Goal: Task Accomplishment & Management: Complete application form

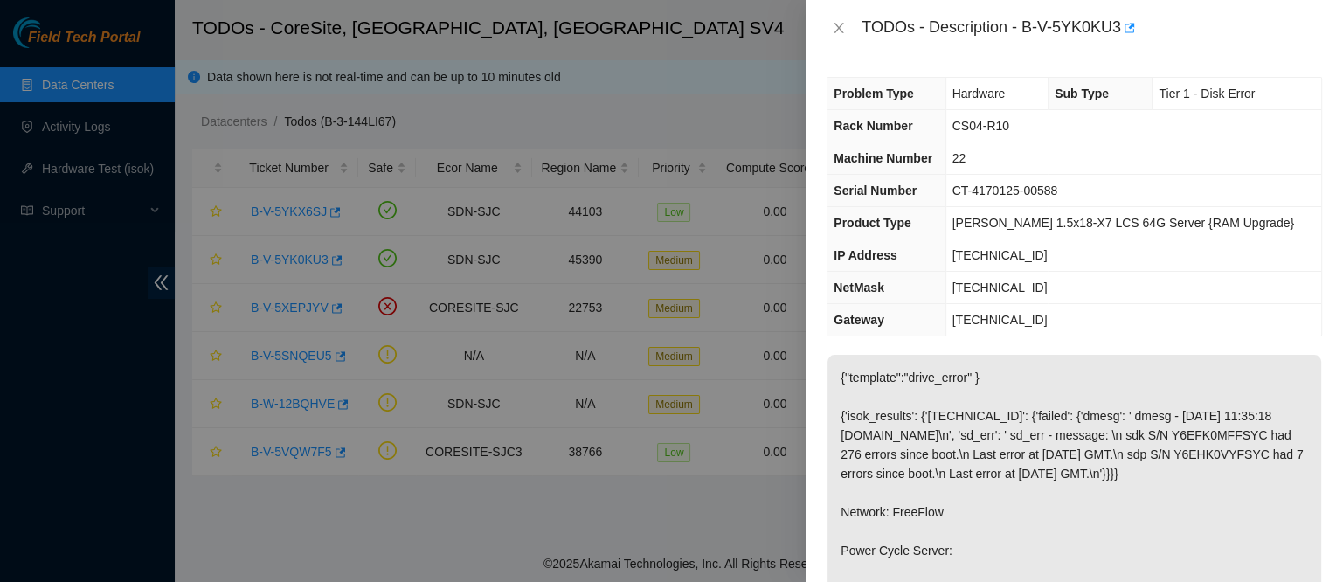
click at [846, 12] on div "TODOs - Description - B-V-5YK0KU3" at bounding box center [1074, 28] width 537 height 56
click at [844, 29] on icon "close" at bounding box center [839, 28] width 14 height 14
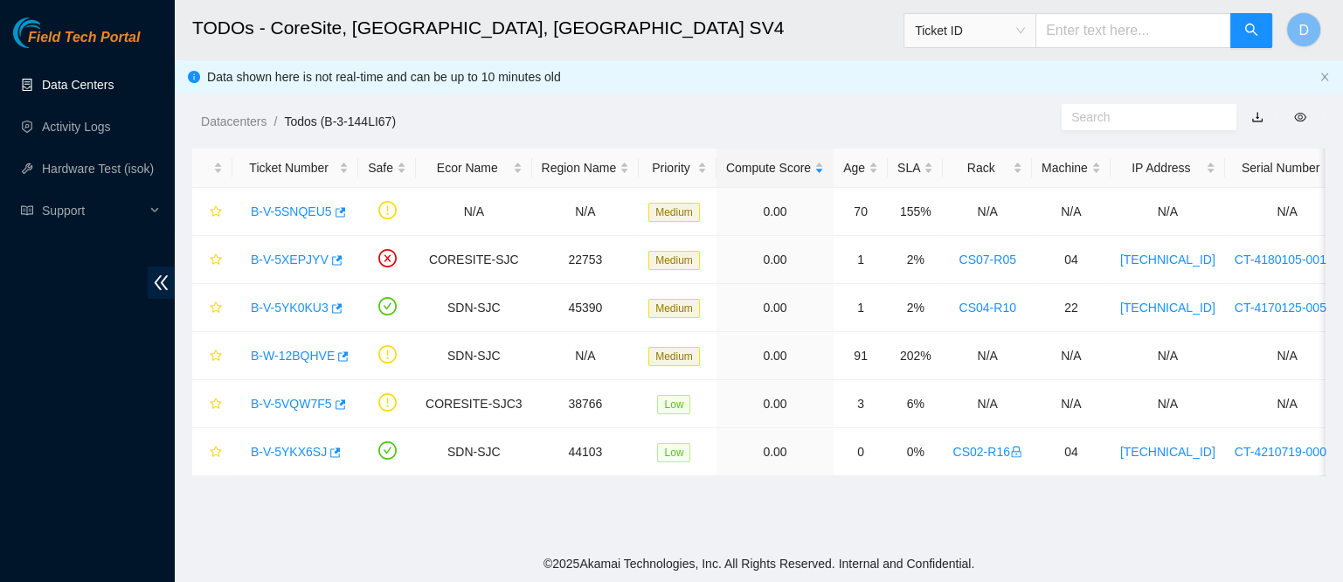
click at [101, 78] on link "Data Centers" at bounding box center [78, 85] width 72 height 14
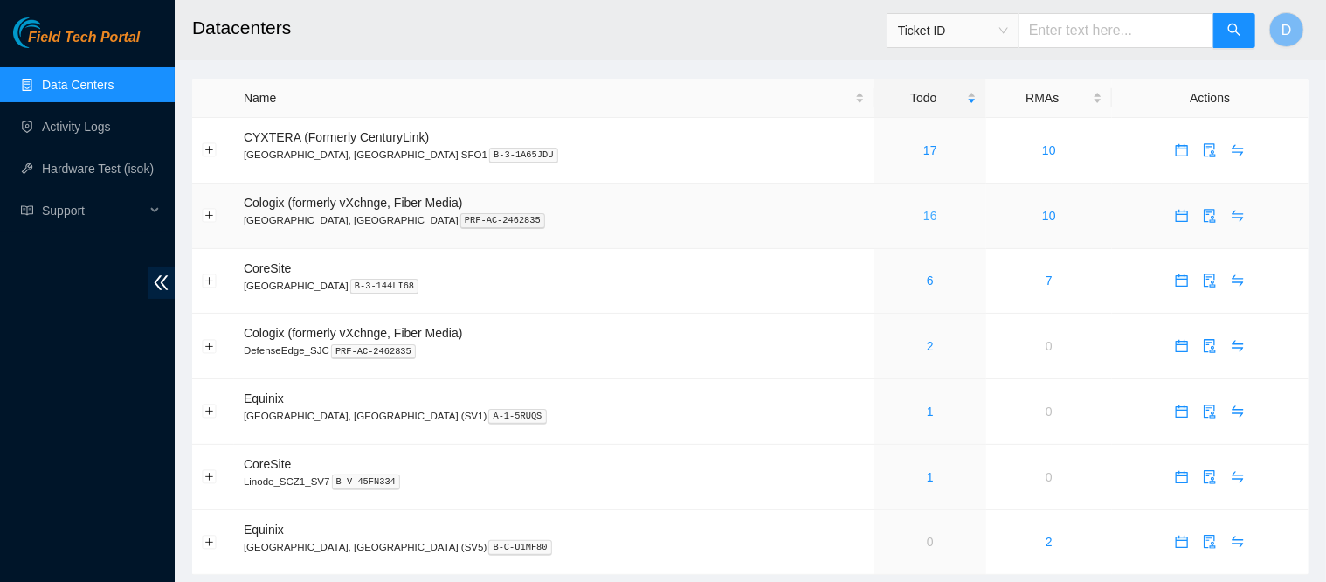
click at [923, 219] on link "16" at bounding box center [930, 216] width 14 height 14
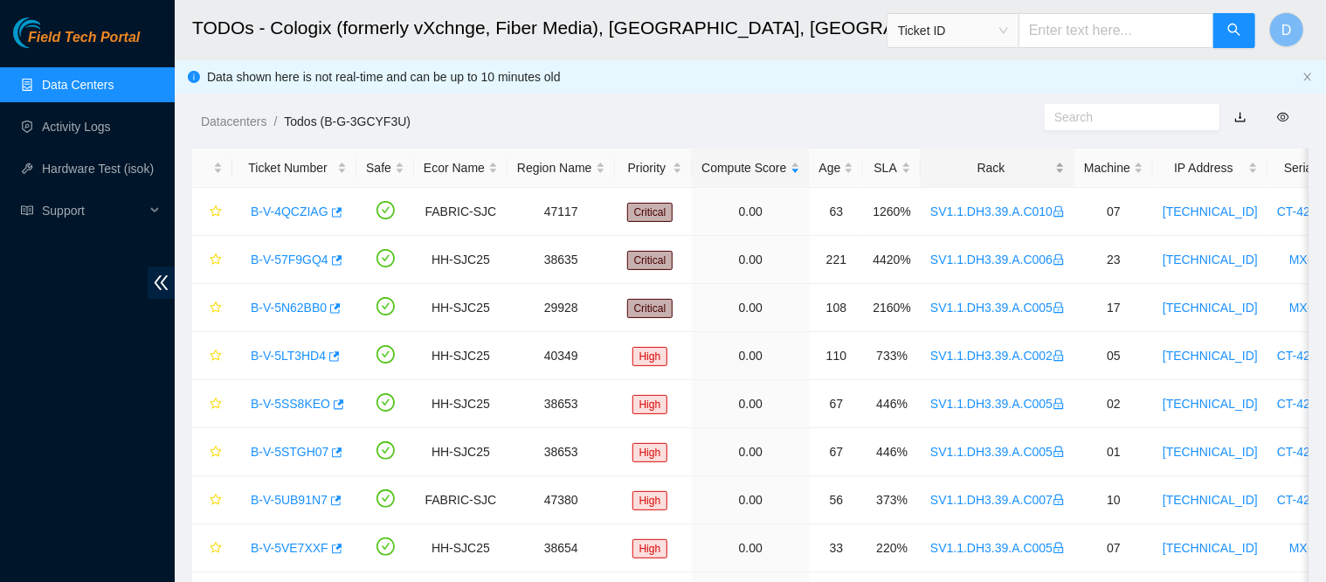
click at [986, 162] on div "Rack" at bounding box center [997, 167] width 135 height 19
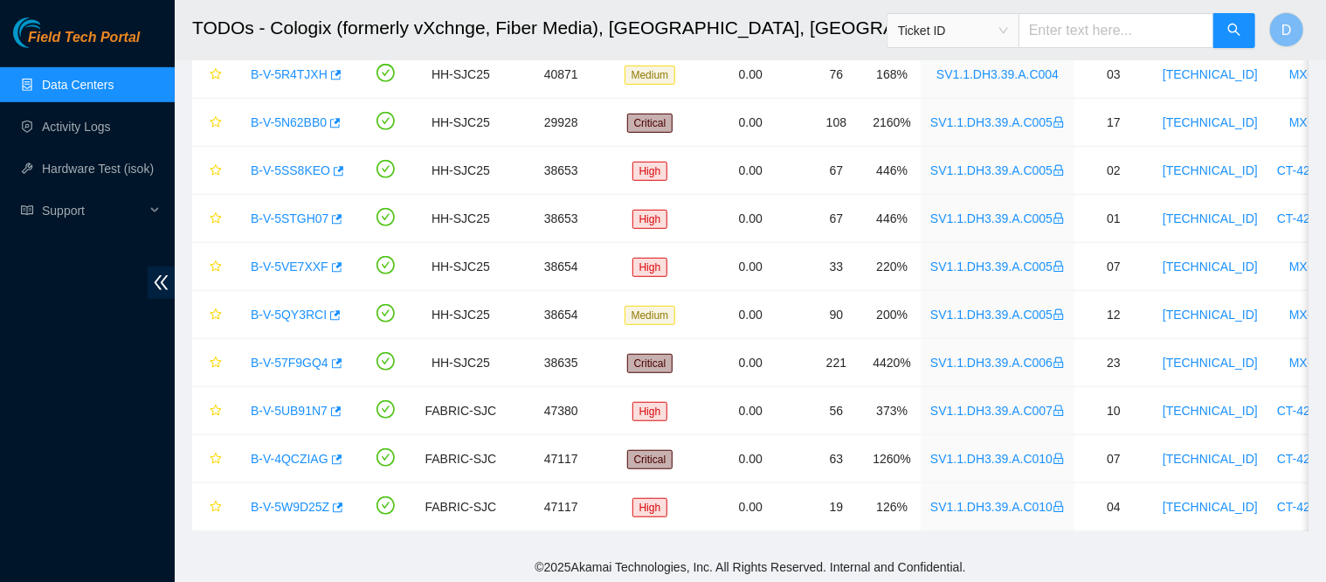
scroll to position [442, 0]
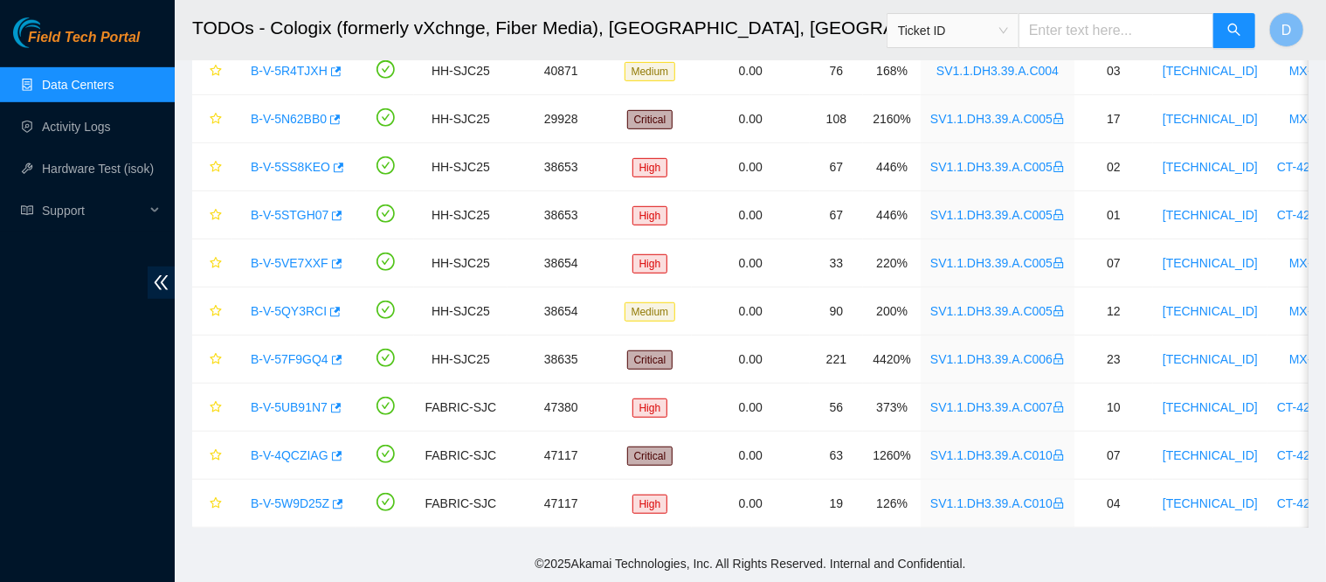
click at [114, 88] on link "Data Centers" at bounding box center [78, 85] width 72 height 14
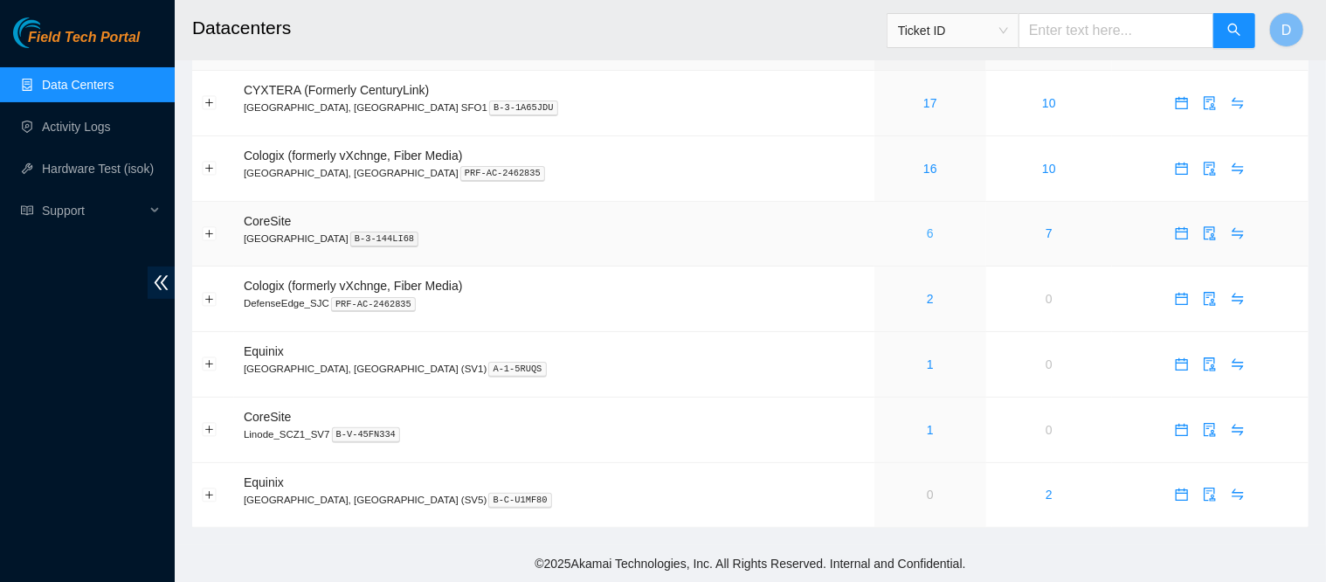
click at [927, 230] on link "6" at bounding box center [930, 233] width 7 height 14
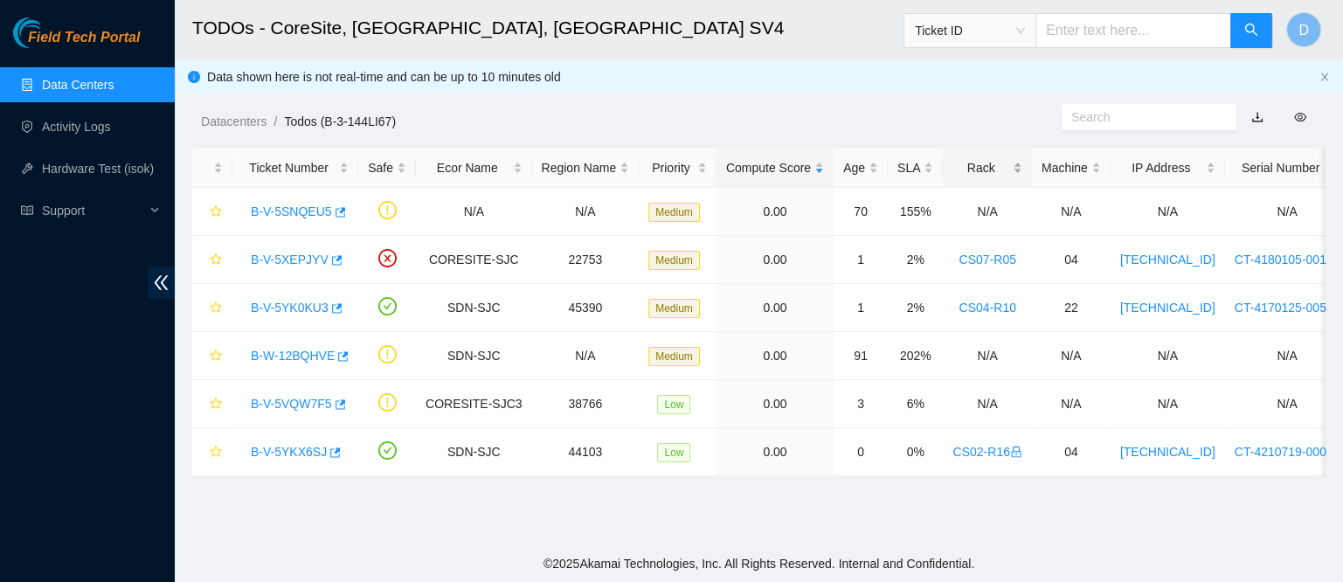
click at [964, 167] on div "Rack" at bounding box center [986, 167] width 69 height 19
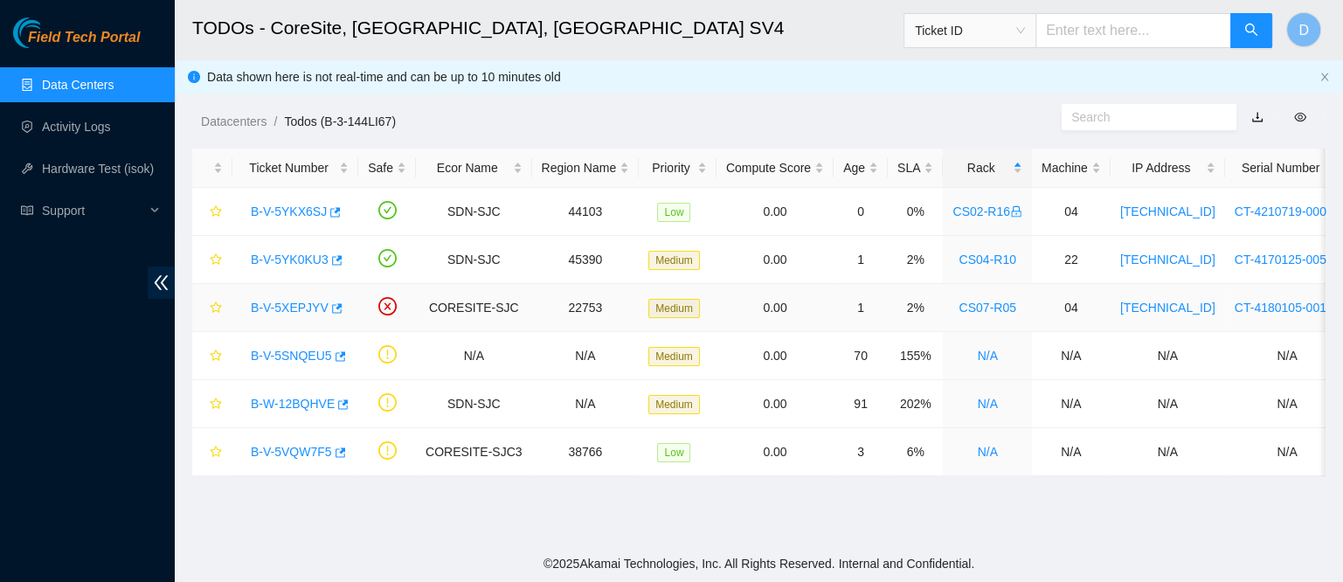
click at [290, 301] on link "B-V-5XEPJYV" at bounding box center [290, 308] width 78 height 14
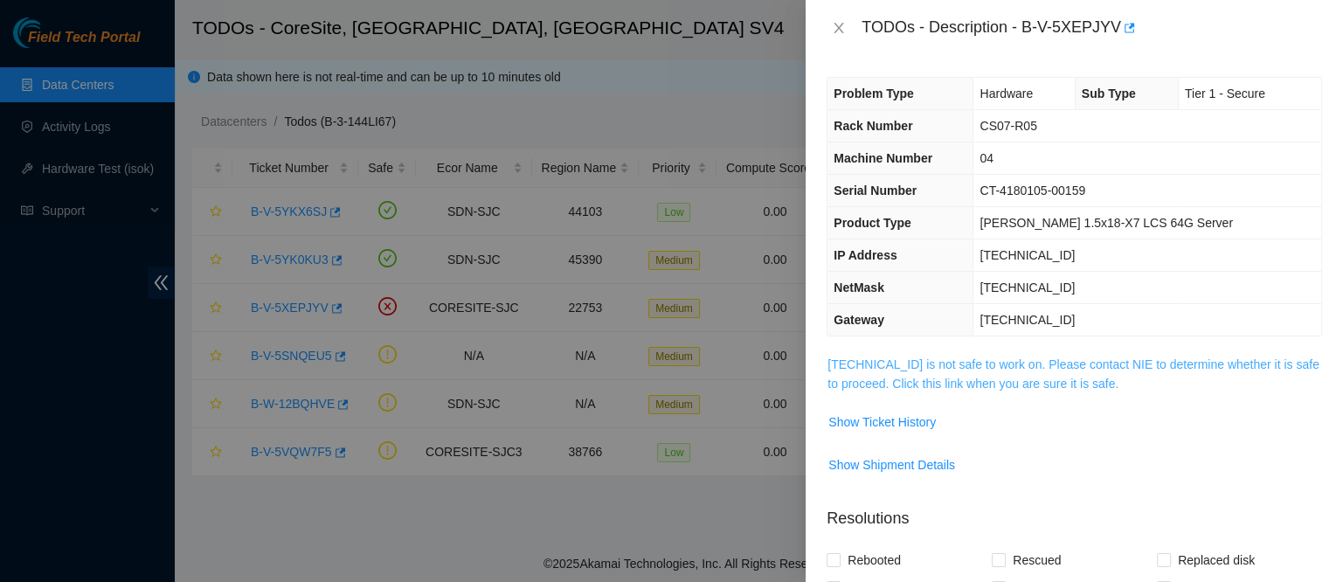
click at [1002, 357] on link "[TECHNICAL_ID] is not safe to work on. Please contact NIE to determine whether …" at bounding box center [1073, 373] width 492 height 33
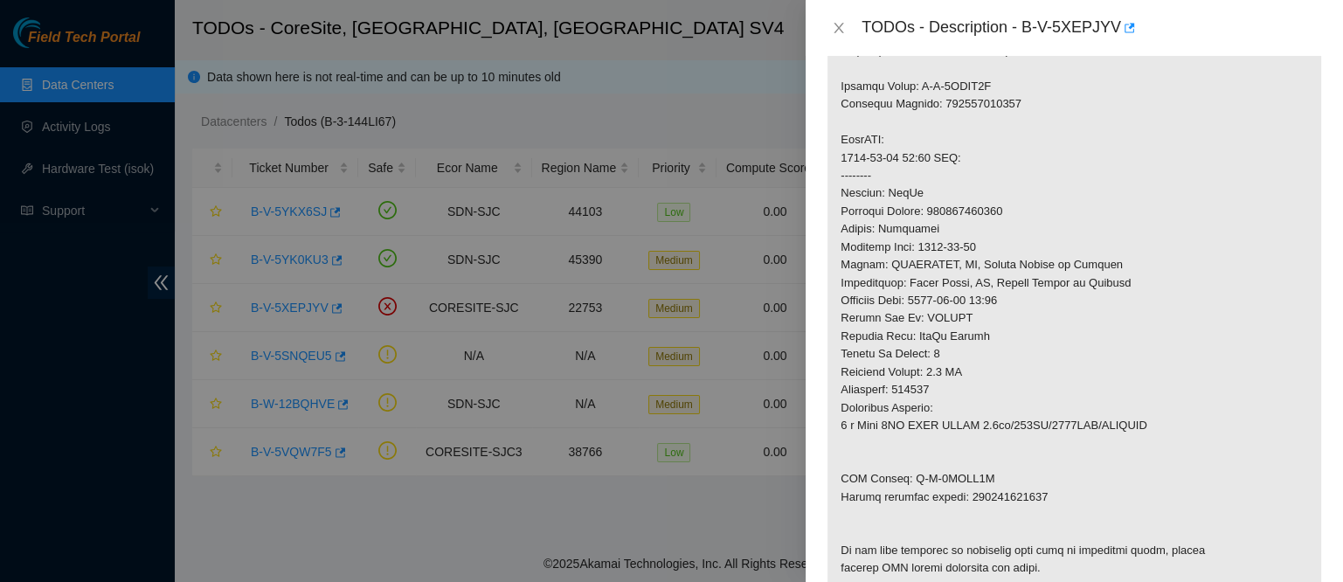
scroll to position [543, 0]
click at [848, 31] on button "Close" at bounding box center [838, 28] width 24 height 17
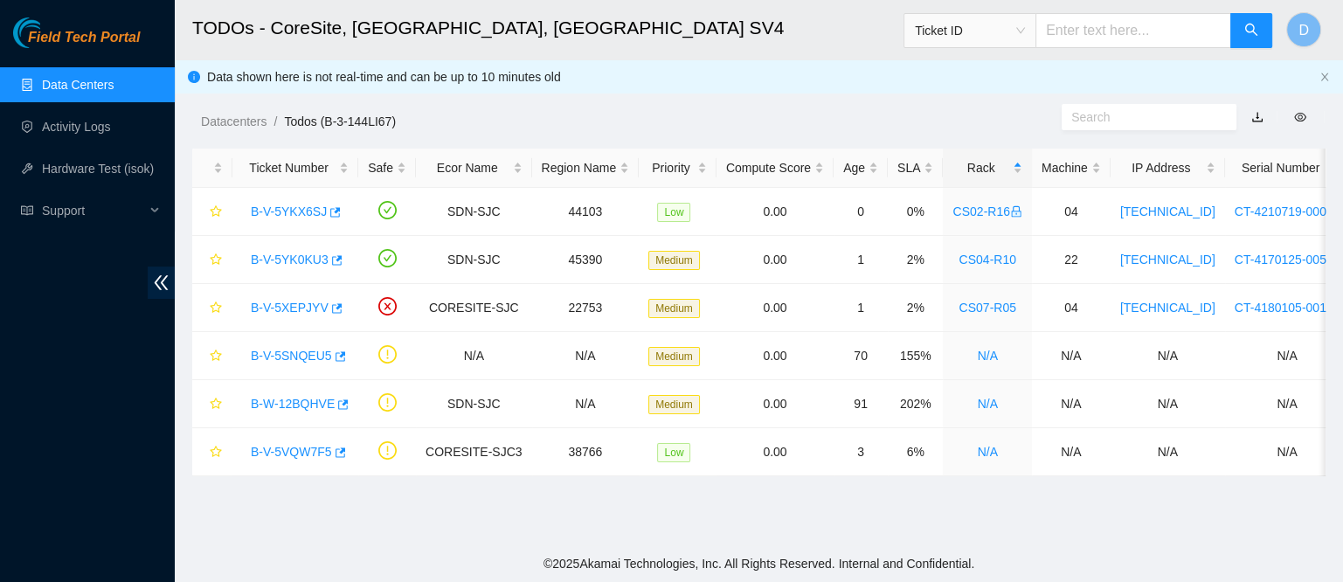
scroll to position [454, 0]
click at [293, 257] on link "B-V-5YK0KU3" at bounding box center [290, 259] width 78 height 14
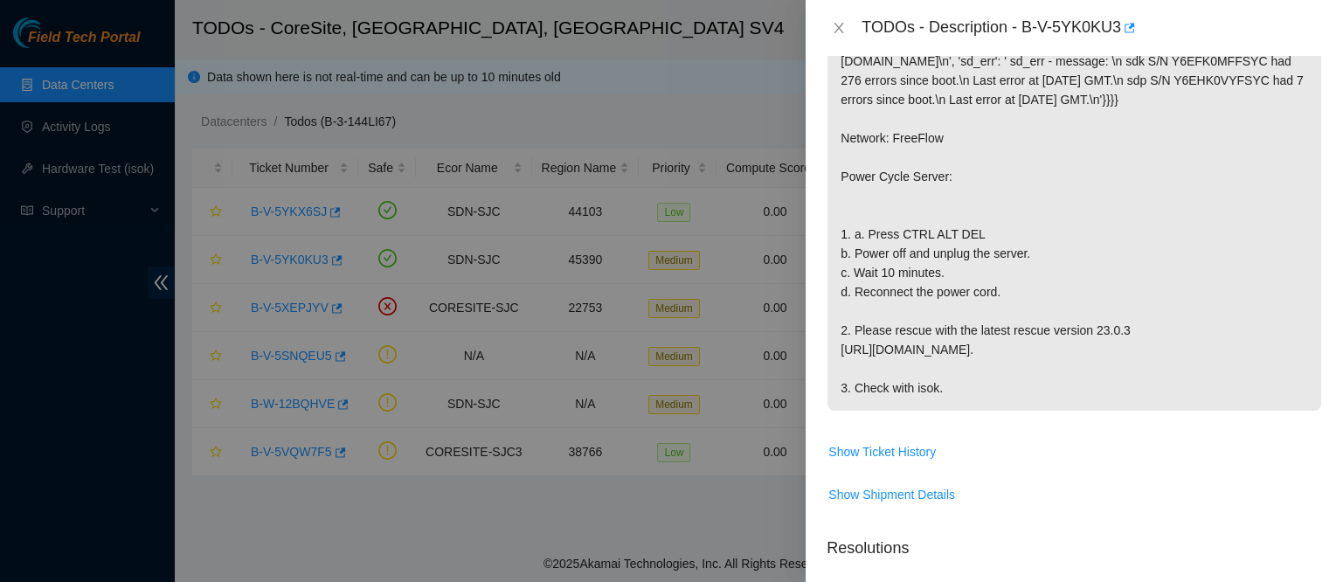
scroll to position [349, 0]
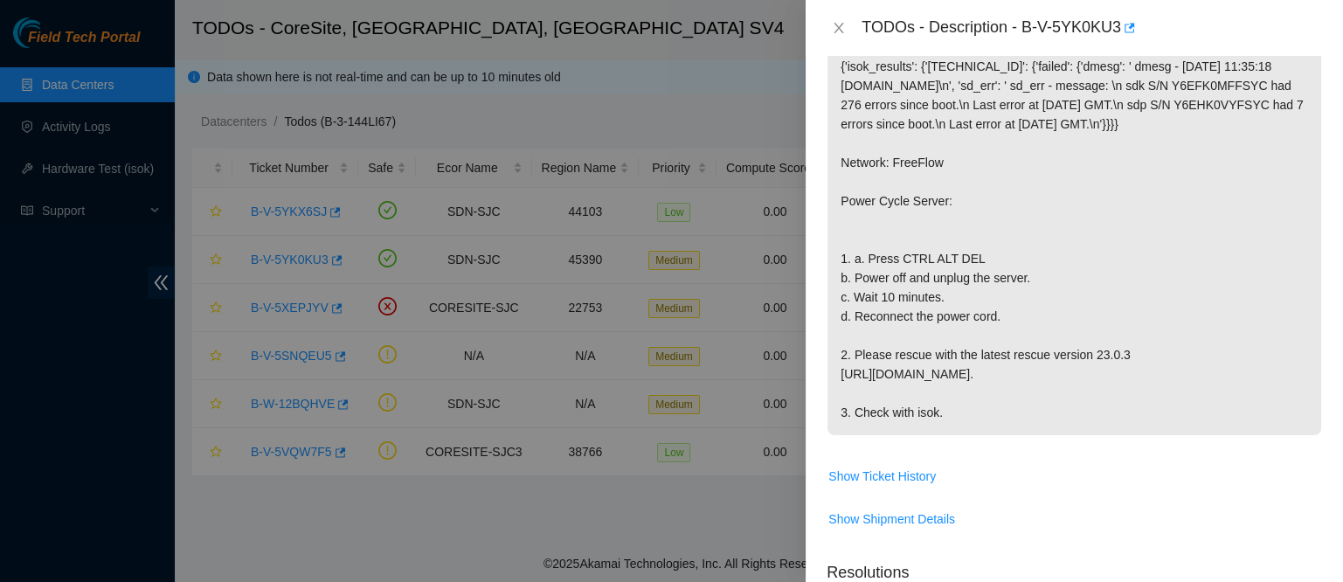
click at [844, 40] on div "TODOs - Description - B-V-5YK0KU3" at bounding box center [1073, 28] width 495 height 28
click at [842, 32] on icon "close" at bounding box center [839, 28] width 10 height 10
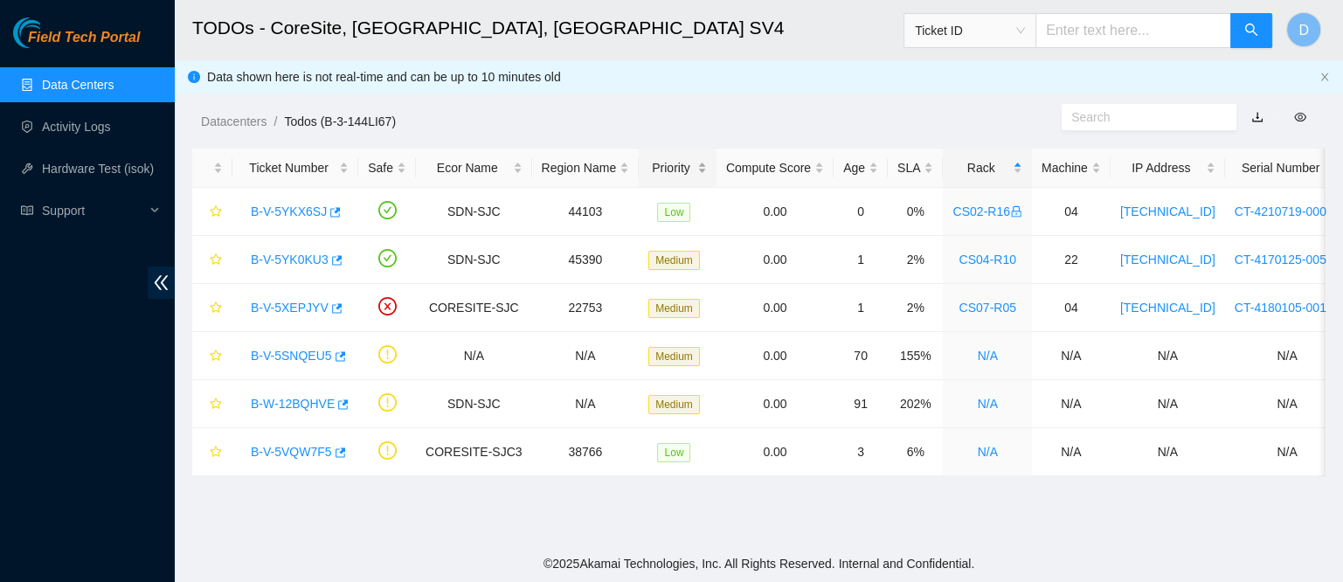
scroll to position [395, 0]
click at [262, 211] on link "B-V-5YKX6SJ" at bounding box center [289, 211] width 76 height 14
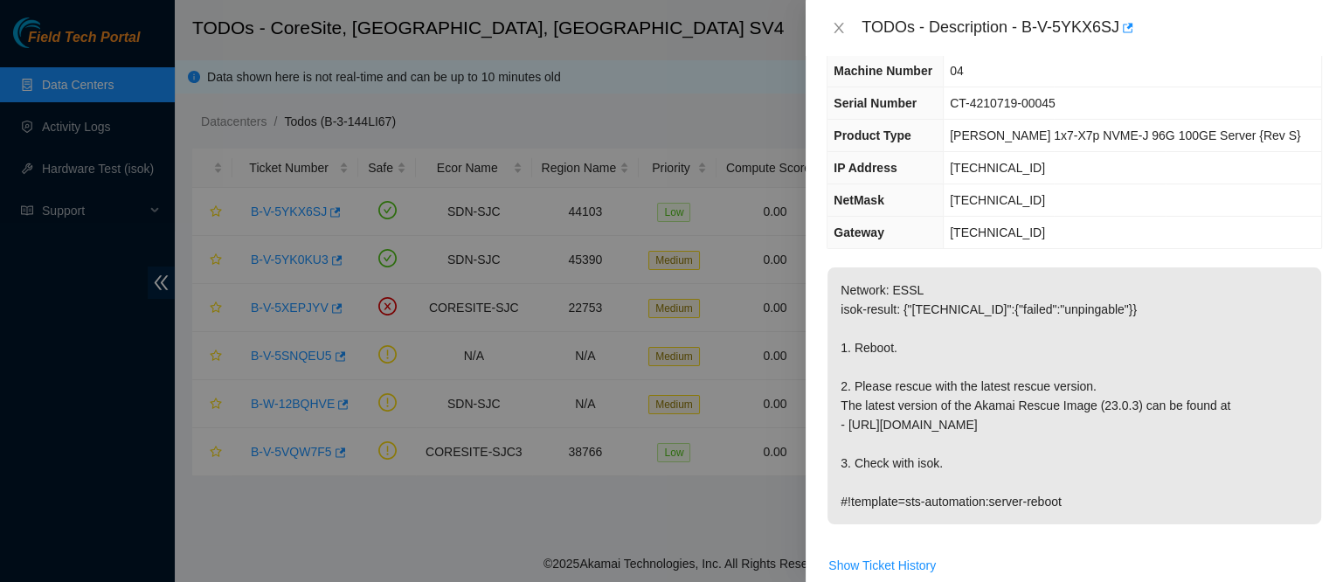
scroll to position [0, 0]
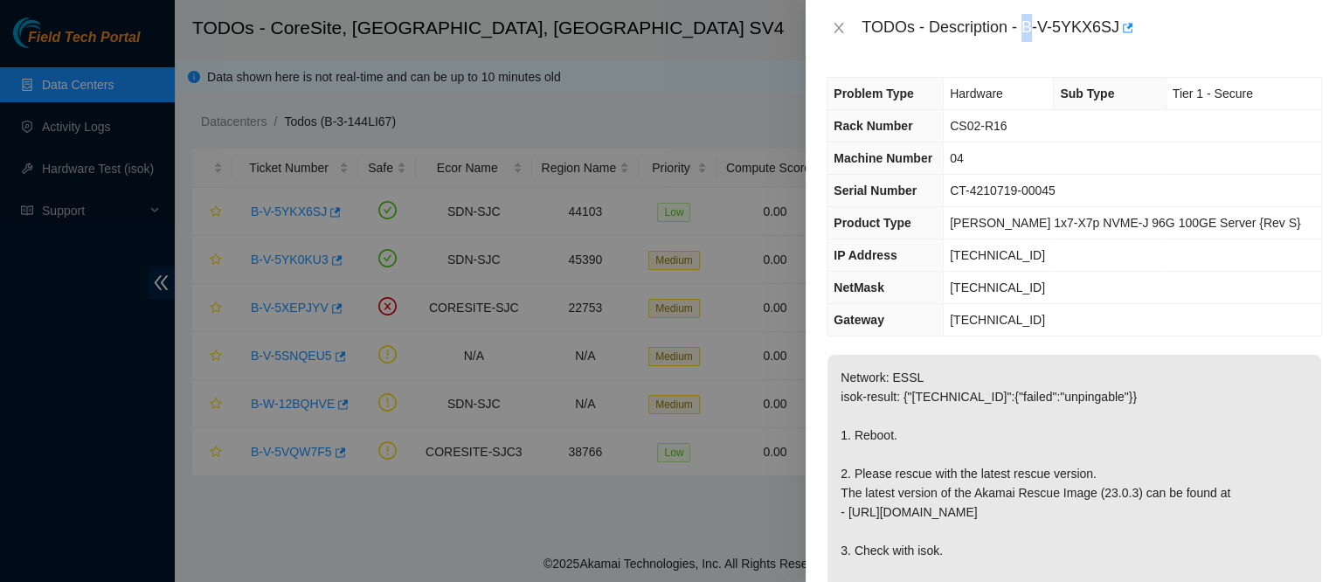
click at [1082, 20] on div "TODOs - Description - B-V-5YKX6SJ" at bounding box center [1091, 28] width 460 height 28
click at [1080, 21] on div "TODOs - Description - B-V-5YKX6SJ" at bounding box center [1091, 28] width 460 height 28
drag, startPoint x: 1080, startPoint y: 21, endPoint x: 1186, endPoint y: 45, distance: 108.5
click at [1186, 45] on div "TODOs - Description - B-V-5YKX6SJ" at bounding box center [1074, 28] width 537 height 56
click at [835, 20] on button "Close" at bounding box center [838, 28] width 24 height 17
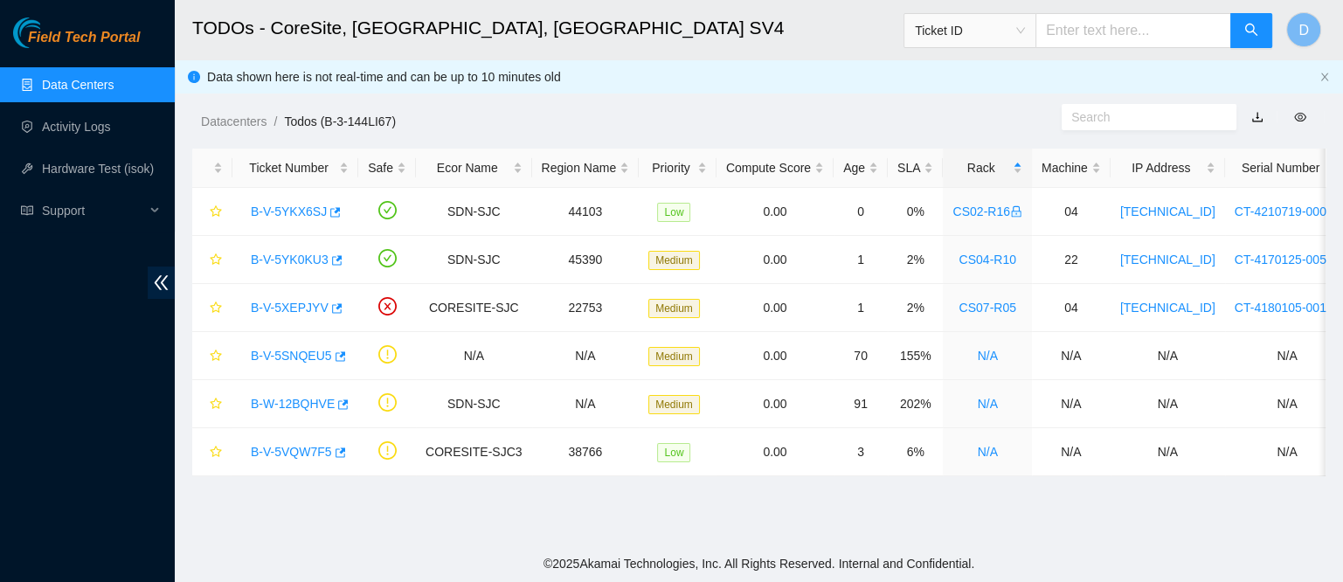
click at [1342, 26] on div "TODOs - Description - undefined Problem Type N/A Rack Number N/A Machine Number…" at bounding box center [1343, 291] width 0 height 582
click at [301, 260] on link "B-V-5YK0KU3" at bounding box center [290, 259] width 78 height 14
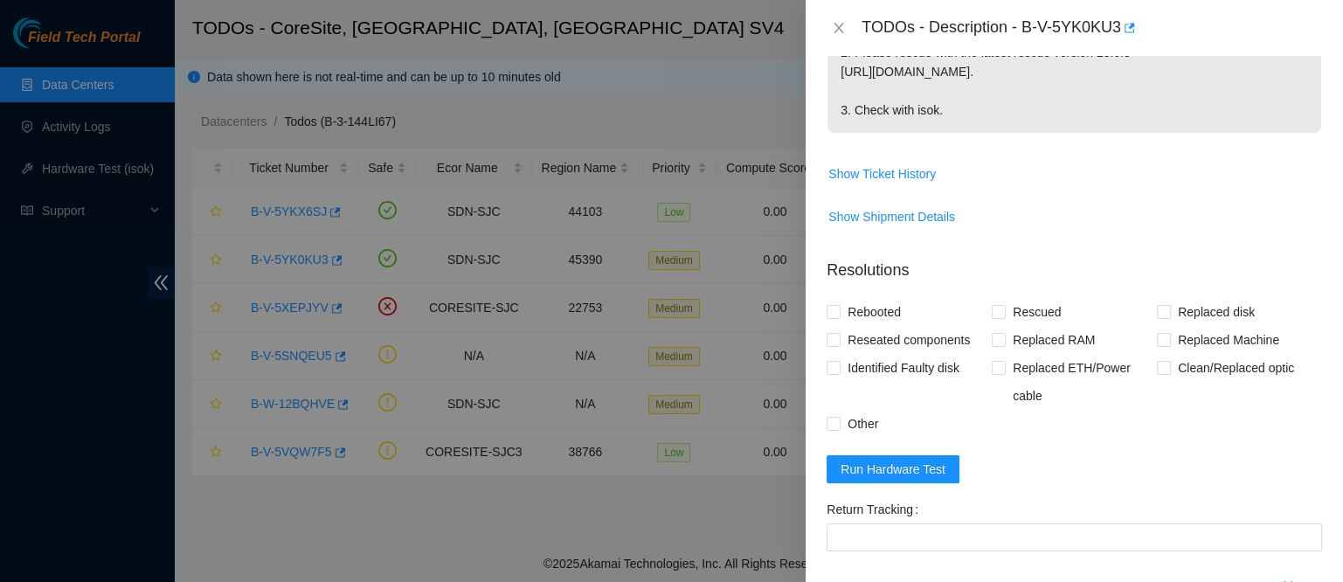
scroll to position [673, 0]
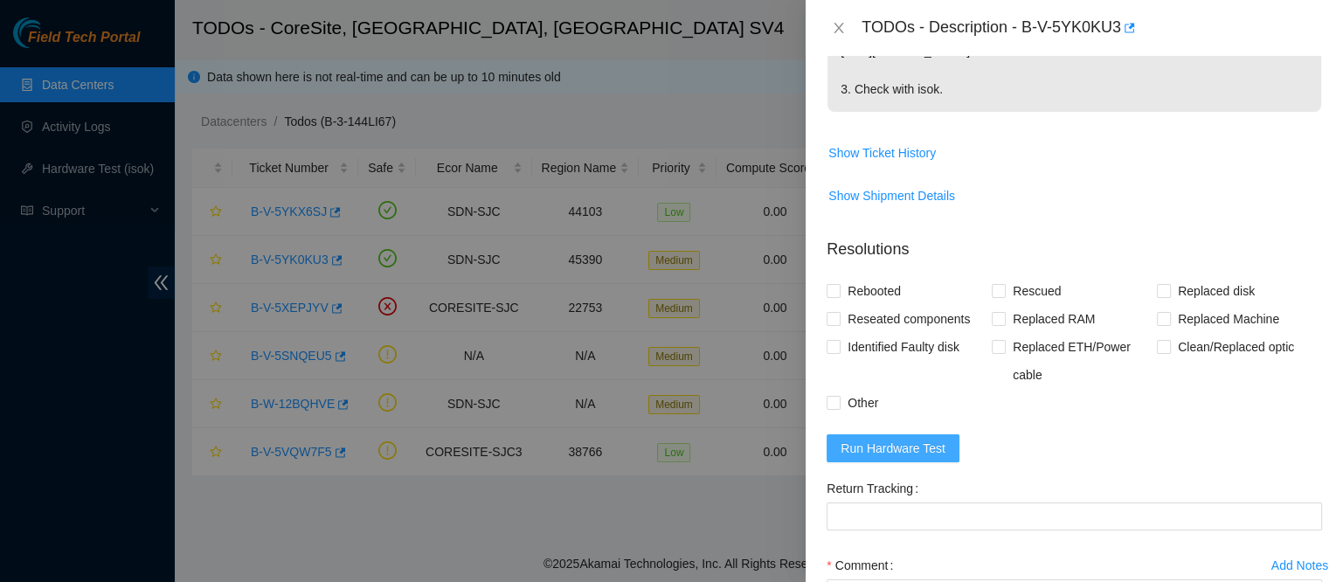
click at [876, 458] on span "Run Hardware Test" at bounding box center [892, 448] width 105 height 19
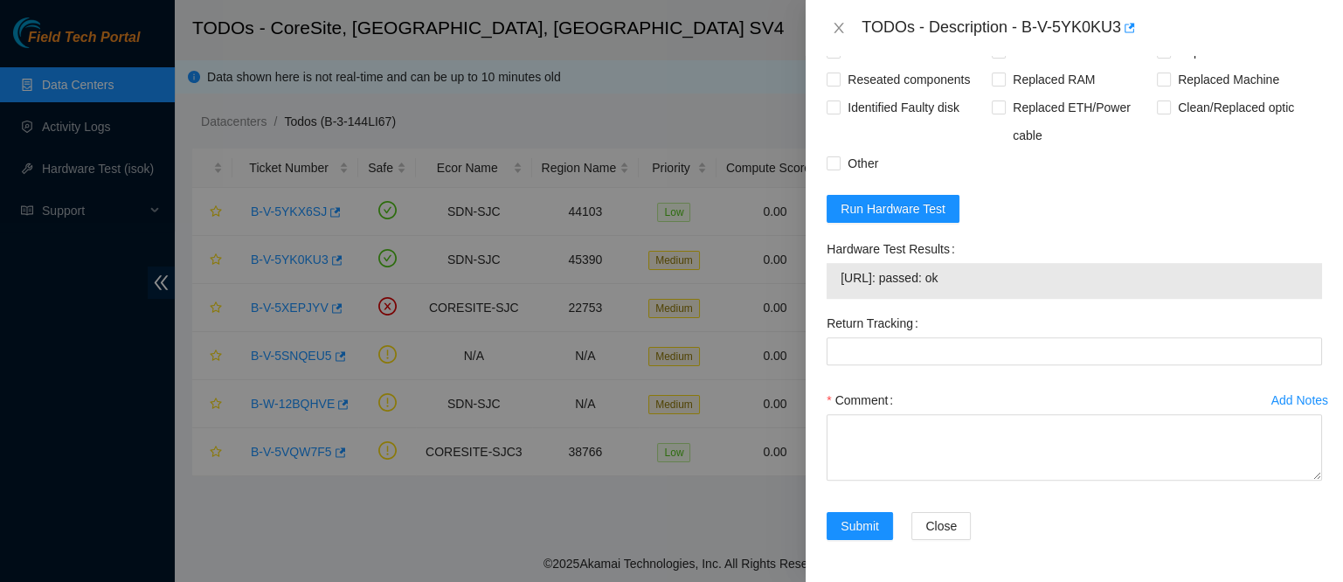
scroll to position [927, 0]
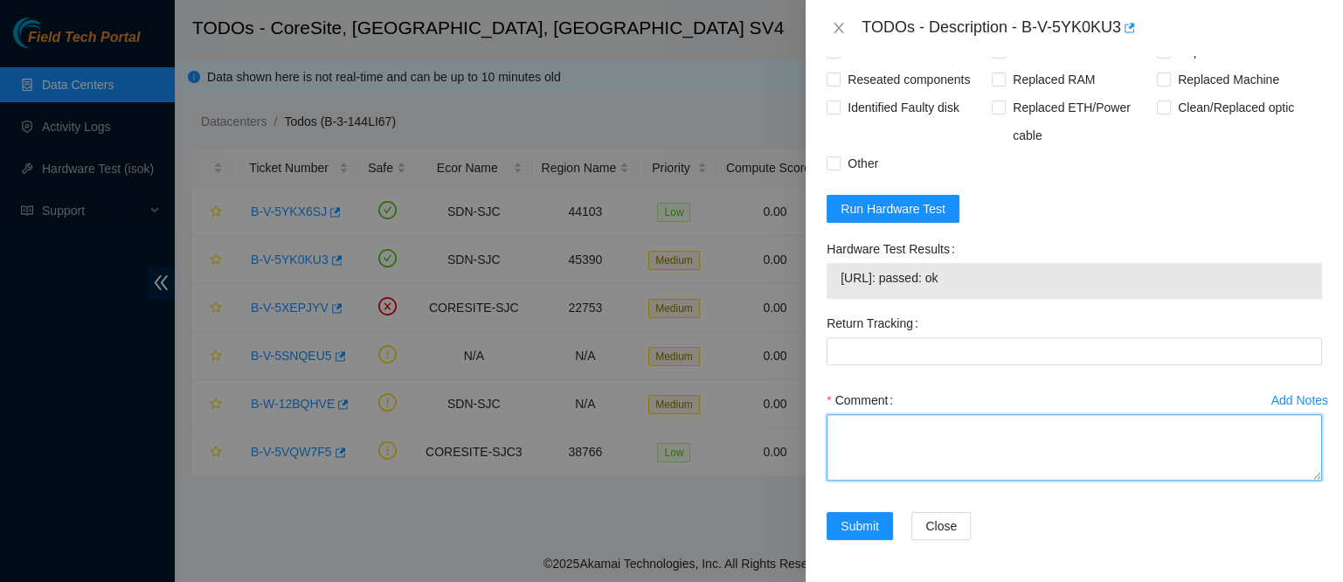
click at [1027, 481] on textarea "Comment" at bounding box center [1073, 447] width 495 height 66
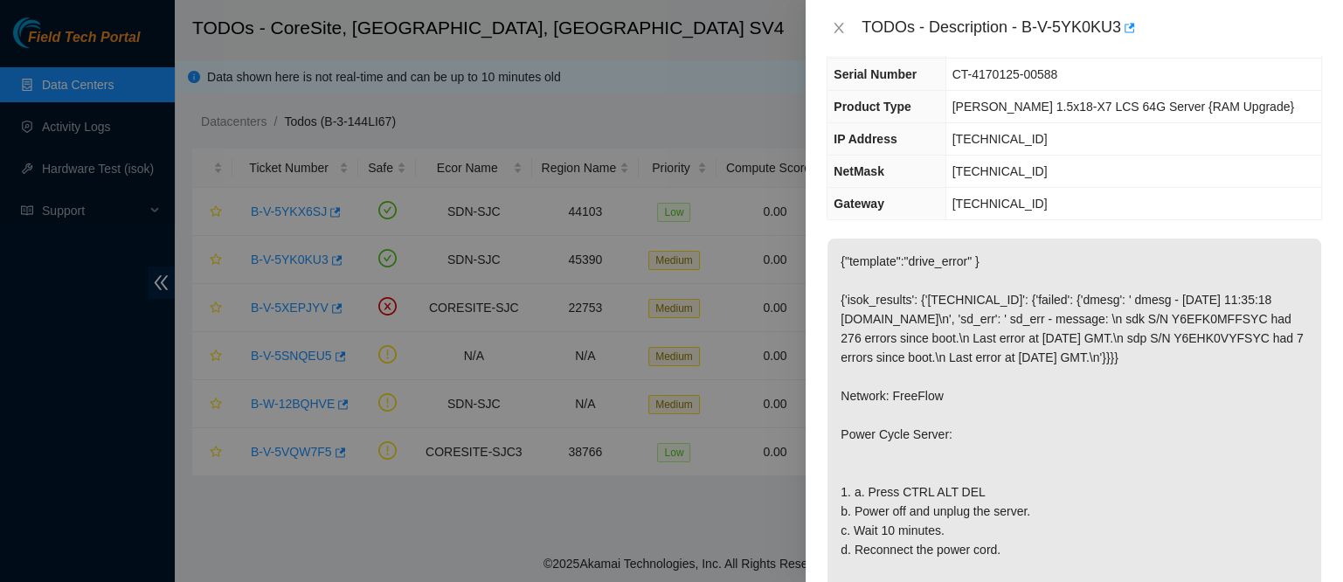
scroll to position [0, 0]
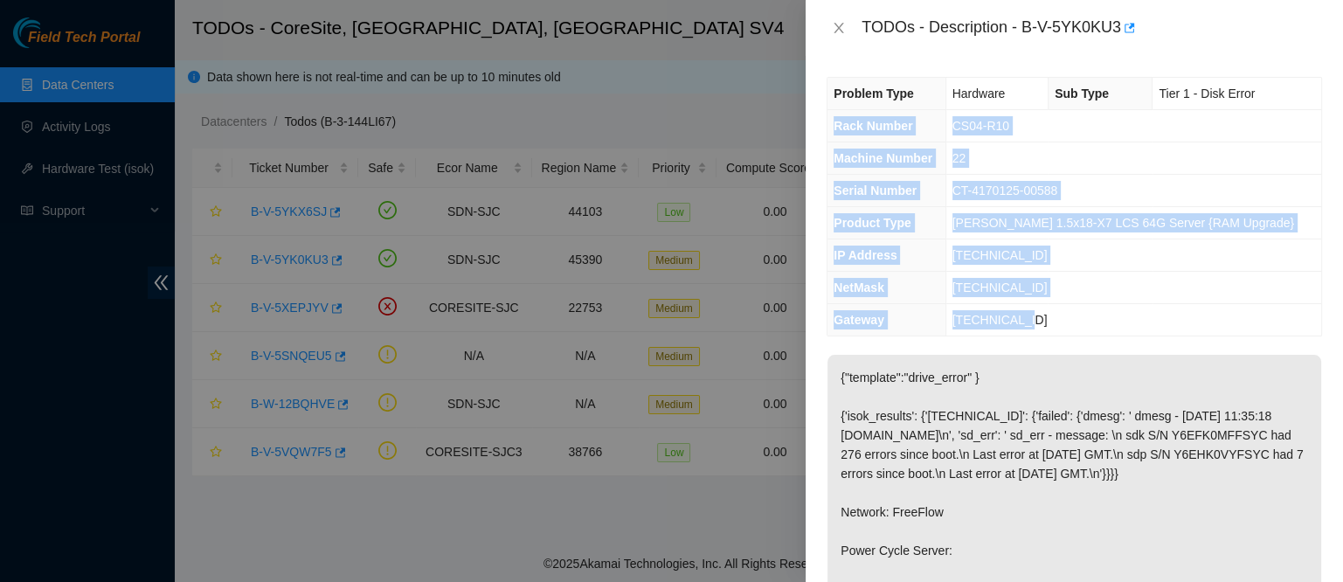
drag, startPoint x: 831, startPoint y: 121, endPoint x: 1076, endPoint y: 333, distance: 324.0
click at [1076, 333] on tbody "Problem Type Hardware Sub Type Tier 1 - Disk Error Rack Number CS04-R10 Machine…" at bounding box center [1074, 207] width 494 height 258
copy tbody "Rack Number CS04-R10 Machine Number 22 Serial Number CT-4170125-00588 Product T…"
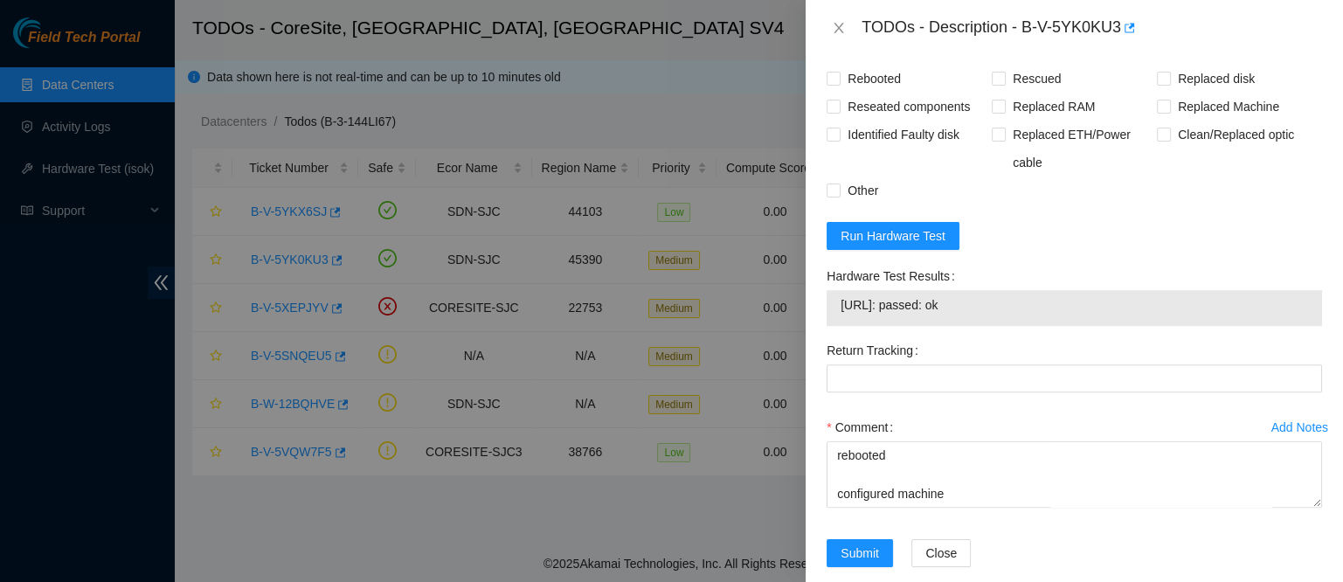
scroll to position [1000, 0]
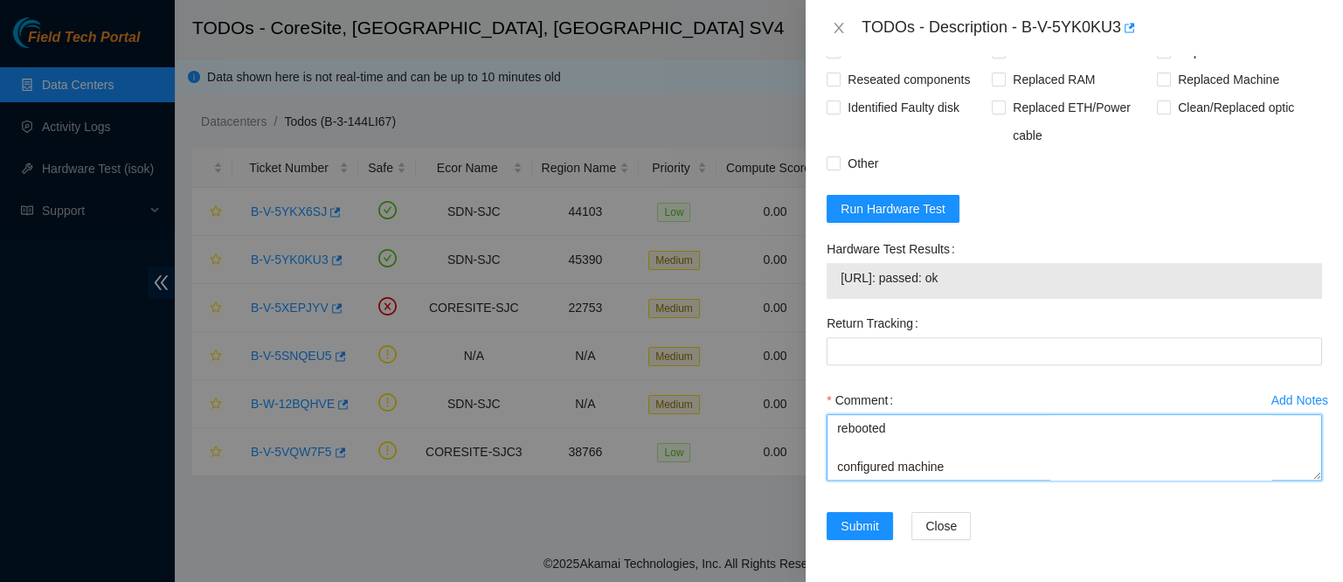
click at [846, 467] on textarea "contacted nocc to confirm that ticket was safe verified sn on machine connected…" at bounding box center [1073, 447] width 495 height 66
paste textarea "Rack Number CS04-R10 Machine Number 22 Serial Number CT-4170125-00588 Product T…"
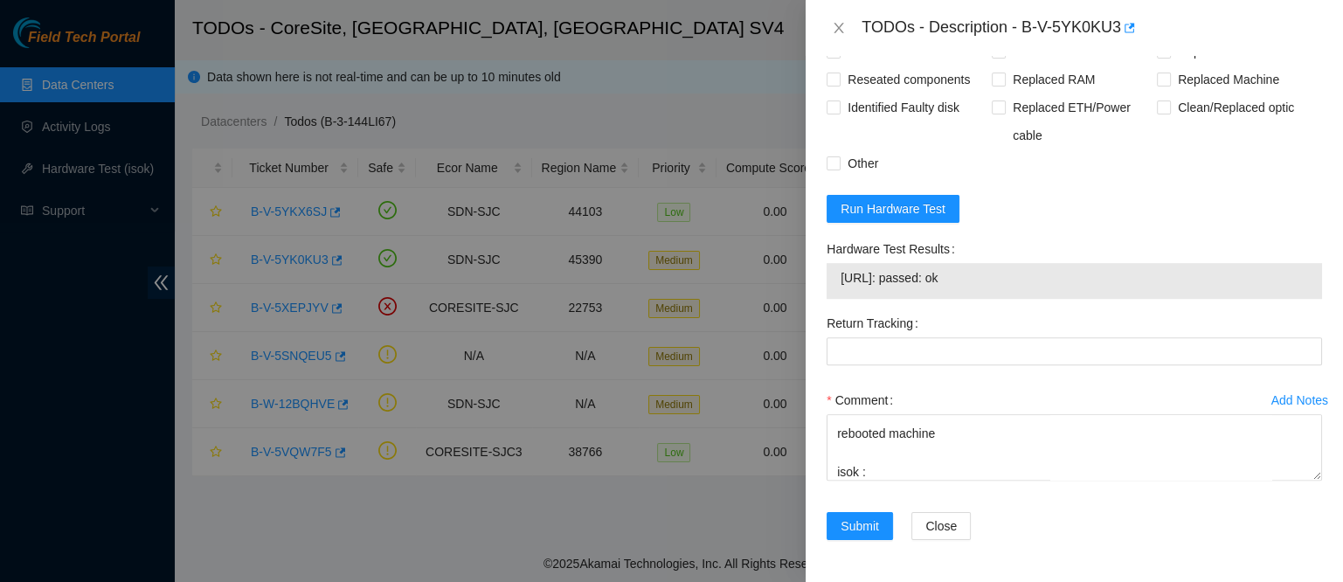
click at [876, 282] on span "[URL]: passed: ok" at bounding box center [1073, 277] width 467 height 19
copy span "[URL]: passed: ok"
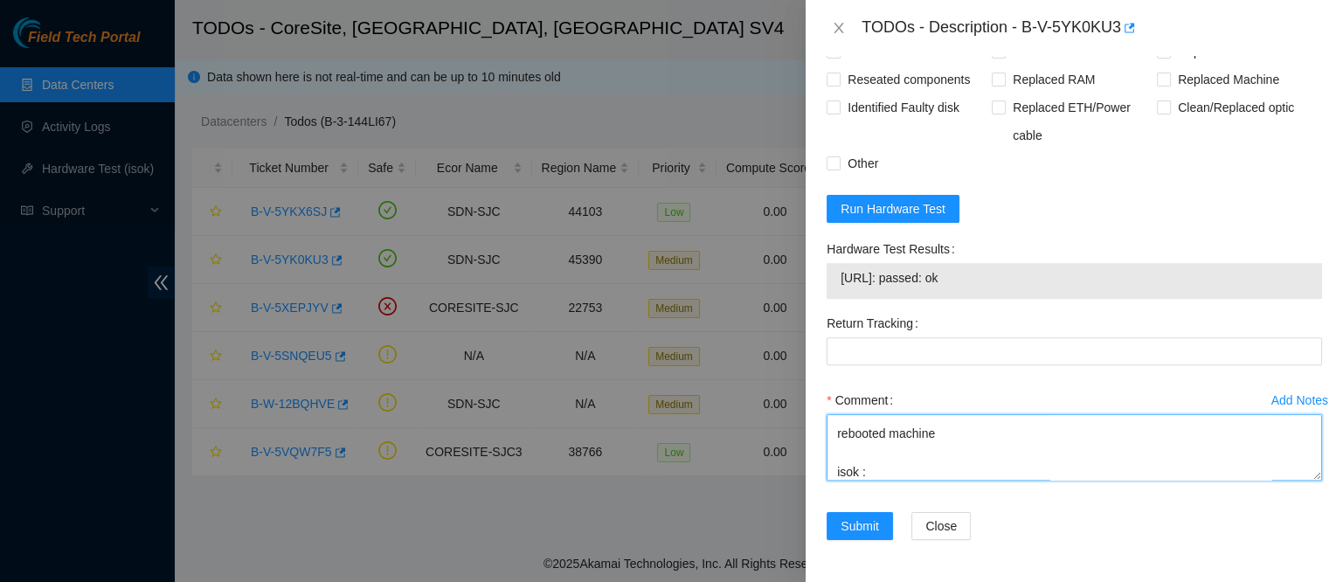
click at [890, 455] on textarea "contacted nocc to confirm that ticket was safe verified sn on machine connected…" at bounding box center [1073, 447] width 495 height 66
click at [875, 472] on textarea "contacted nocc to confirm that ticket was safe verified sn on machine connected…" at bounding box center [1073, 447] width 495 height 66
paste textarea "[URL]: passed: ok"
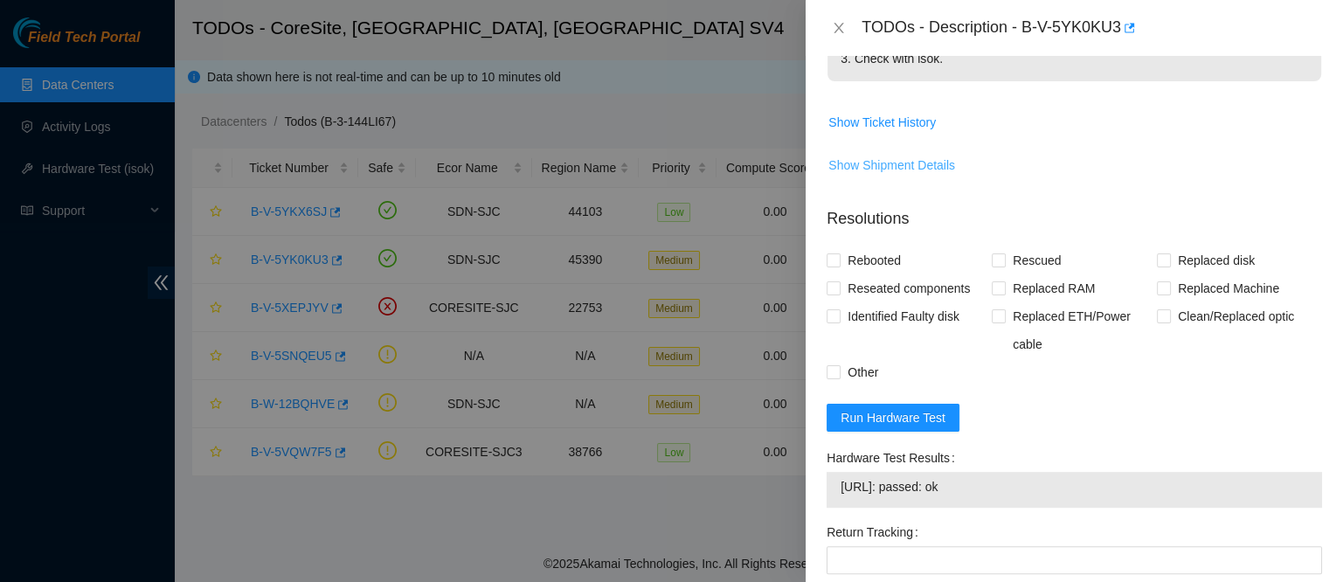
scroll to position [694, 0]
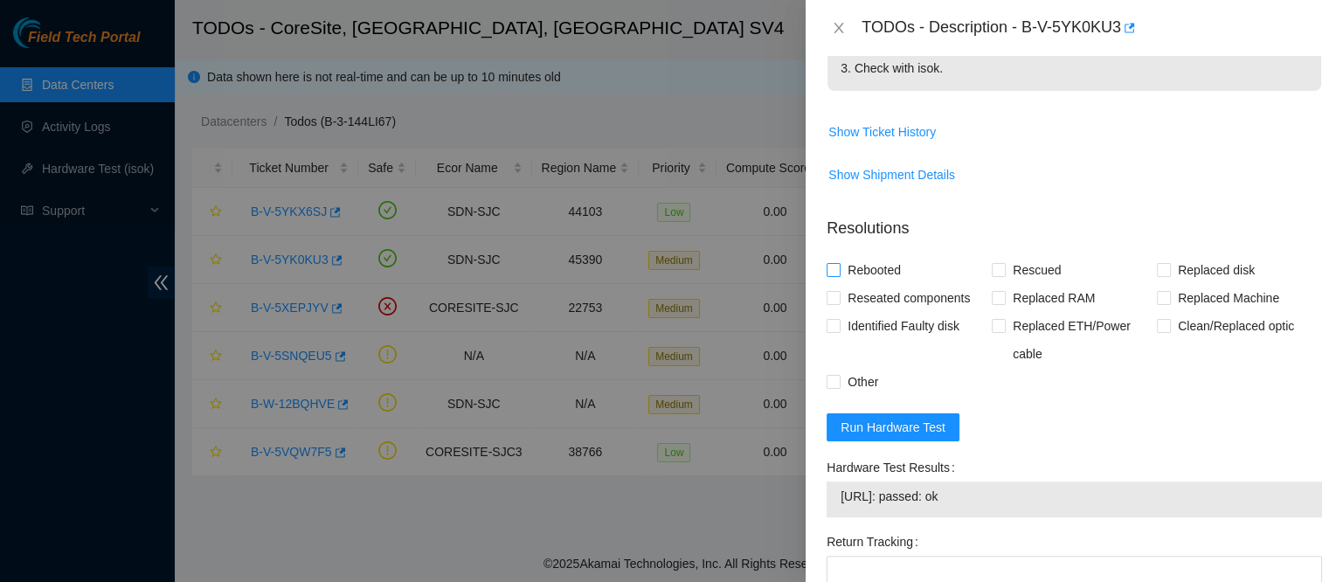
type textarea "contacted nocc to confirm that ticket was safe verified sn on machine connected…"
click at [835, 275] on input "Rebooted" at bounding box center [832, 269] width 12 height 12
checkbox input "true"
click at [838, 312] on label "Reseated components" at bounding box center [901, 298] width 150 height 28
click at [838, 303] on input "Reseated components" at bounding box center [832, 297] width 12 height 12
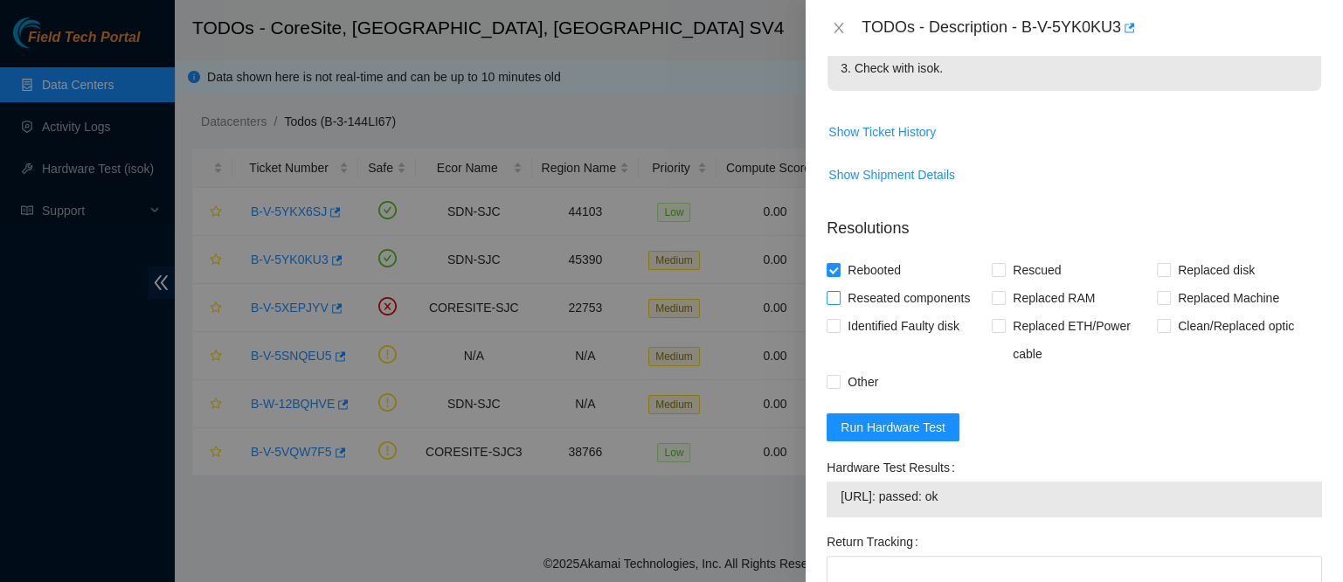
checkbox input "true"
click at [1007, 284] on span "Rescued" at bounding box center [1037, 270] width 62 height 28
click at [1004, 275] on input "Rescued" at bounding box center [998, 269] width 12 height 12
checkbox input "true"
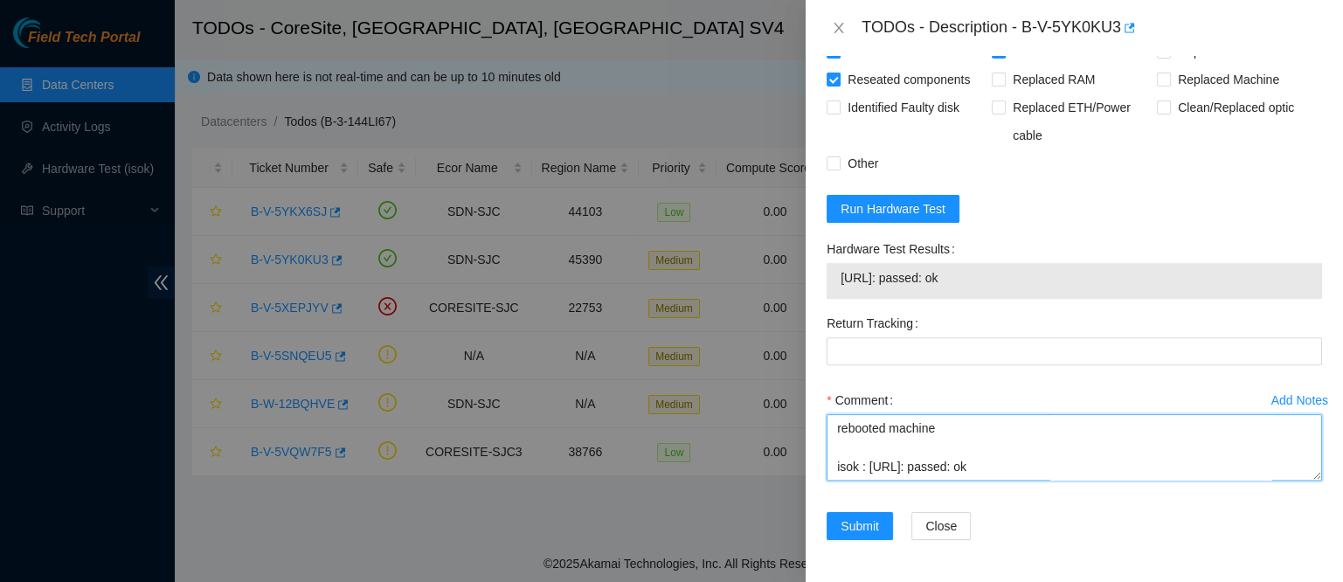
scroll to position [0, 0]
drag, startPoint x: 1010, startPoint y: 462, endPoint x: 761, endPoint y: 264, distance: 318.3
click at [761, 264] on div "TODOs - Description - B-V-5YK0KU3 Problem Type Hardware Sub Type Tier 1 - Disk …" at bounding box center [671, 291] width 1343 height 582
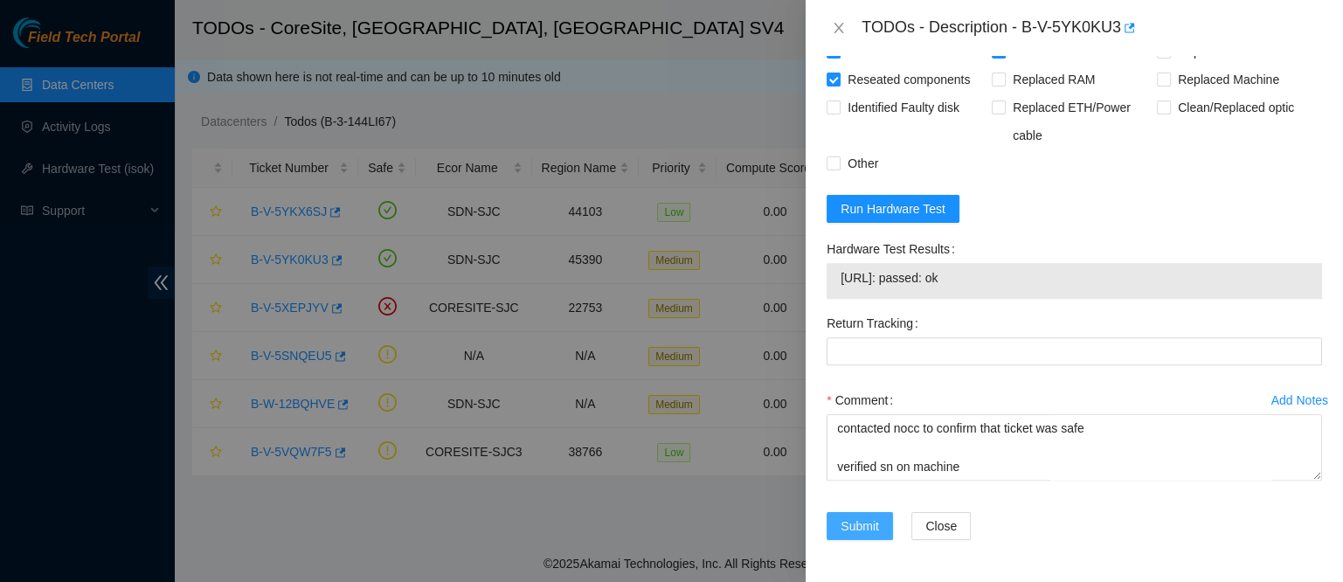
click at [869, 514] on button "Submit" at bounding box center [859, 526] width 66 height 28
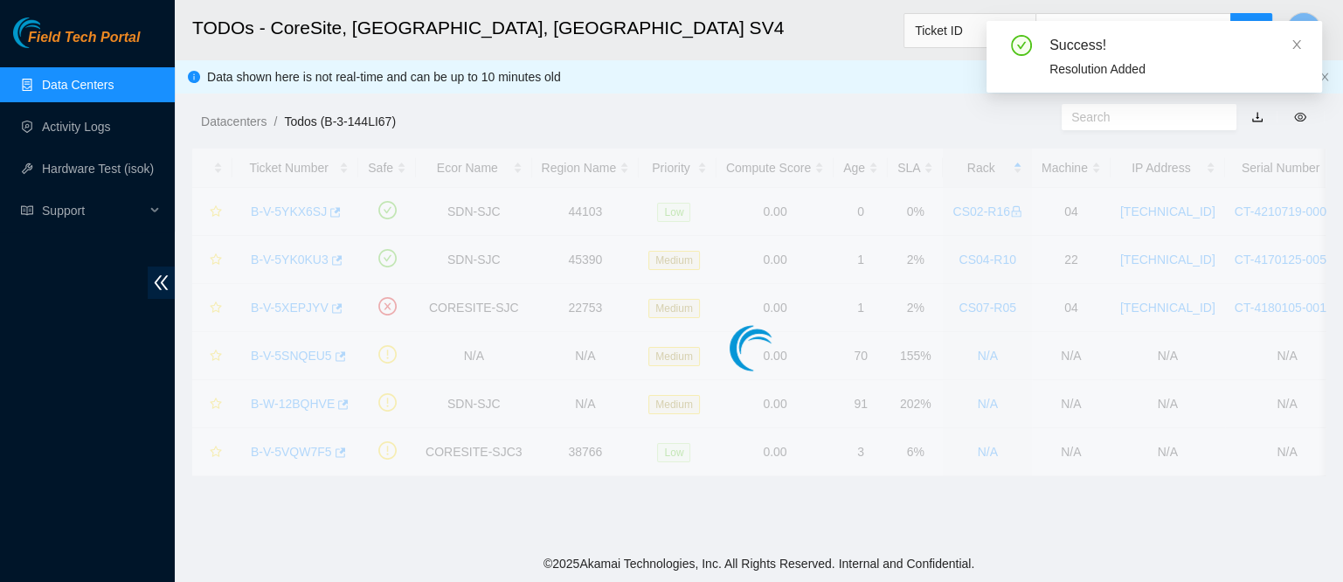
scroll to position [536, 0]
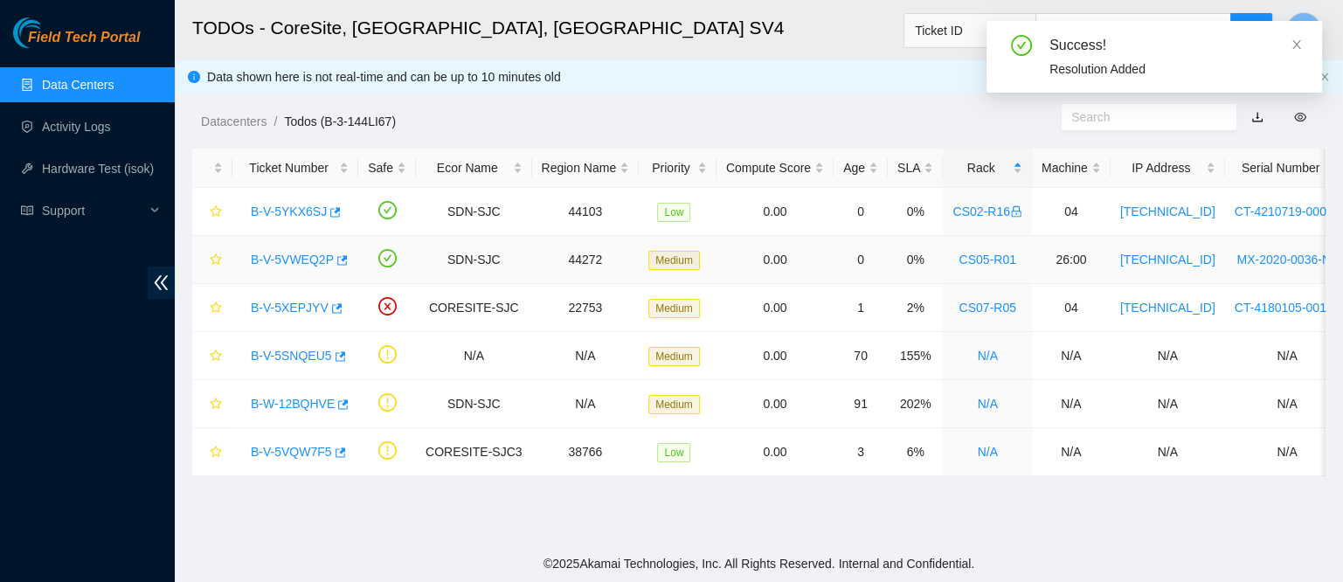
click at [309, 256] on link "B-V-5VWEQ2P" at bounding box center [292, 259] width 83 height 14
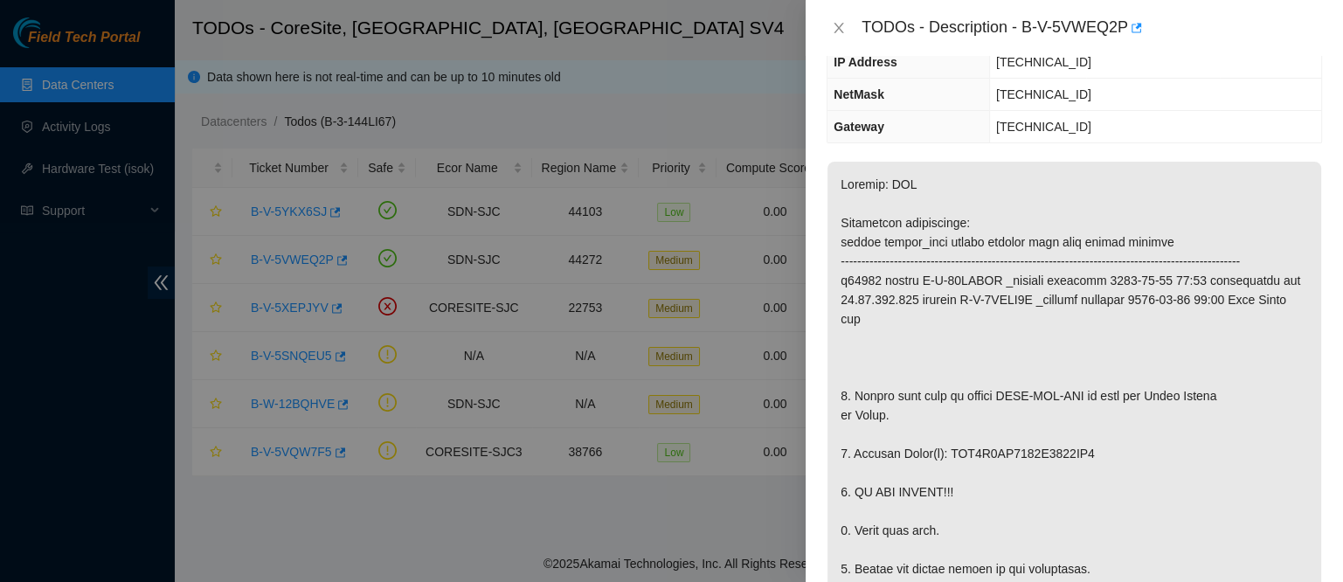
scroll to position [0, 0]
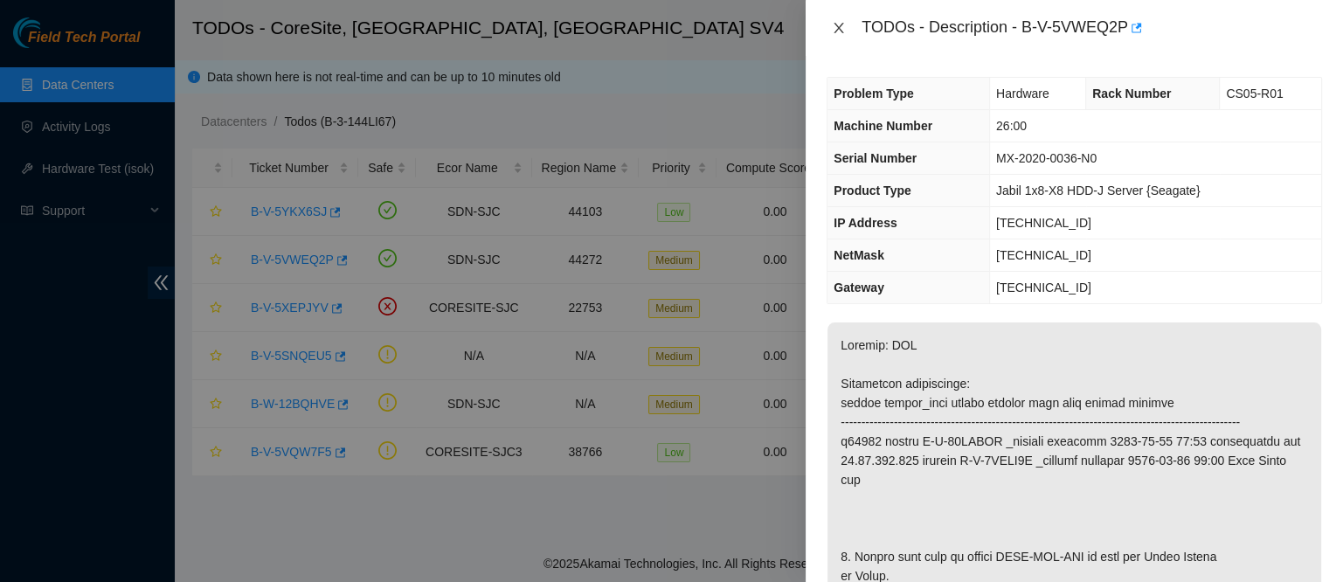
click at [839, 28] on icon "close" at bounding box center [839, 28] width 10 height 10
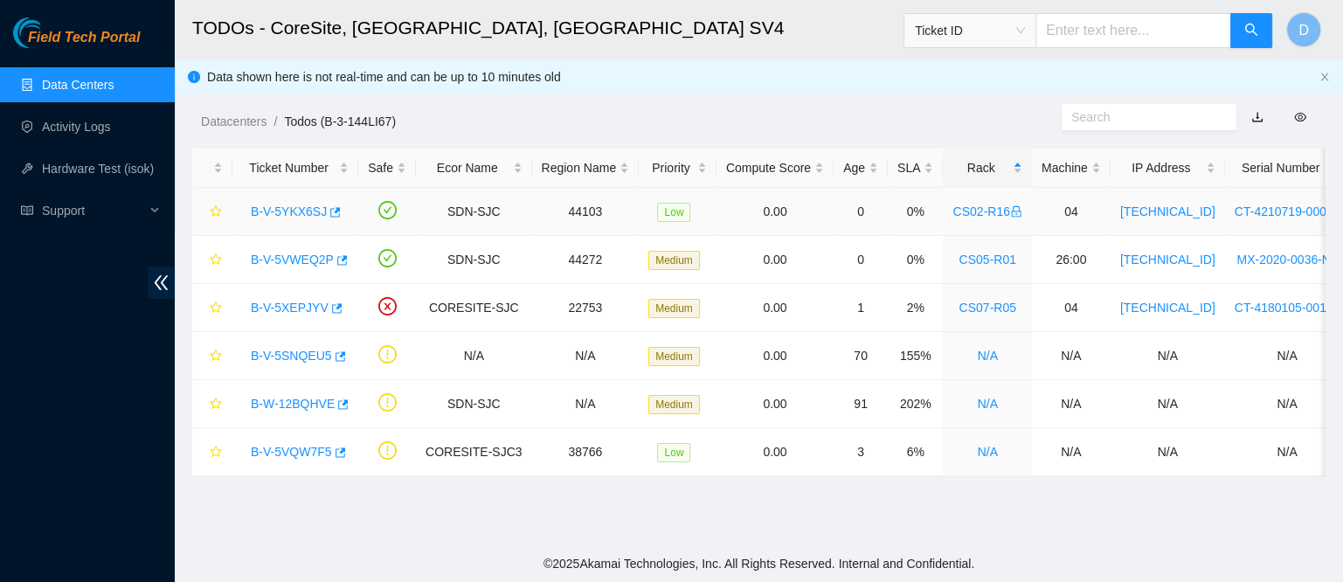
click at [258, 207] on link "B-V-5YKX6SJ" at bounding box center [289, 211] width 76 height 14
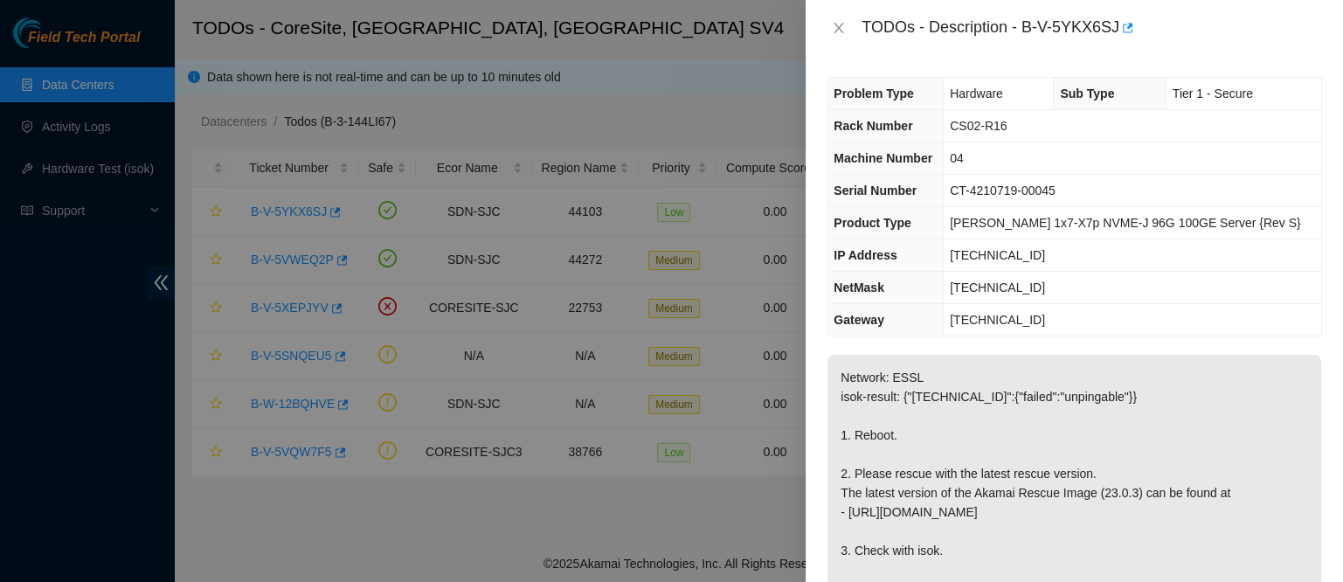
click at [877, 113] on th "Rack Number" at bounding box center [884, 126] width 115 height 32
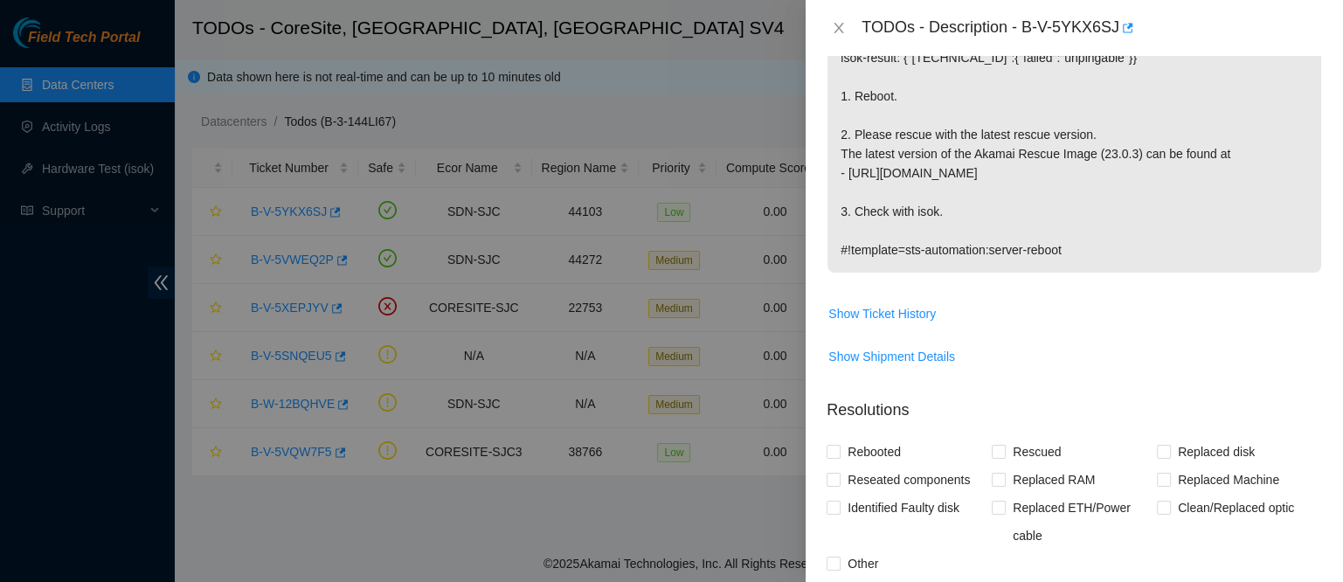
scroll to position [342, 0]
click at [811, 177] on div "Problem Type Hardware Sub Type Tier 1 - Secure Rack Number CS02-R16 Machine Num…" at bounding box center [1074, 319] width 537 height 526
click at [839, 20] on button "Close" at bounding box center [838, 28] width 24 height 17
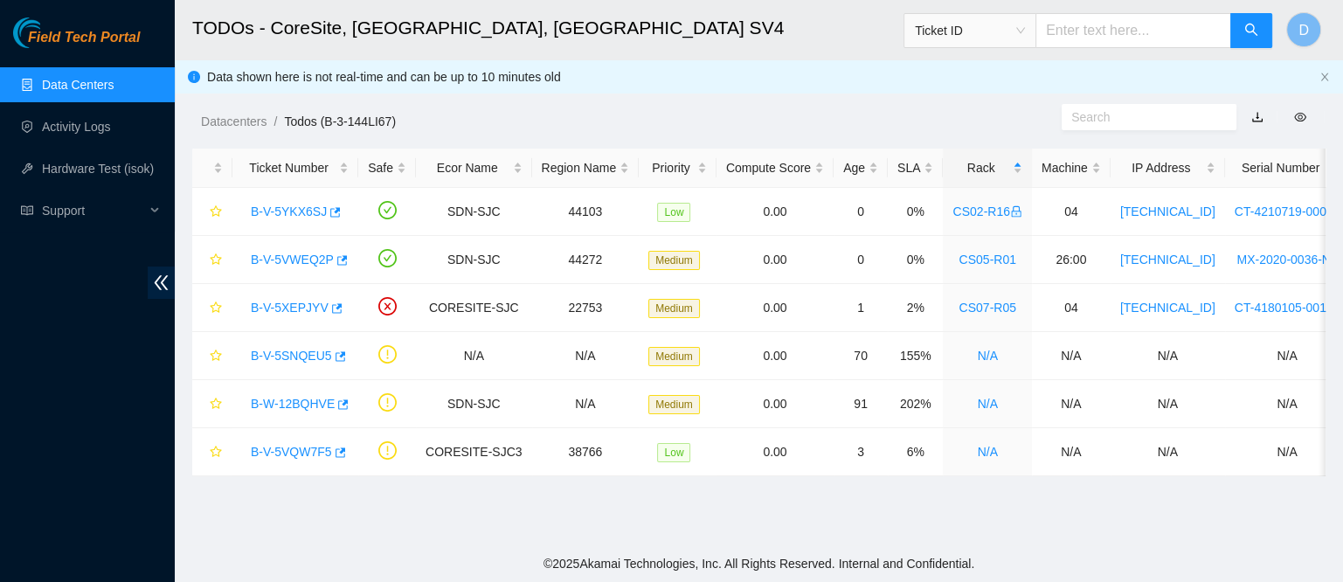
scroll to position [388, 0]
click at [288, 356] on link "B-V-5SNQEU5" at bounding box center [291, 356] width 81 height 14
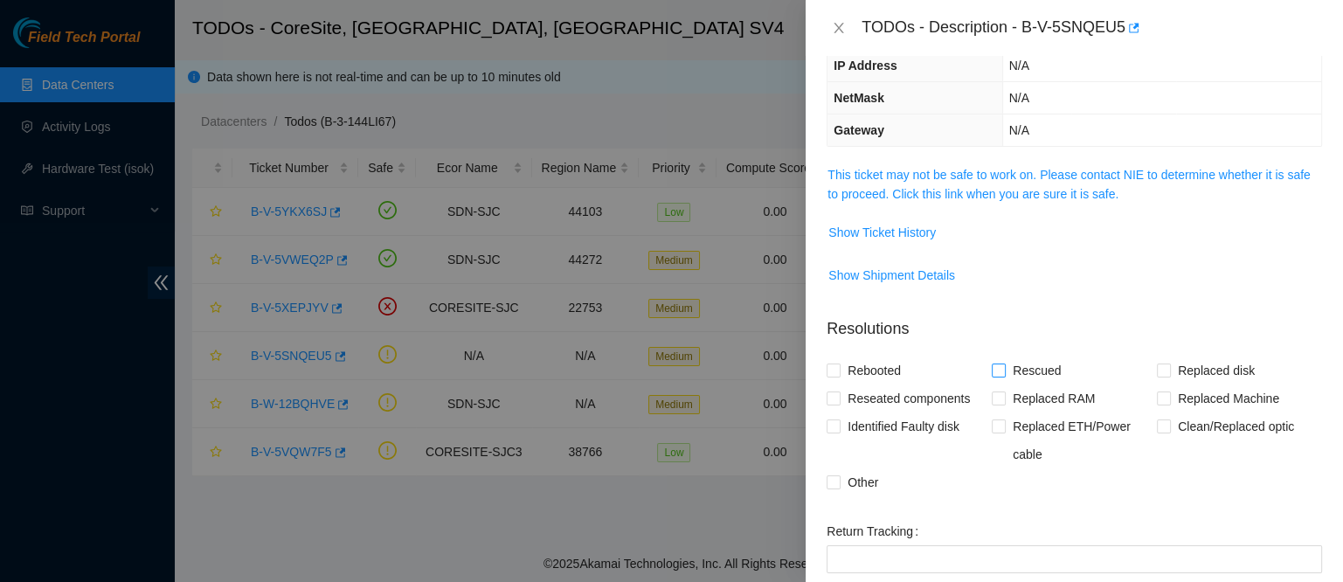
scroll to position [159, 0]
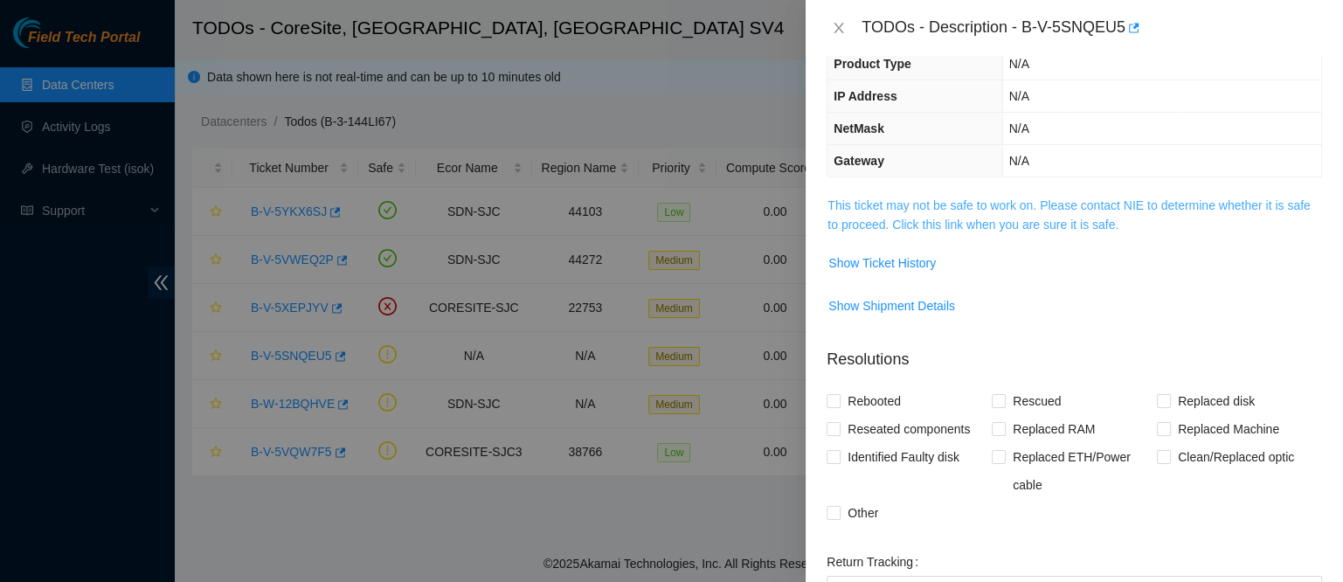
click at [954, 213] on link "This ticket may not be safe to work on. Please contact NIE to determine whether…" at bounding box center [1068, 214] width 482 height 33
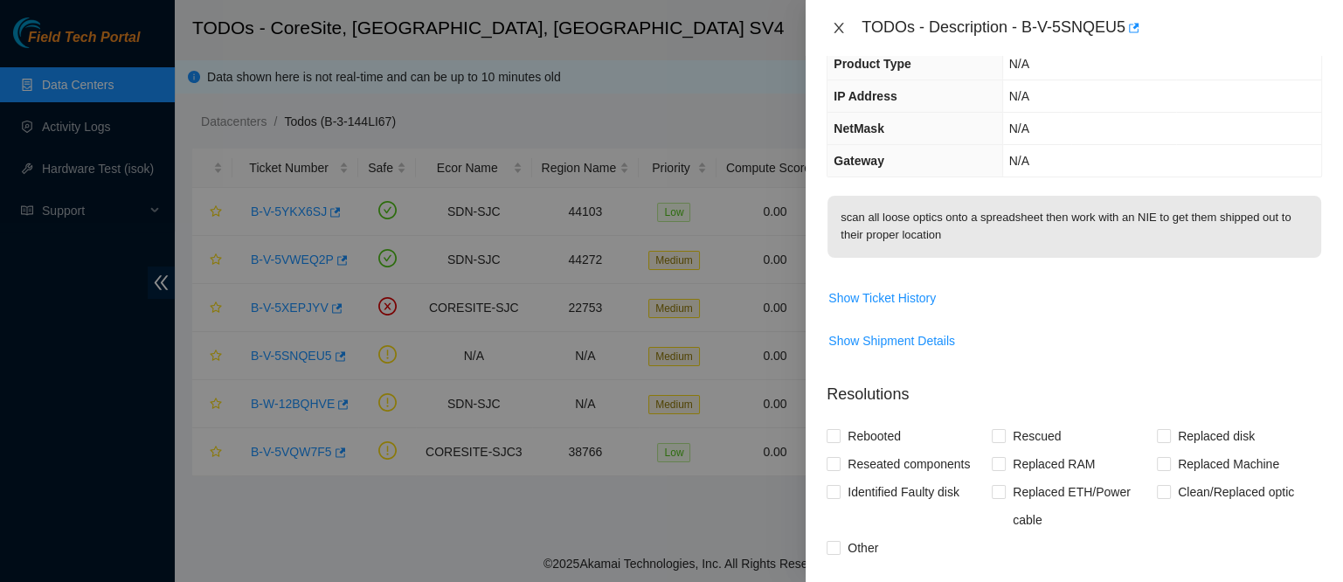
click at [836, 21] on icon "close" at bounding box center [839, 28] width 14 height 14
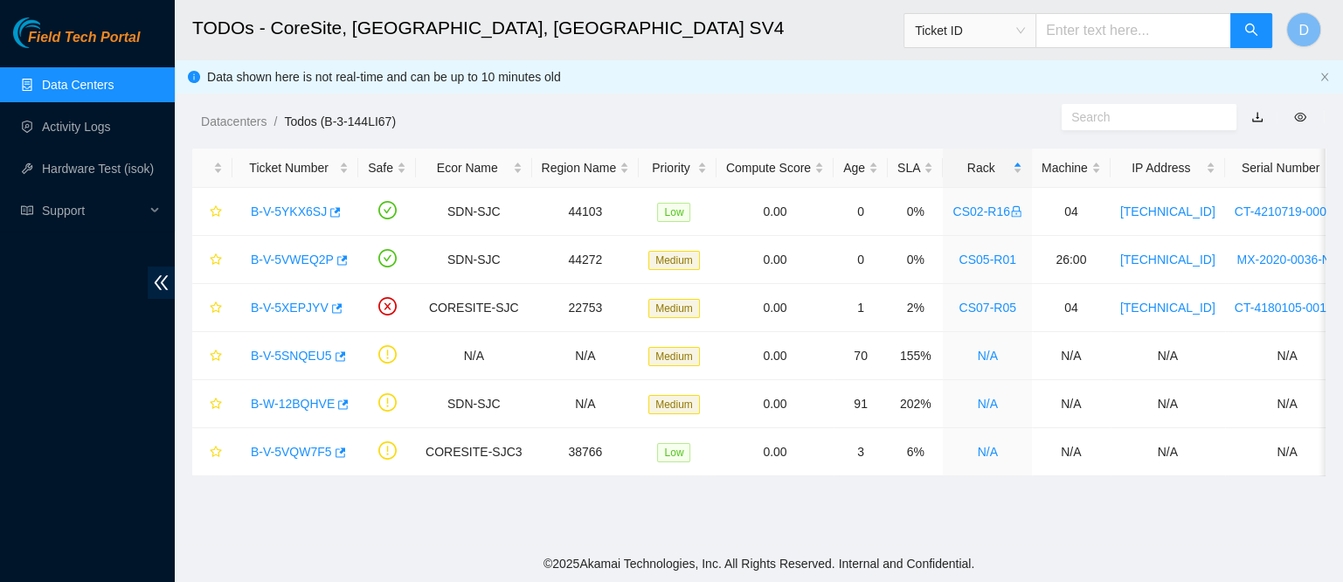
scroll to position [236, 0]
click at [282, 402] on link "B-W-12BQHVE" at bounding box center [293, 404] width 84 height 14
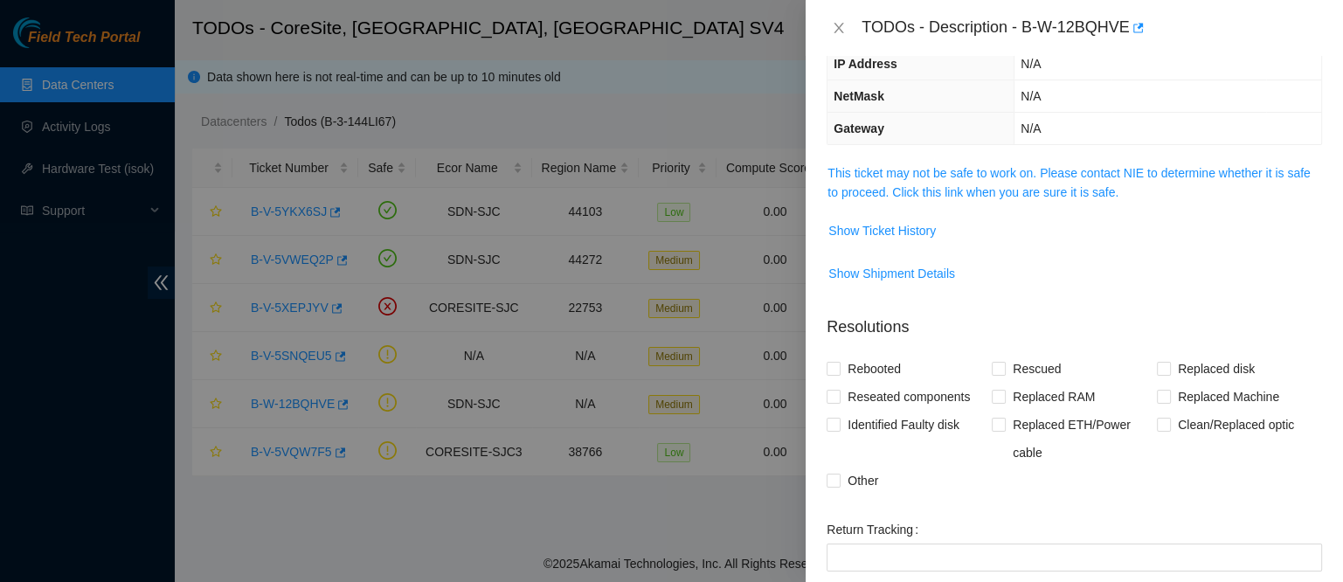
click at [944, 163] on span "This ticket may not be safe to work on. Please contact NIE to determine whether…" at bounding box center [1074, 182] width 494 height 38
click at [943, 169] on link "This ticket may not be safe to work on. Please contact NIE to determine whether…" at bounding box center [1068, 182] width 482 height 33
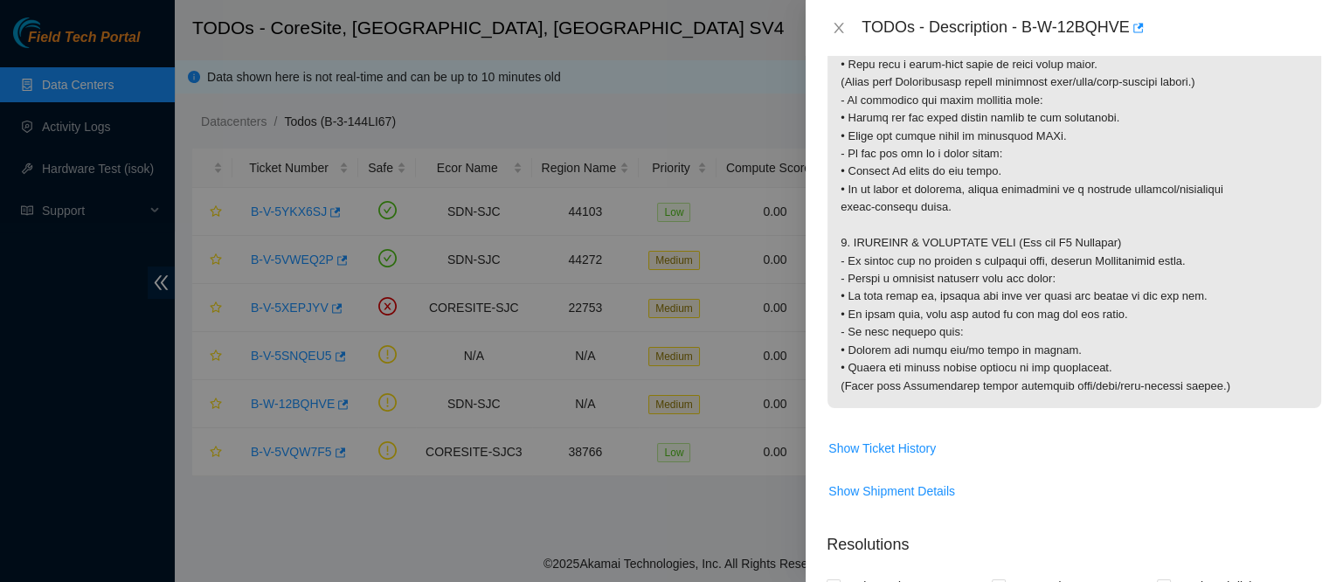
scroll to position [1669, 0]
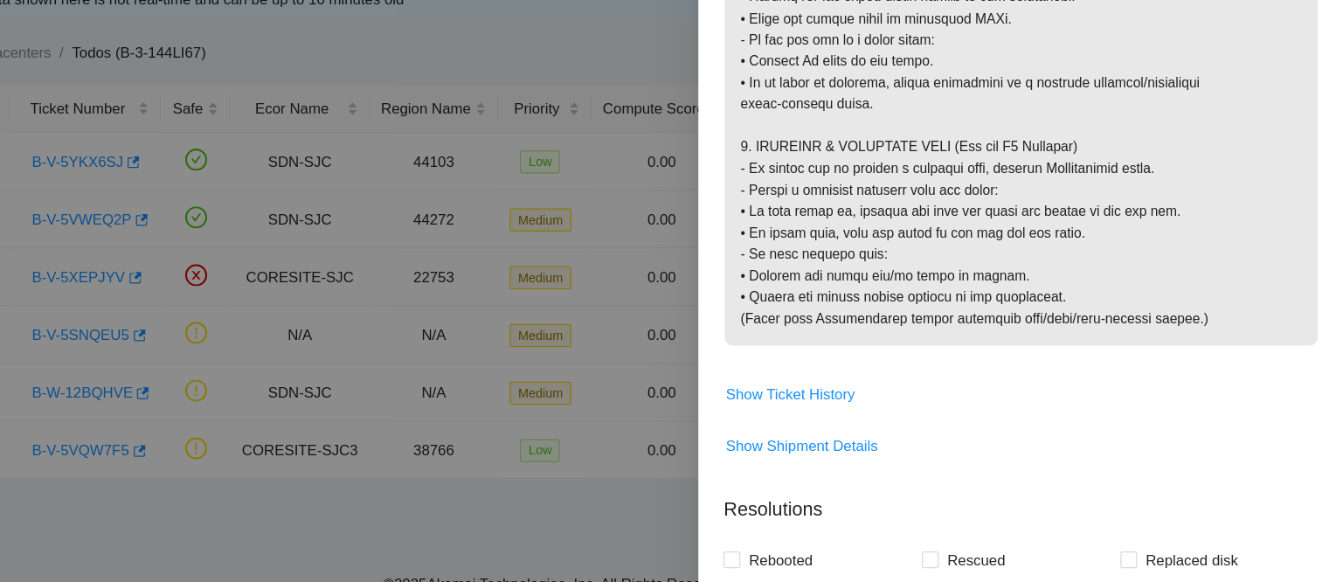
scroll to position [1664, 0]
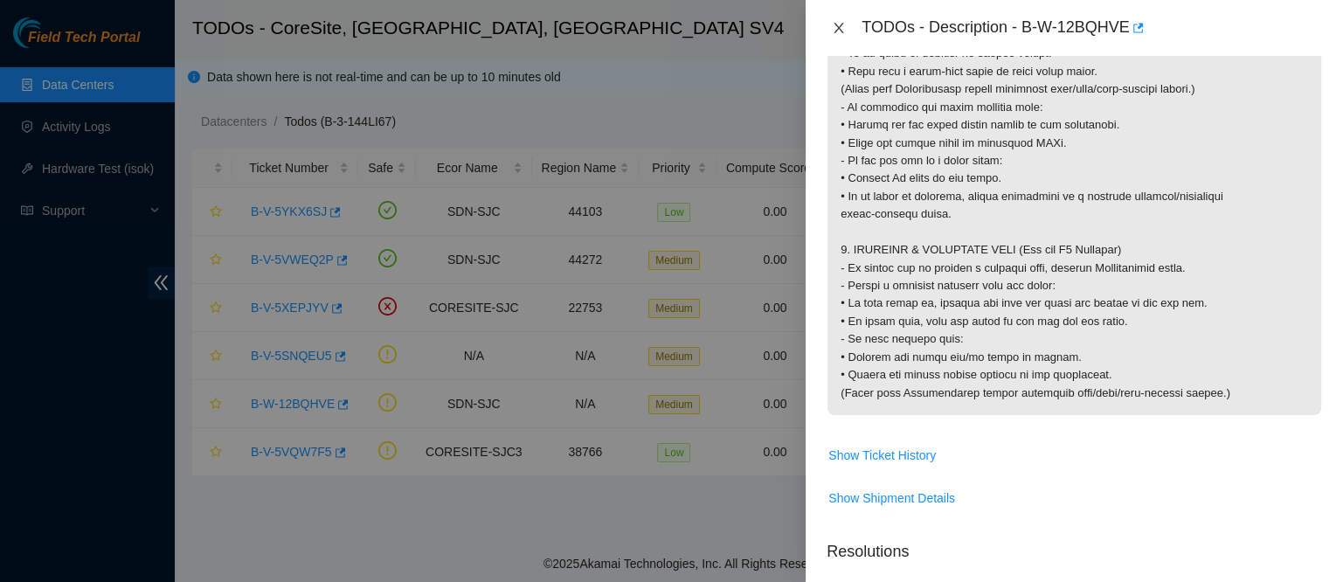
click at [835, 27] on icon "close" at bounding box center [839, 28] width 14 height 14
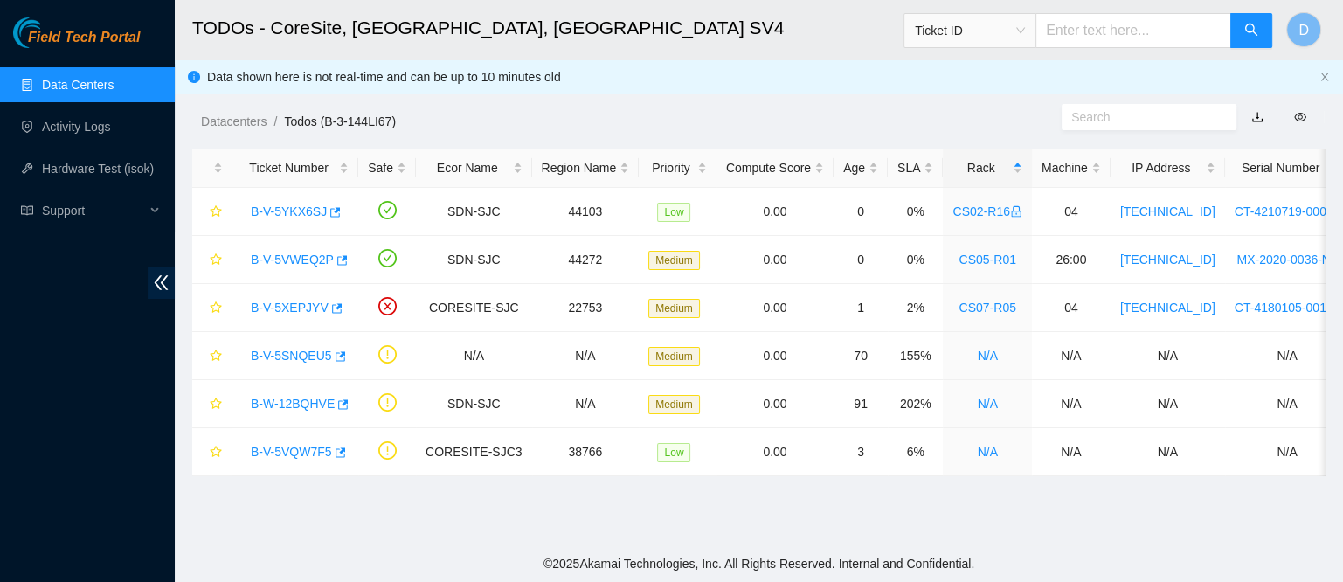
scroll to position [454, 0]
click at [295, 213] on link "B-V-5YKX6SJ" at bounding box center [289, 211] width 76 height 14
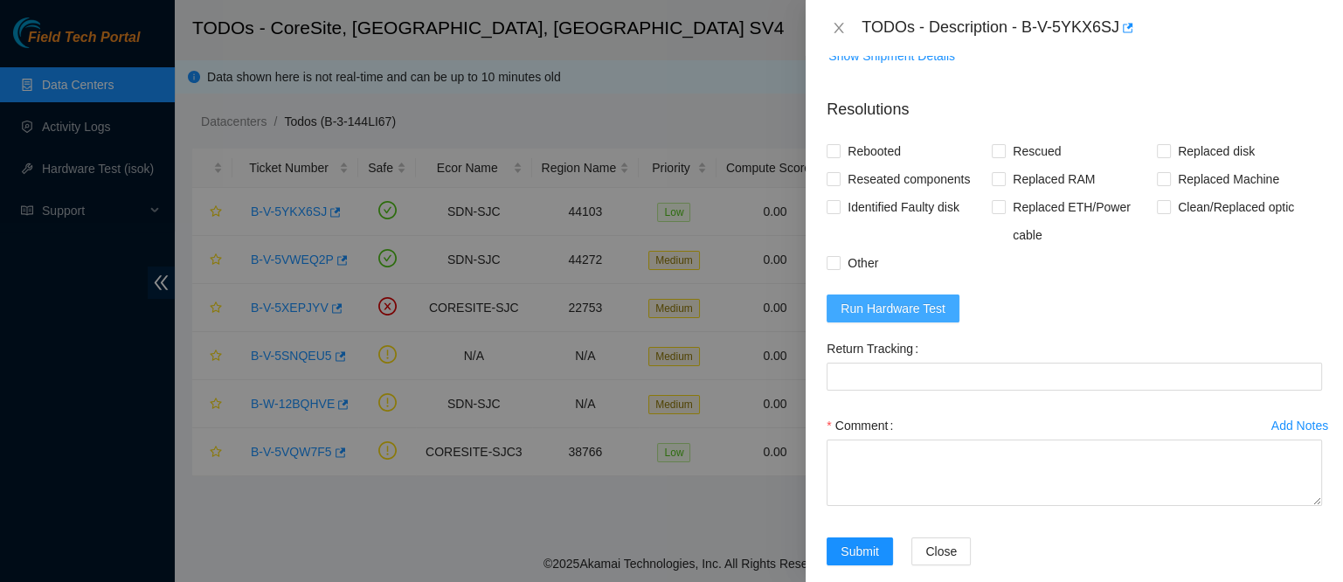
click at [886, 313] on span "Run Hardware Test" at bounding box center [892, 308] width 105 height 19
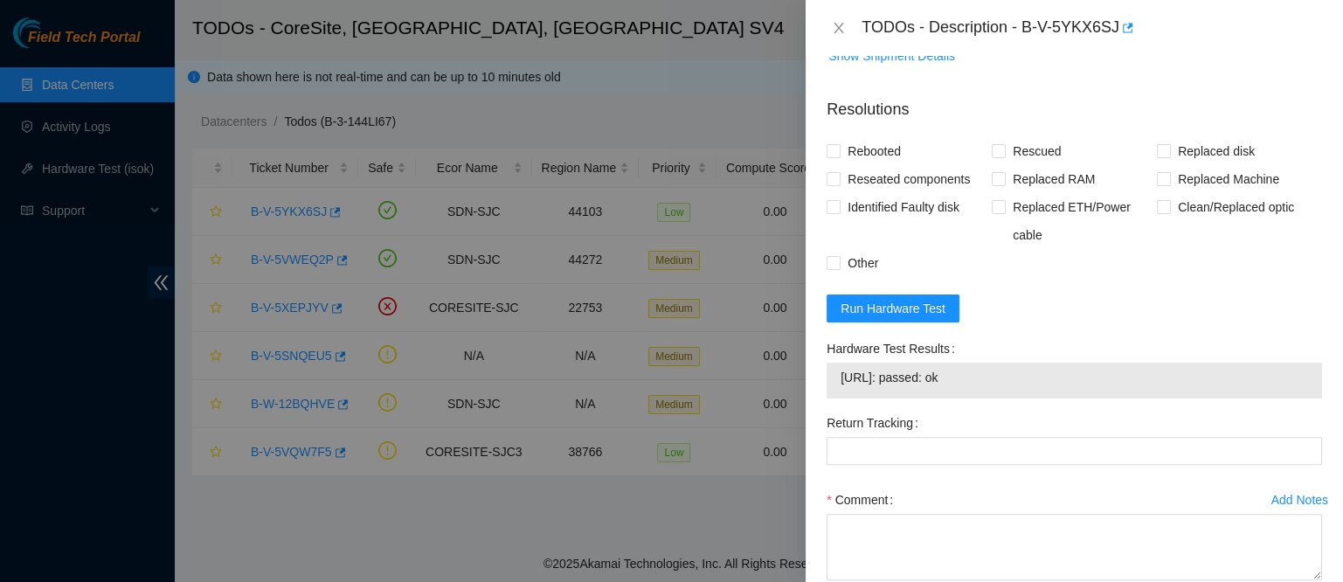
scroll to position [751, 0]
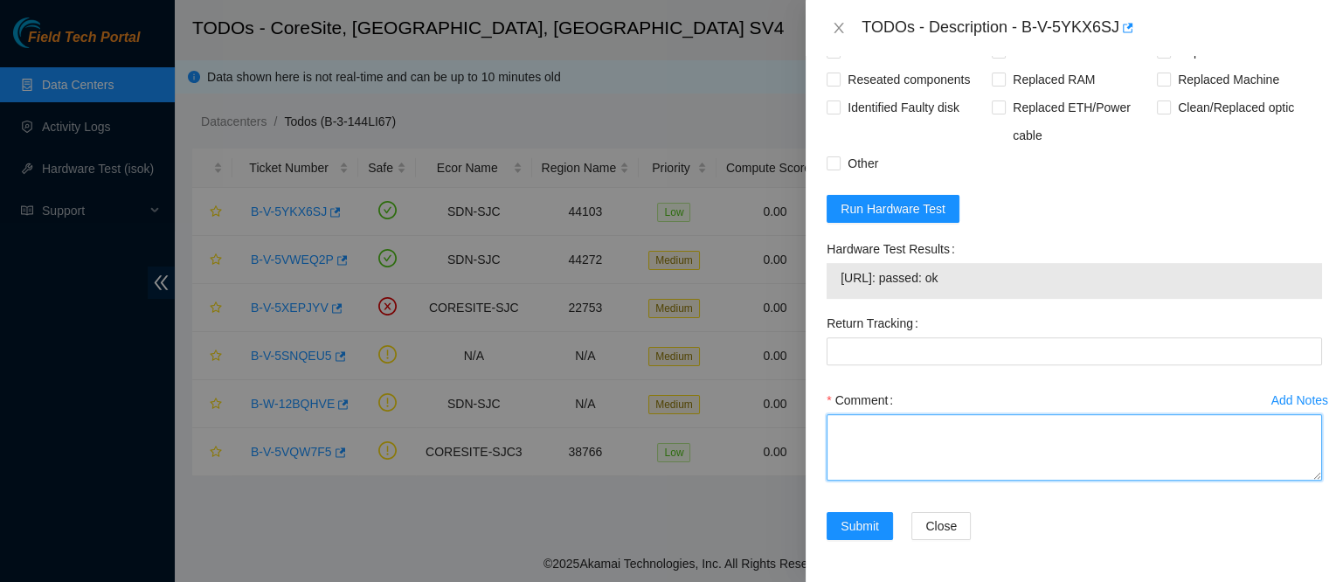
click at [849, 446] on textarea "Comment" at bounding box center [1073, 447] width 495 height 66
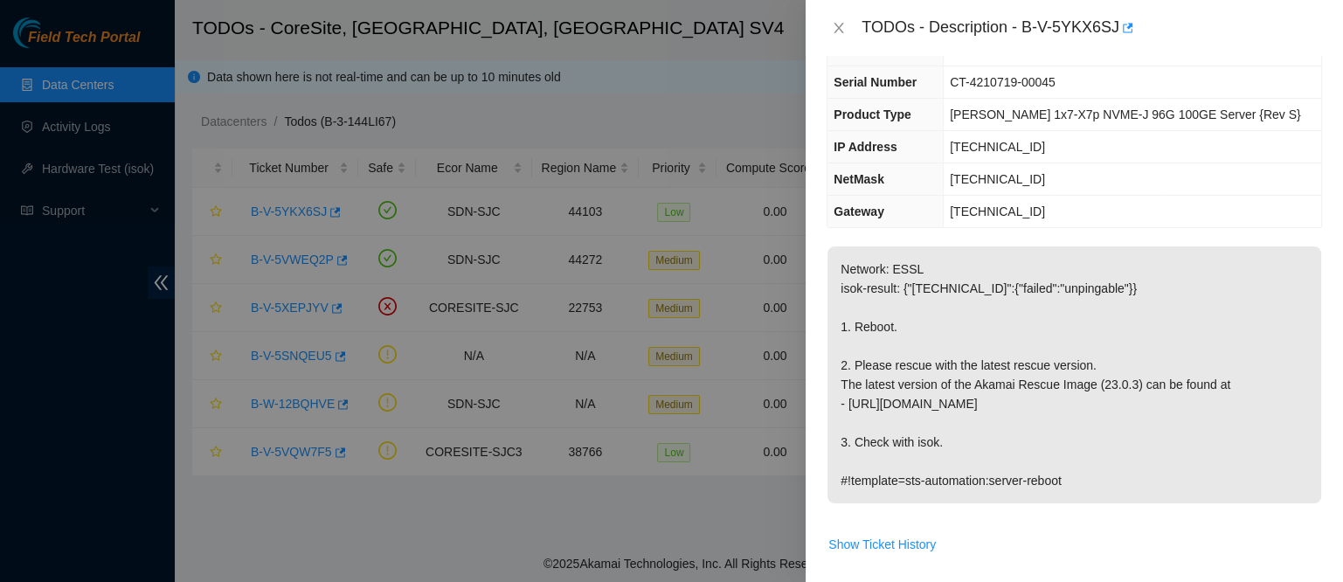
scroll to position [0, 0]
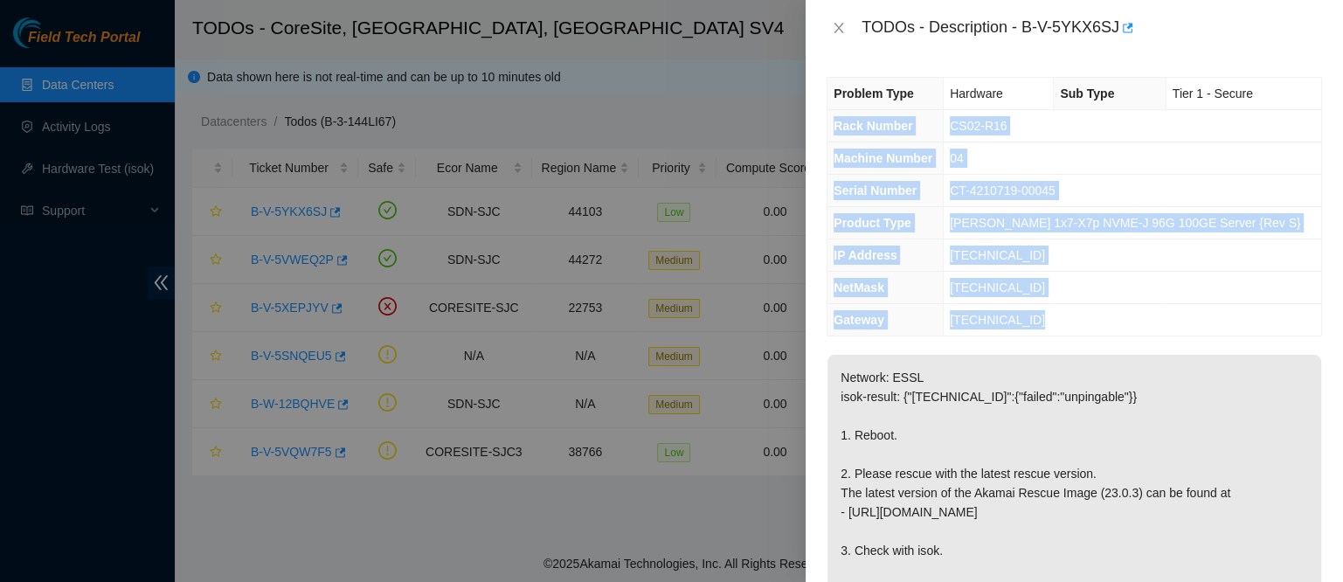
drag, startPoint x: 832, startPoint y: 119, endPoint x: 1090, endPoint y: 314, distance: 323.8
click at [1090, 314] on tbody "Problem Type Hardware Sub Type Tier 1 - Secure Rack Number CS02-R16 Machine Num…" at bounding box center [1074, 207] width 494 height 258
copy tbody "Rack Number CS02-R16 Machine Number 04 Serial Number CT-4210719-00045 Product T…"
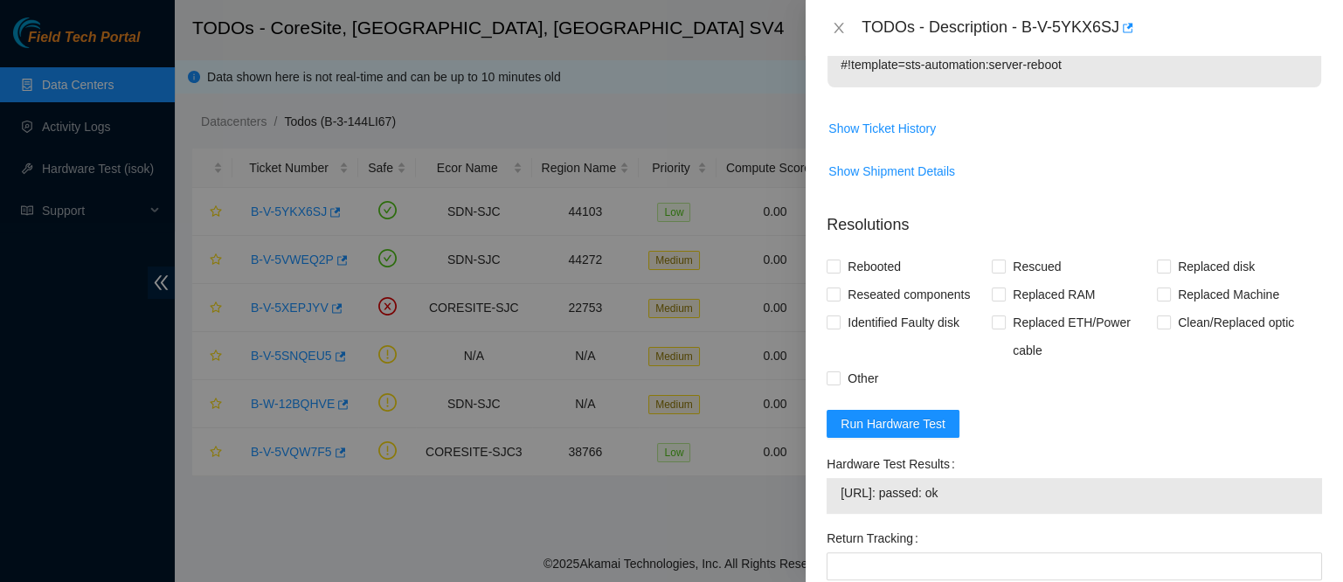
scroll to position [751, 0]
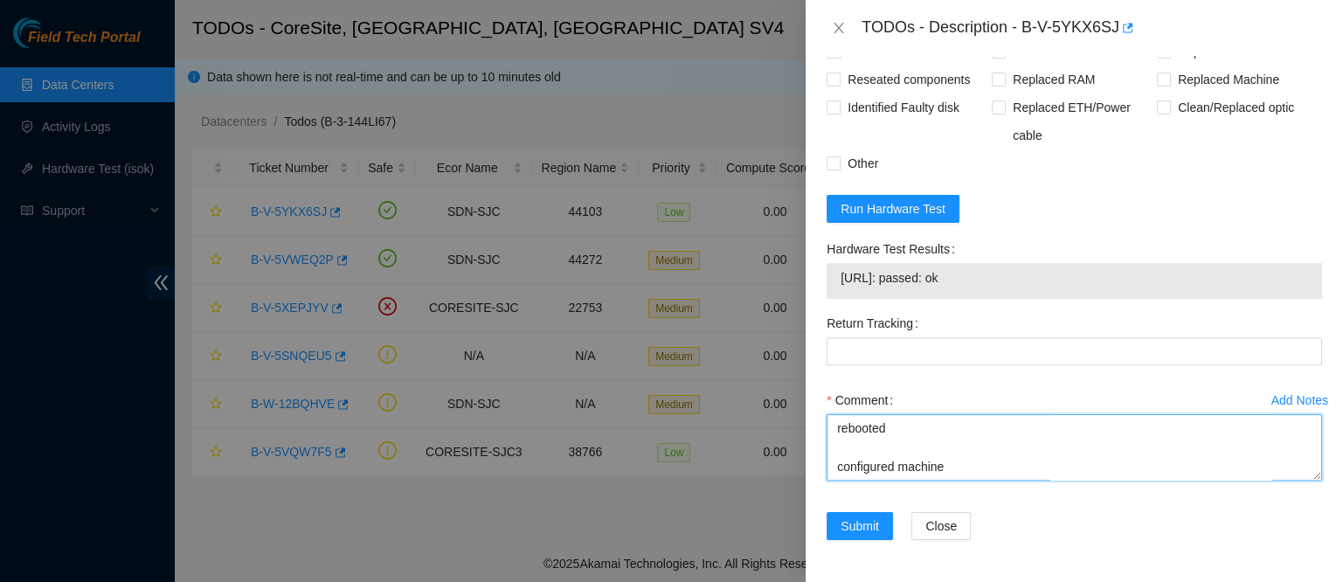
click at [875, 474] on textarea "got access to work on essl with nie contacted nocc to confirm that ticket was s…" at bounding box center [1073, 447] width 495 height 66
paste textarea "Rack Number CS02-R16 Machine Number 04 Serial Number CT-4210719-00045 Product T…"
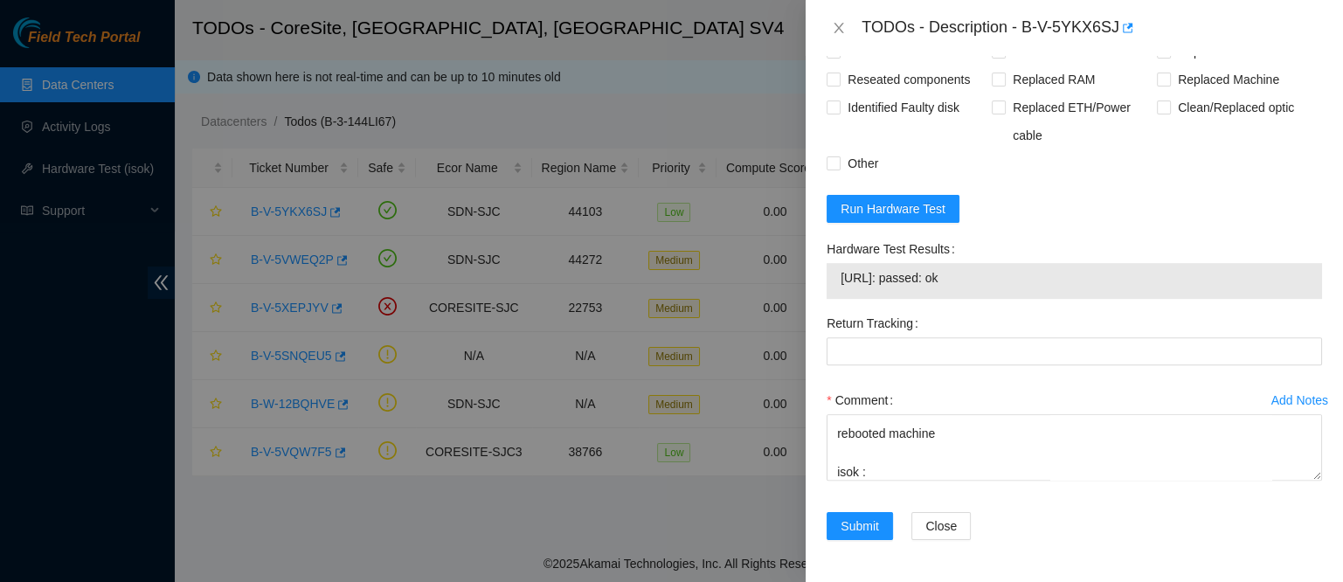
click at [915, 283] on span "[URL]: passed: ok" at bounding box center [1073, 277] width 467 height 19
copy span "[URL]: passed: ok"
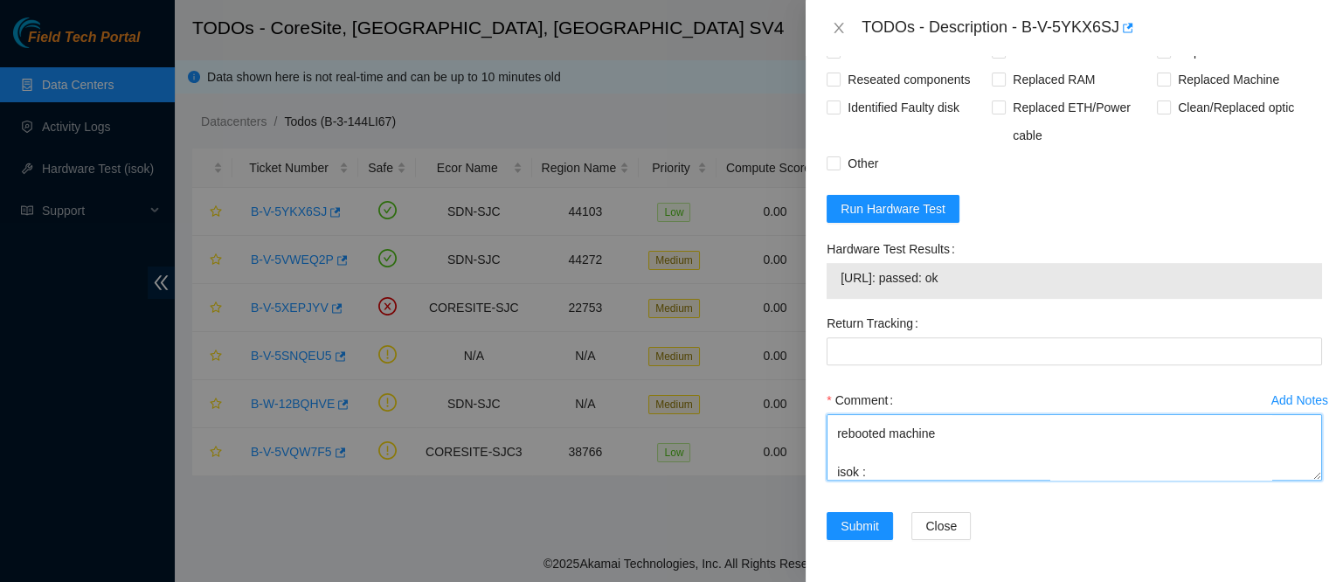
click at [896, 471] on textarea "got access to work on essl with nie contacted nocc to confirm that ticket was s…" at bounding box center [1073, 447] width 495 height 66
paste textarea "[URL]: passed: ok"
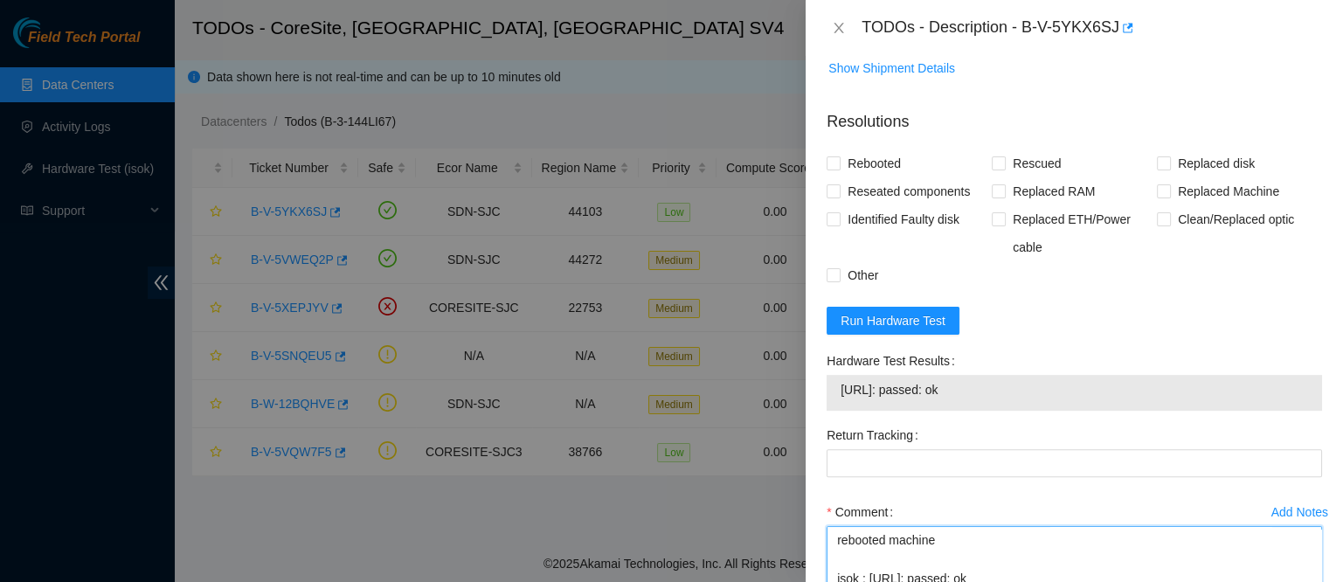
scroll to position [612, 0]
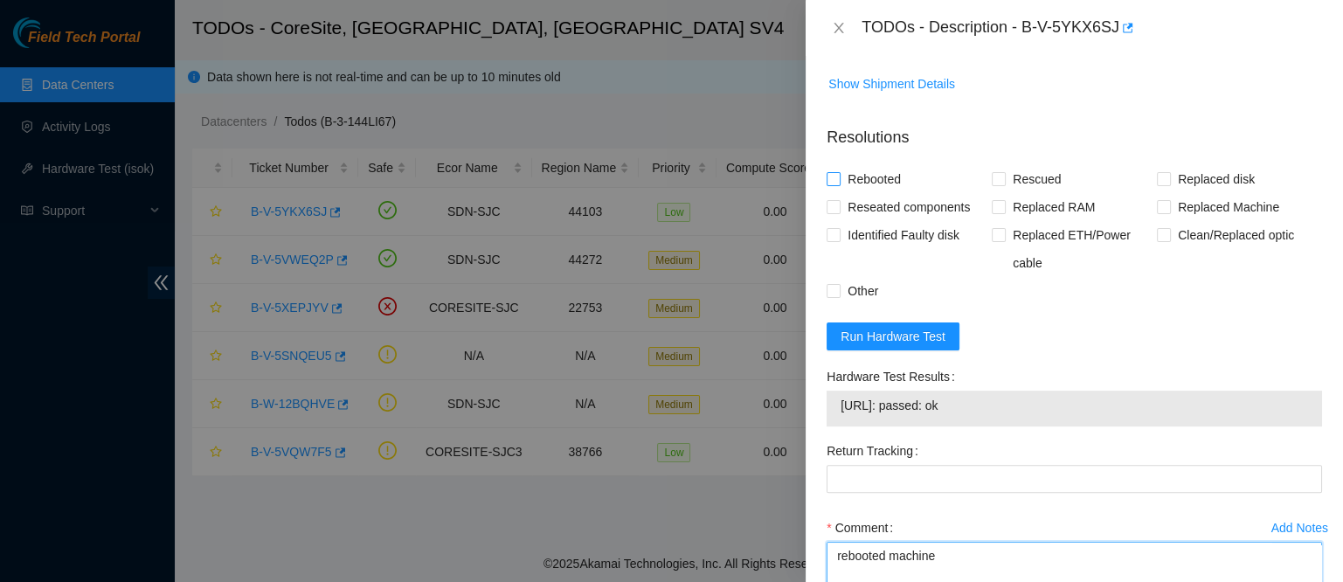
type textarea "got access to work on essl with nie contacted nocc to confirm that ticket was s…"
click at [903, 193] on span "Rebooted" at bounding box center [873, 179] width 67 height 28
click at [839, 184] on input "Rebooted" at bounding box center [832, 178] width 12 height 12
checkbox input "true"
click at [890, 221] on span "Reseated components" at bounding box center [908, 207] width 136 height 28
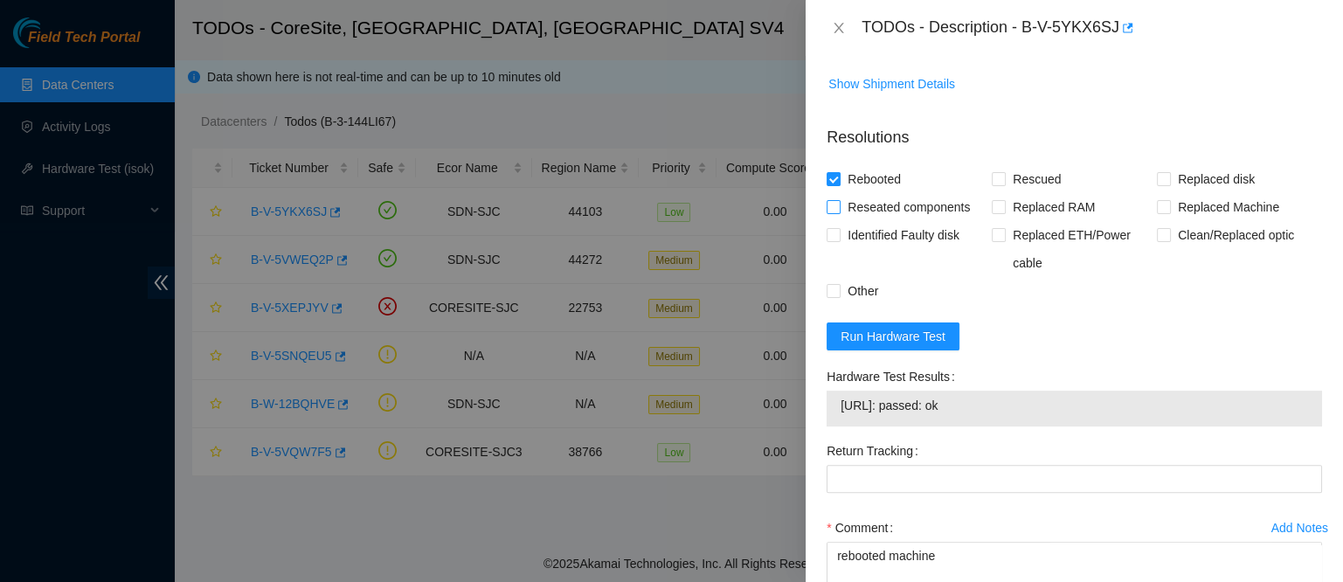
click at [839, 212] on input "Reseated components" at bounding box center [832, 206] width 12 height 12
checkbox input "true"
click at [1031, 186] on span "Rescued" at bounding box center [1037, 179] width 62 height 28
click at [1004, 184] on input "Rescued" at bounding box center [998, 178] width 12 height 12
checkbox input "true"
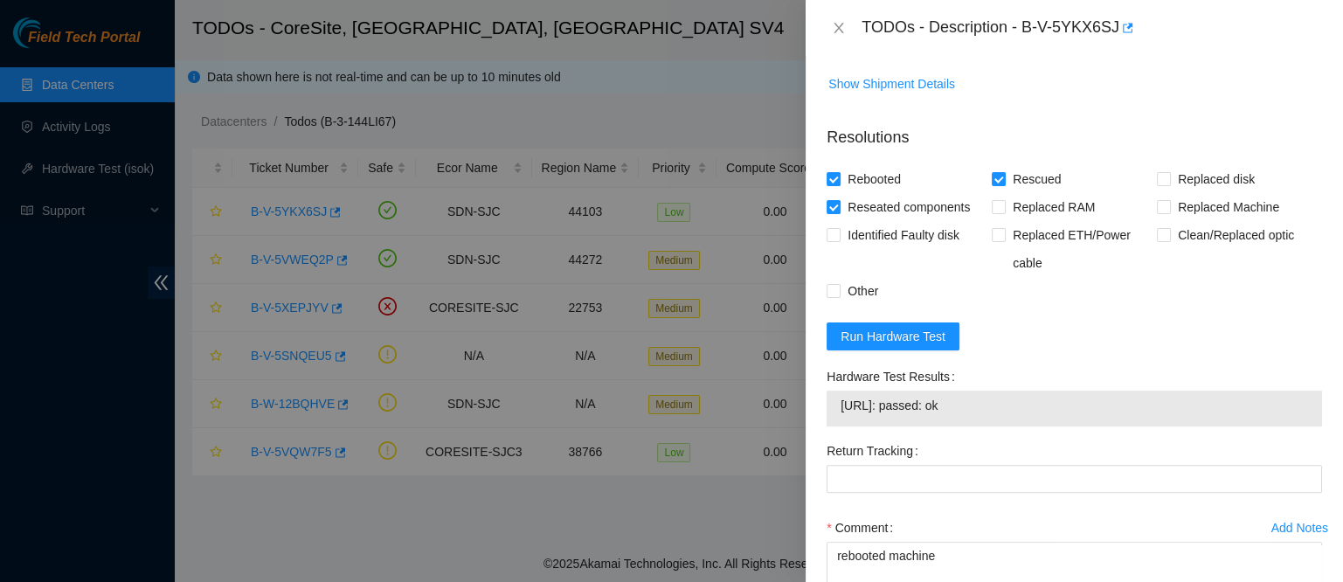
scroll to position [751, 0]
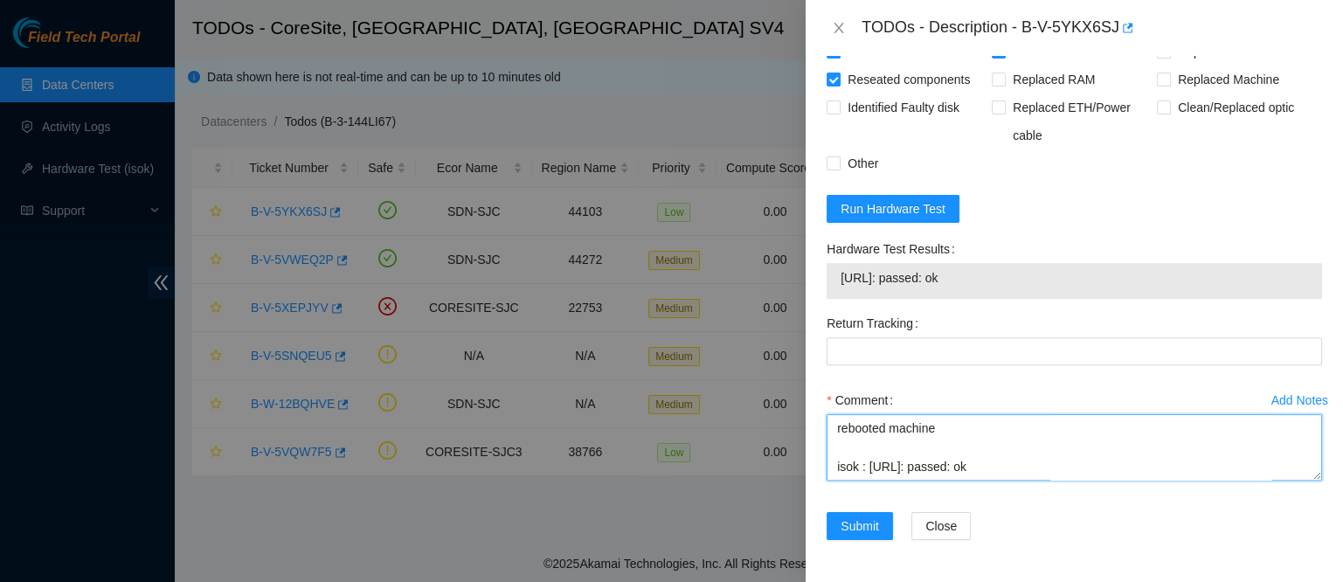
click at [1077, 466] on textarea "got access to work on essl with nie contacted nocc to confirm that ticket was s…" at bounding box center [1073, 447] width 495 height 66
type textarea "got access to work on essl with nie contacted nocc to confirm that ticket was s…"
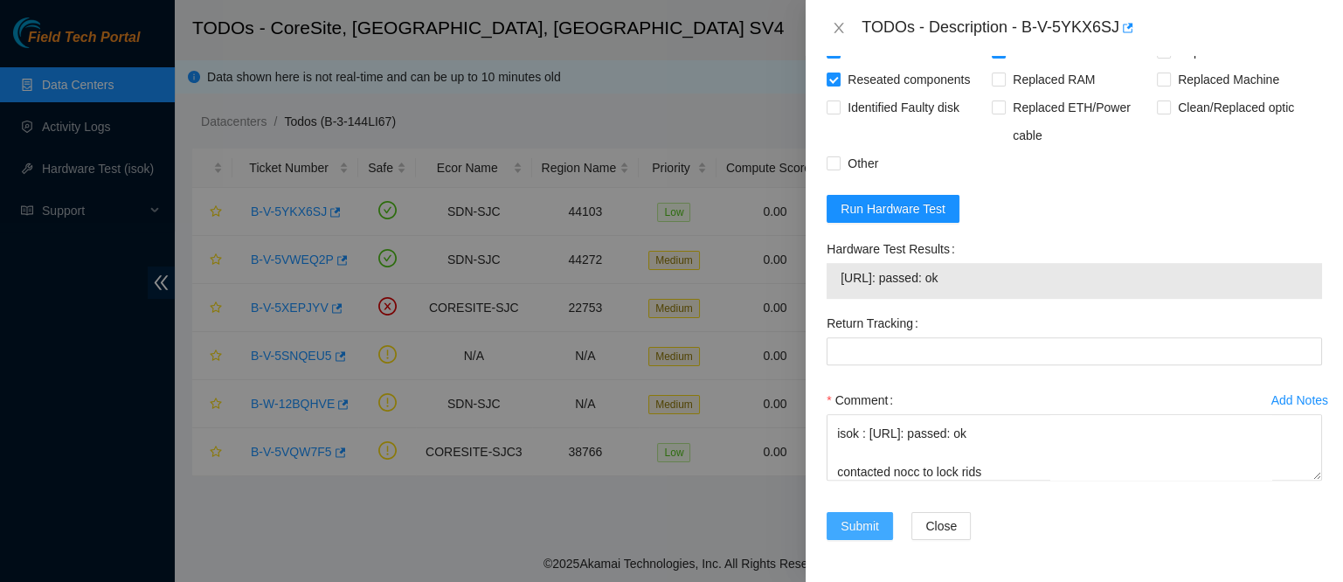
click at [875, 536] on button "Submit" at bounding box center [859, 526] width 66 height 28
click at [1007, 481] on div "Comment got access to work on essl with nie contacted nocc to confirm that tick…" at bounding box center [1073, 438] width 495 height 105
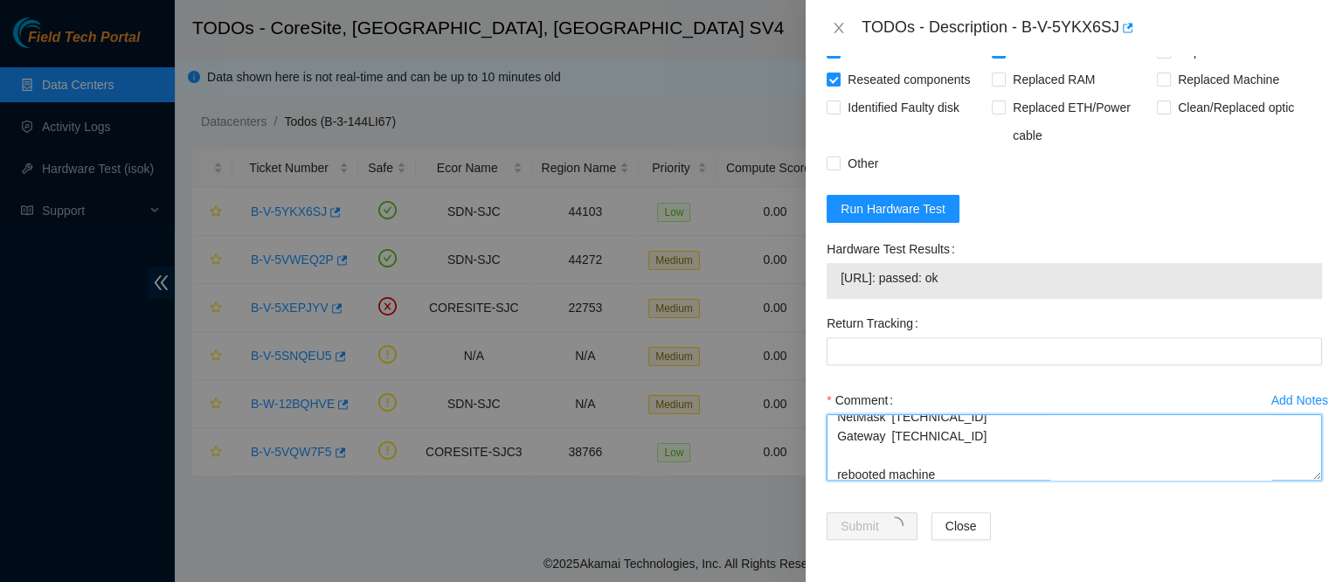
scroll to position [0, 0]
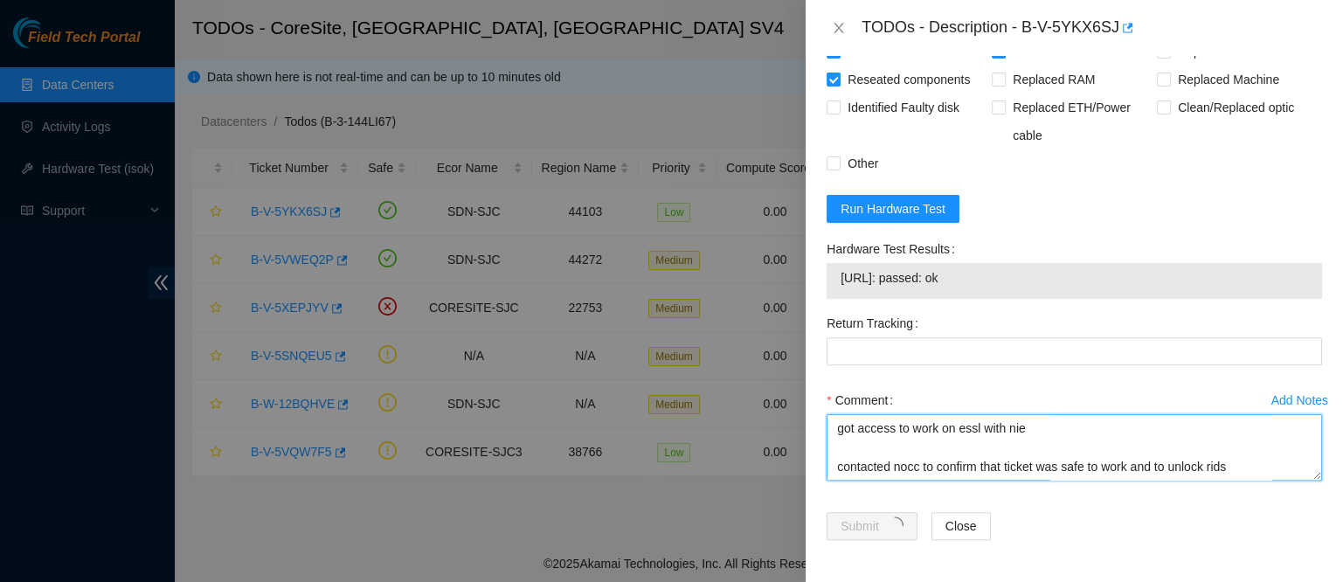
drag, startPoint x: 1000, startPoint y: 477, endPoint x: 750, endPoint y: 350, distance: 280.9
click at [750, 350] on div "TODOs - Description - B-V-5YKX6SJ Problem Type Hardware Sub Type Tier 1 - Secur…" at bounding box center [671, 291] width 1343 height 582
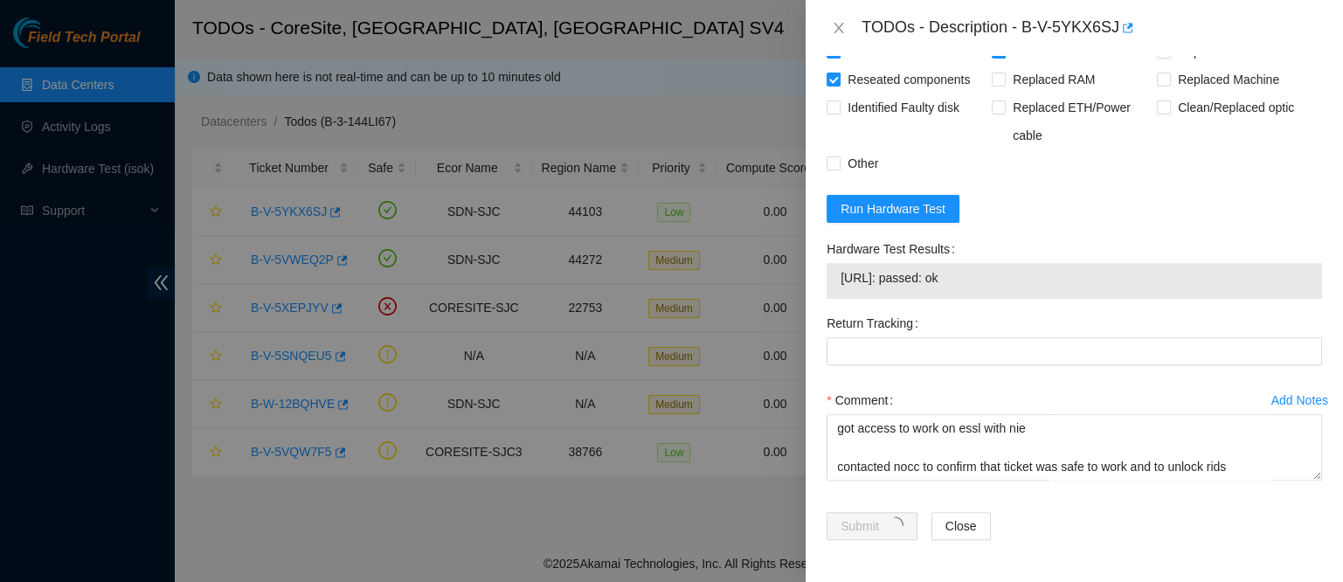
click at [1076, 396] on div "Comment" at bounding box center [1073, 400] width 495 height 28
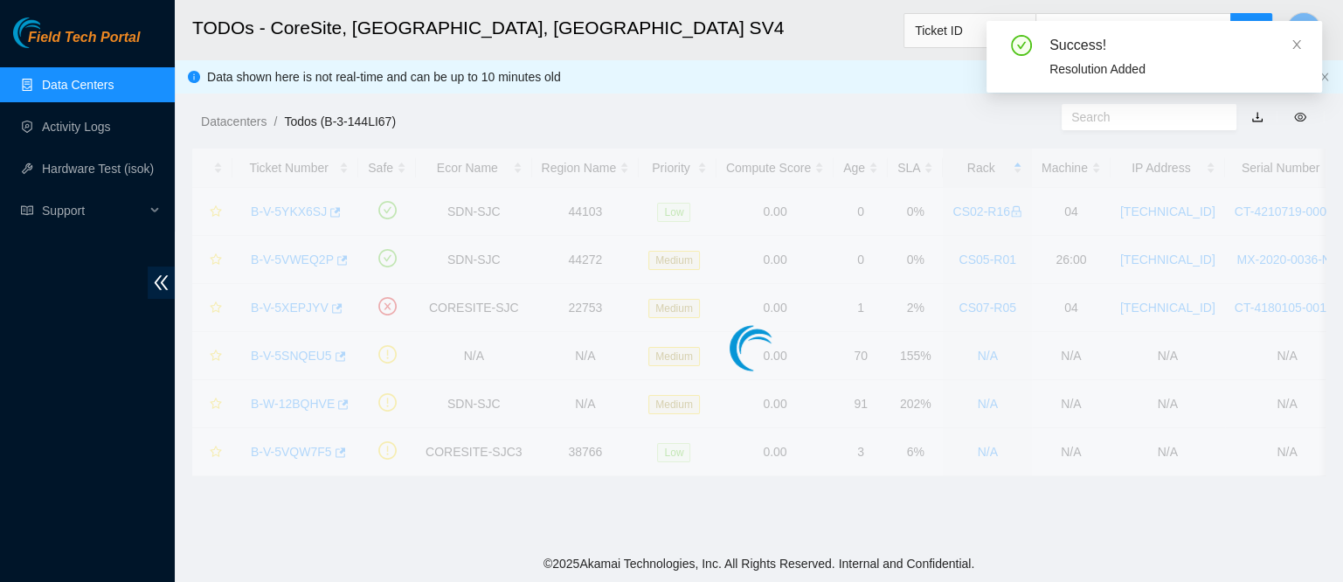
scroll to position [538, 0]
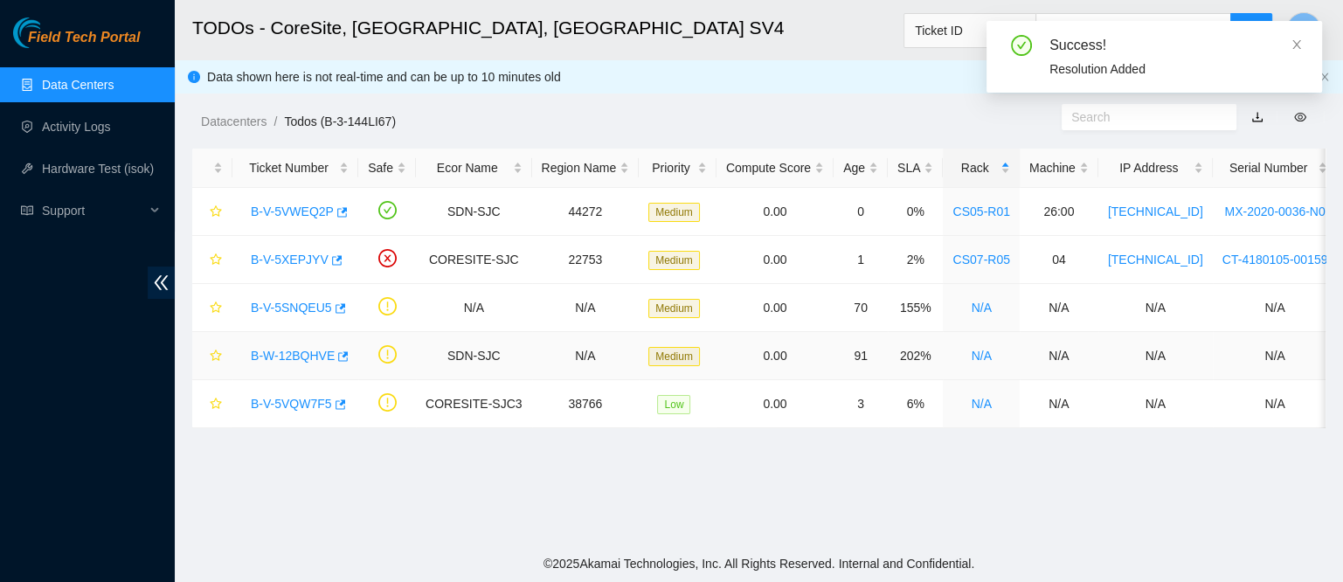
click at [299, 349] on link "B-W-12BQHVE" at bounding box center [293, 356] width 84 height 14
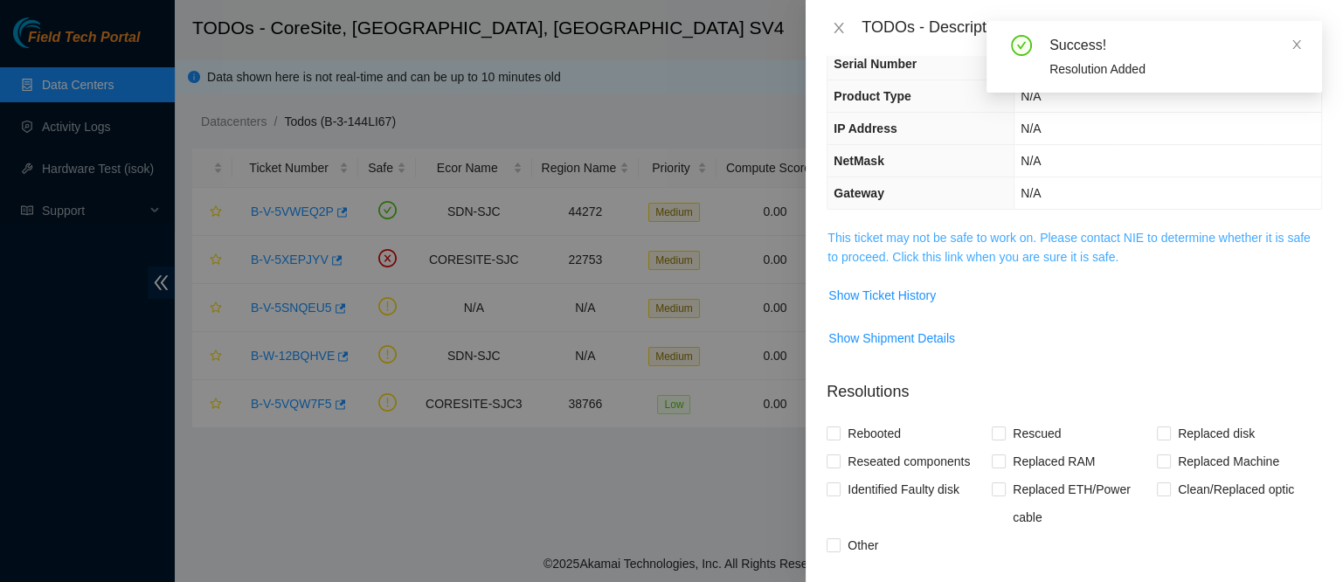
click at [989, 232] on link "This ticket may not be safe to work on. Please contact NIE to determine whether…" at bounding box center [1068, 247] width 482 height 33
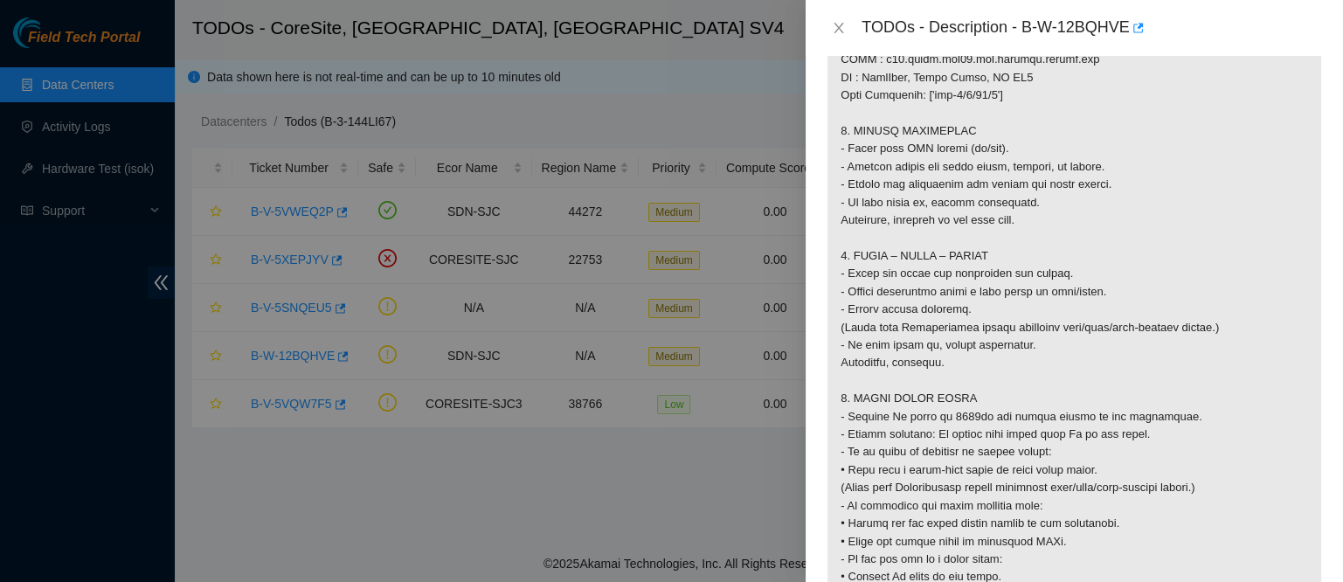
scroll to position [1190, 0]
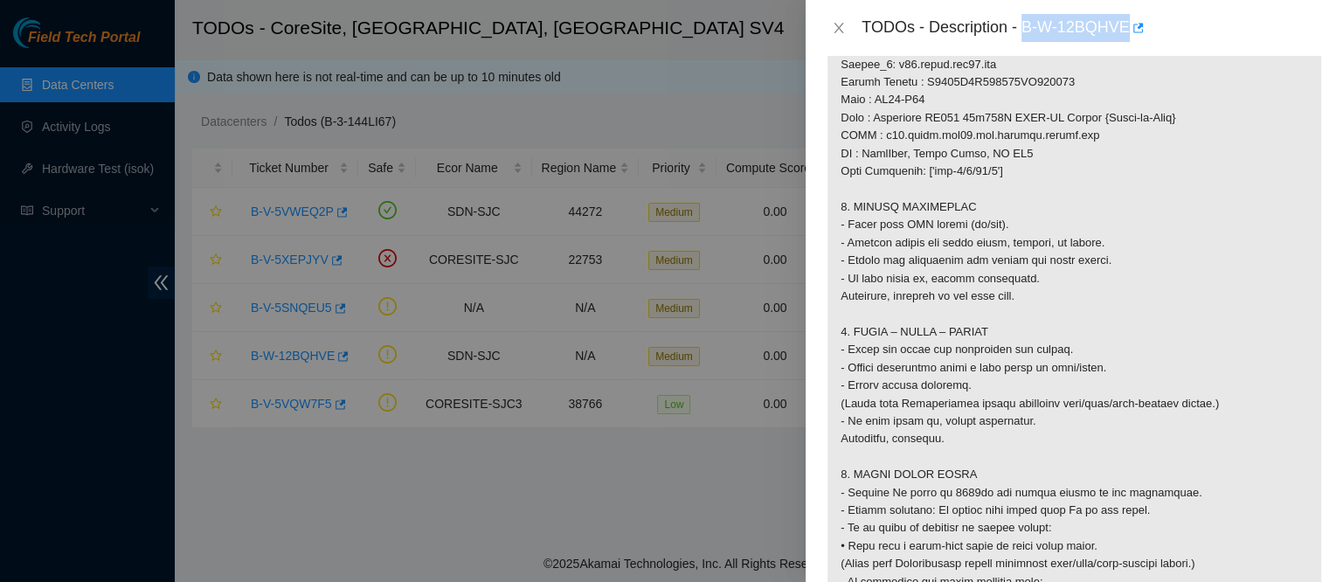
drag, startPoint x: 1078, startPoint y: 27, endPoint x: 1216, endPoint y: 40, distance: 138.7
click at [1216, 40] on div "TODOs - Description - B-W-12BQHVE" at bounding box center [1091, 28] width 460 height 28
copy div "B-W-12BQHVE"
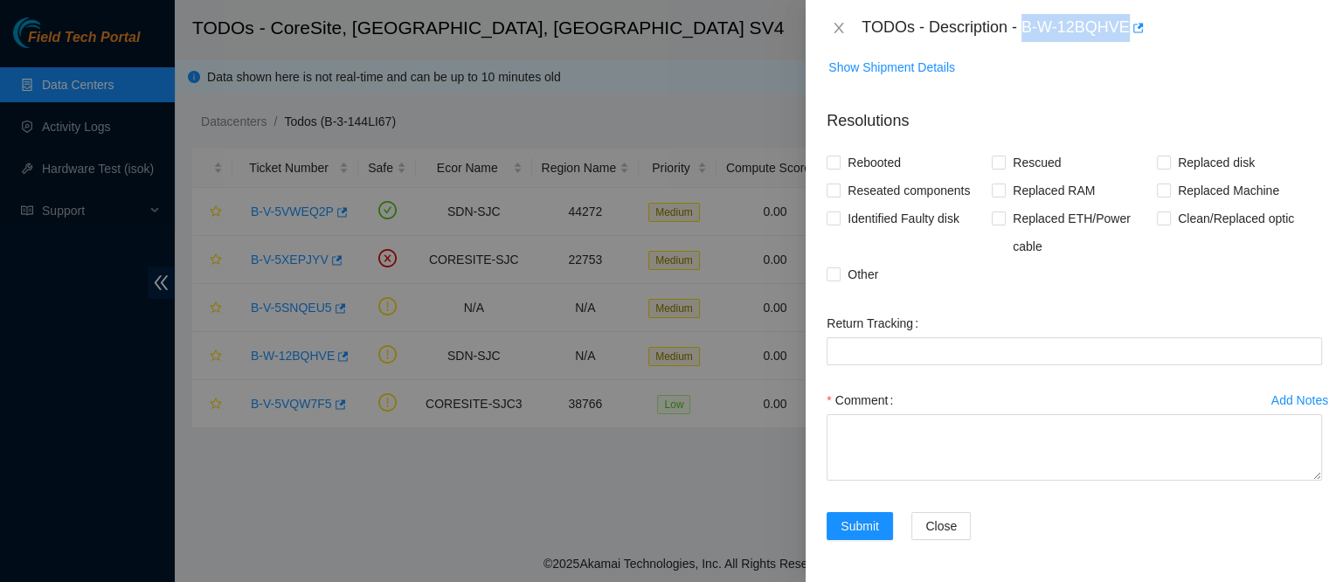
scroll to position [3361, 0]
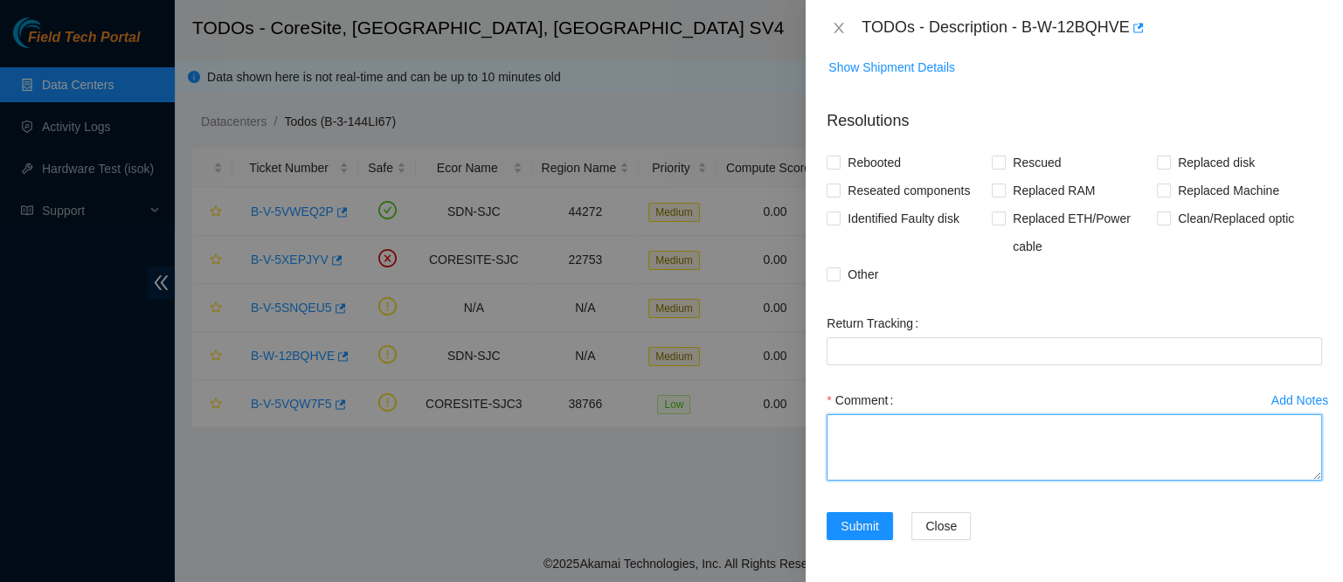
click at [902, 438] on textarea "Comment" at bounding box center [1073, 447] width 495 height 66
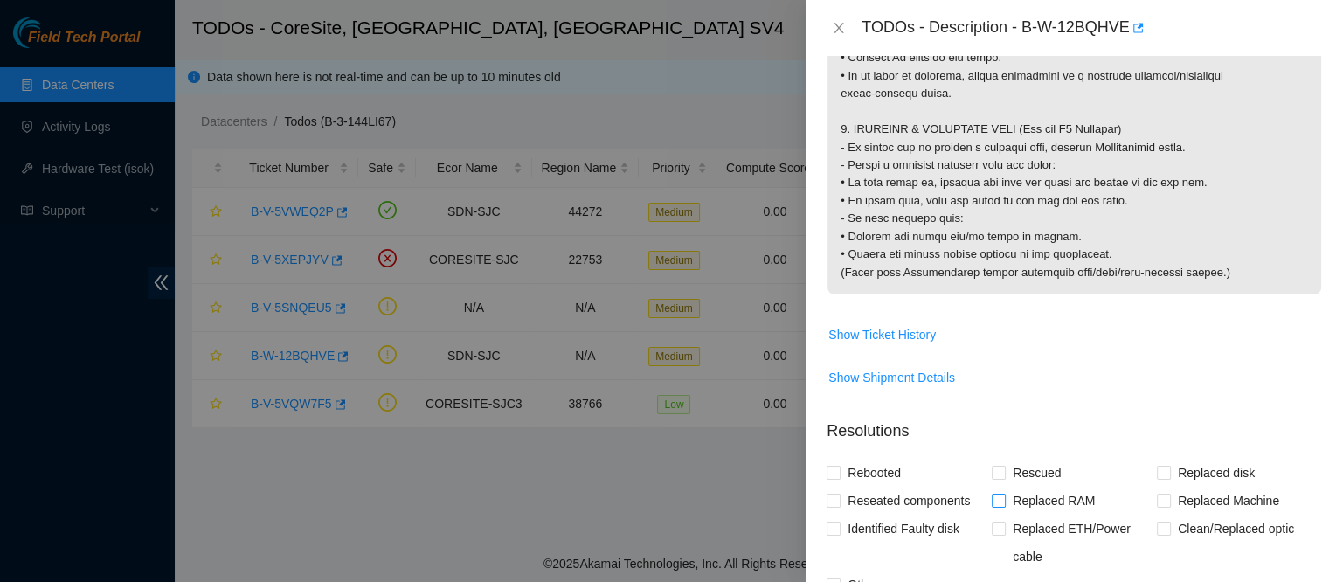
scroll to position [1784, 0]
drag, startPoint x: 1020, startPoint y: 176, endPoint x: 1006, endPoint y: 183, distance: 15.6
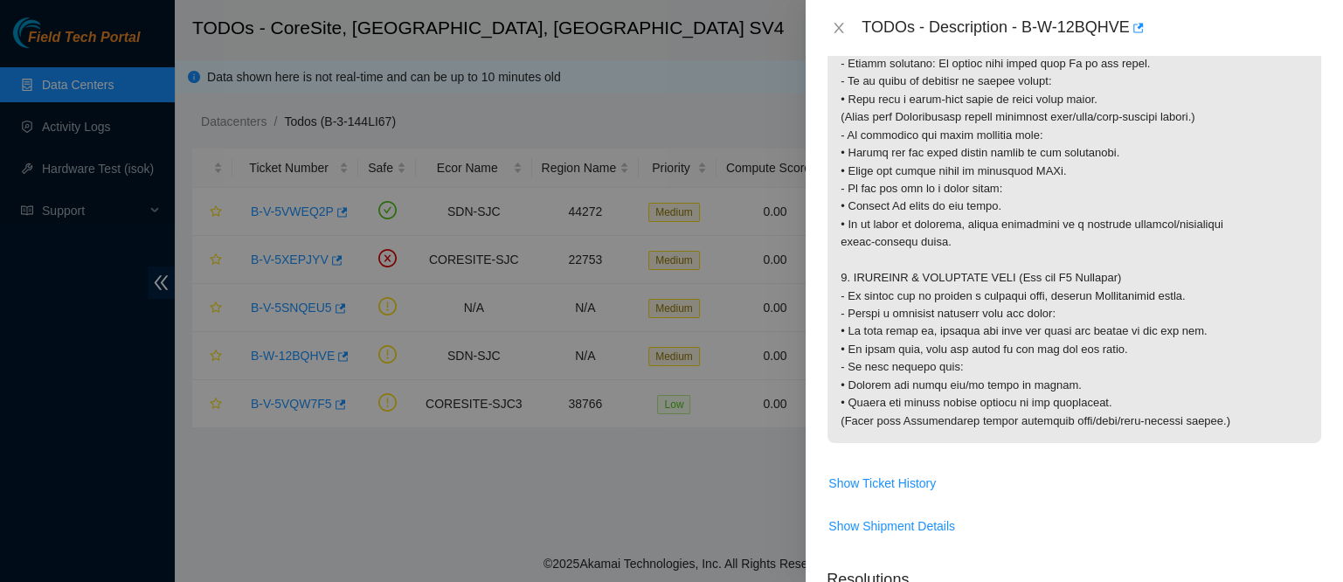
scroll to position [1646, 0]
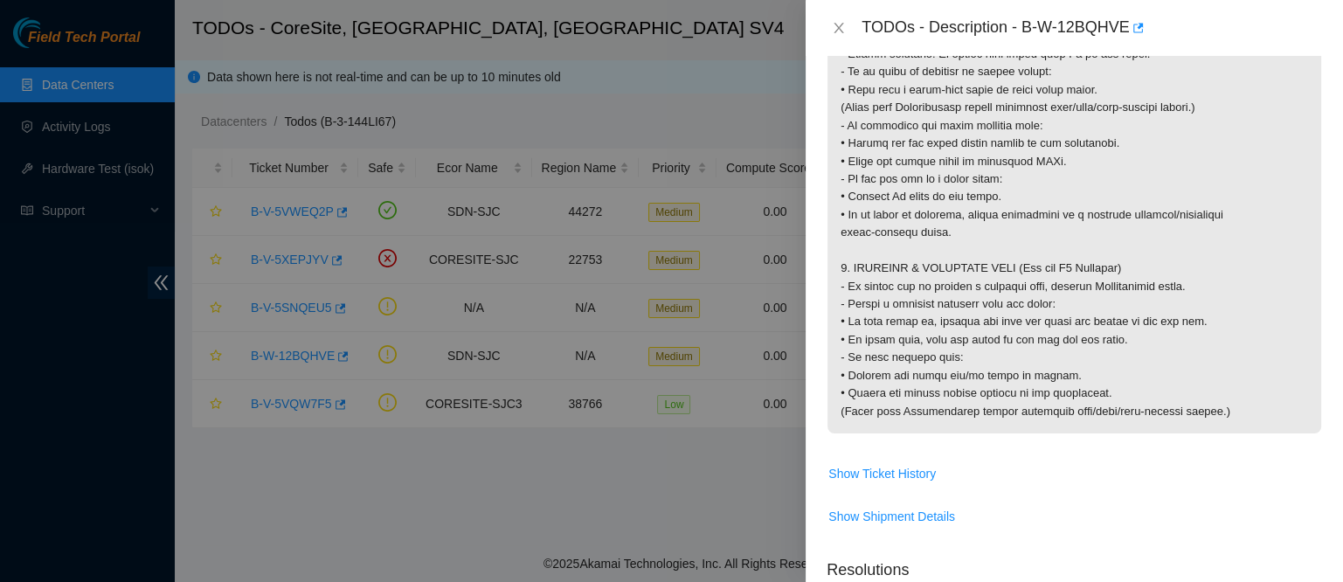
drag, startPoint x: 839, startPoint y: 136, endPoint x: 1191, endPoint y: 509, distance: 513.0
copy p "Router_1: r15.tor.sjc01.sdn Serial Number : [US_VEHICLE_IDENTIFICATION_NUMBER] …"
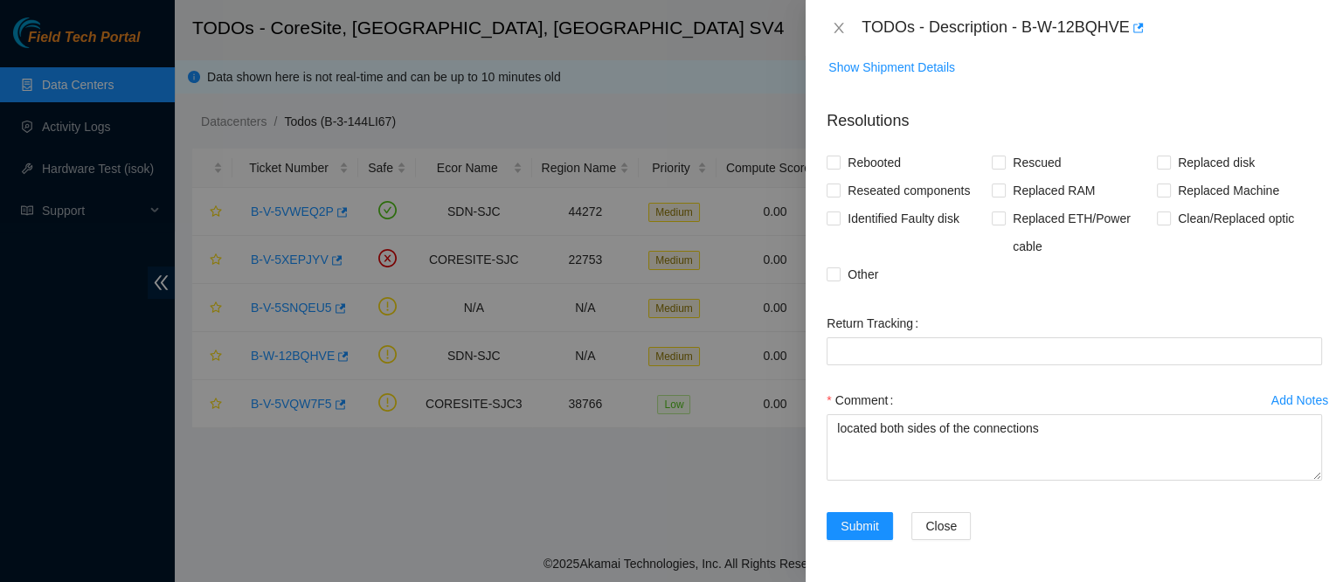
scroll to position [3361, 0]
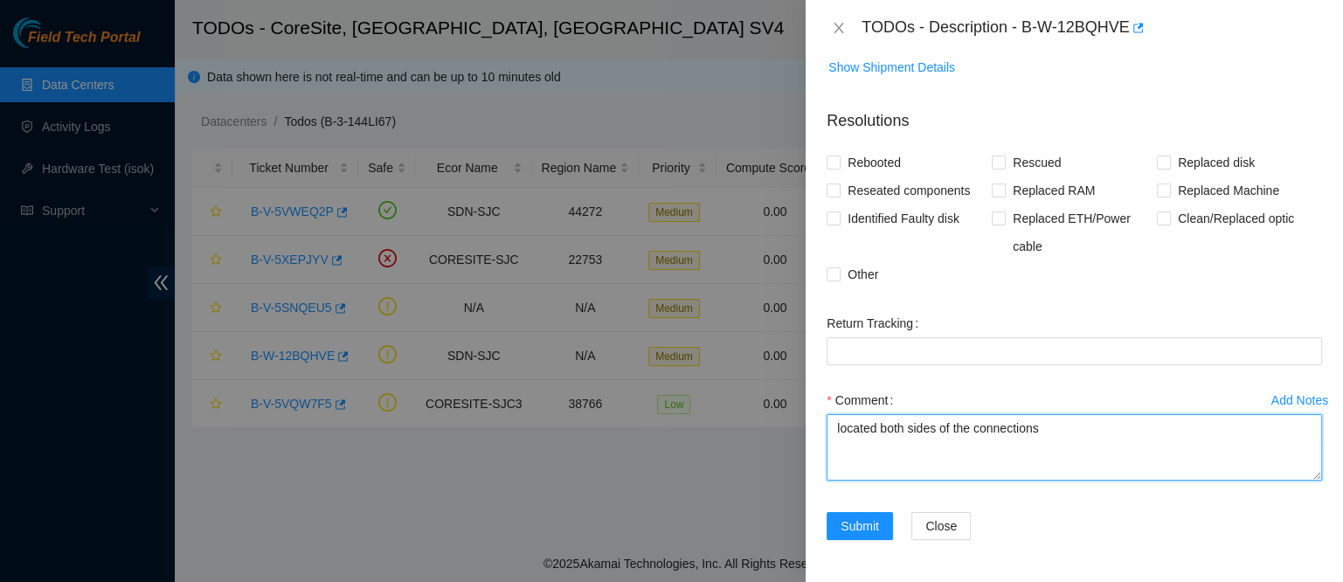
click at [849, 439] on textarea "located both sides of the connections" at bounding box center [1073, 447] width 495 height 66
paste textarea "Router_1: r15.tor.sjc01.sdn Serial Number : [US_VEHICLE_IDENTIFICATION_NUMBER] …"
type textarea "located both sides of the connections Router_1: r15.tor.sjc01.sdn Serial Number…"
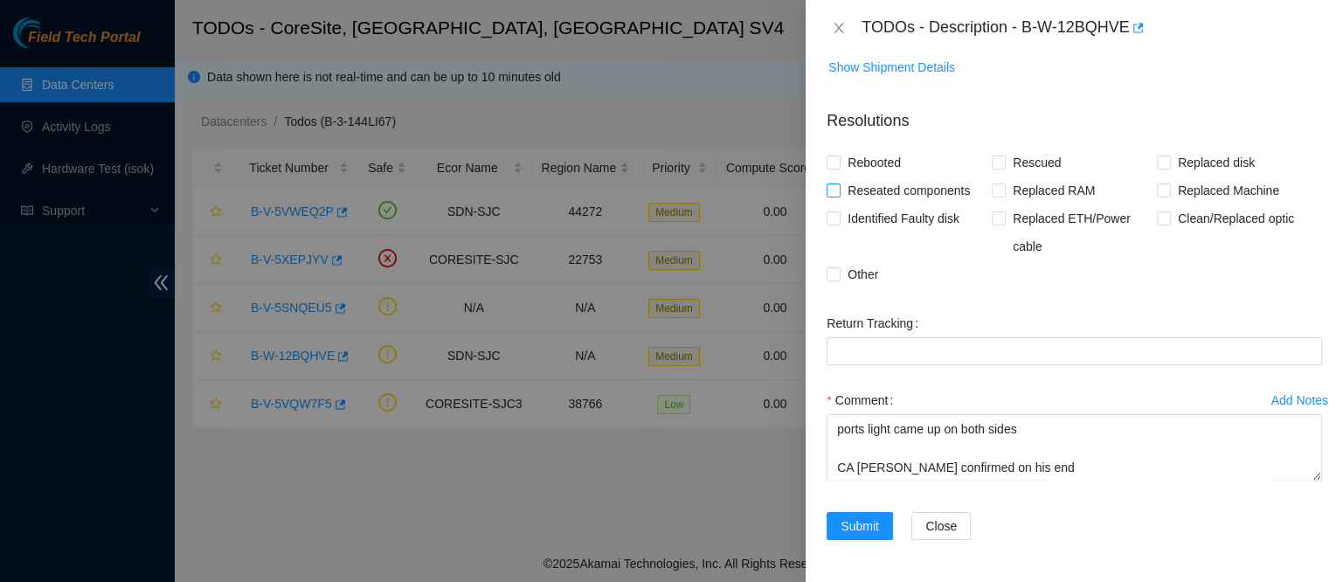
click at [860, 188] on span "Reseated components" at bounding box center [908, 190] width 136 height 28
click at [839, 188] on input "Reseated components" at bounding box center [832, 189] width 12 height 12
checkbox input "true"
click at [1171, 224] on span "Clean/Replaced optic" at bounding box center [1236, 218] width 130 height 28
click at [1163, 224] on input "Clean/Replaced optic" at bounding box center [1163, 217] width 12 height 12
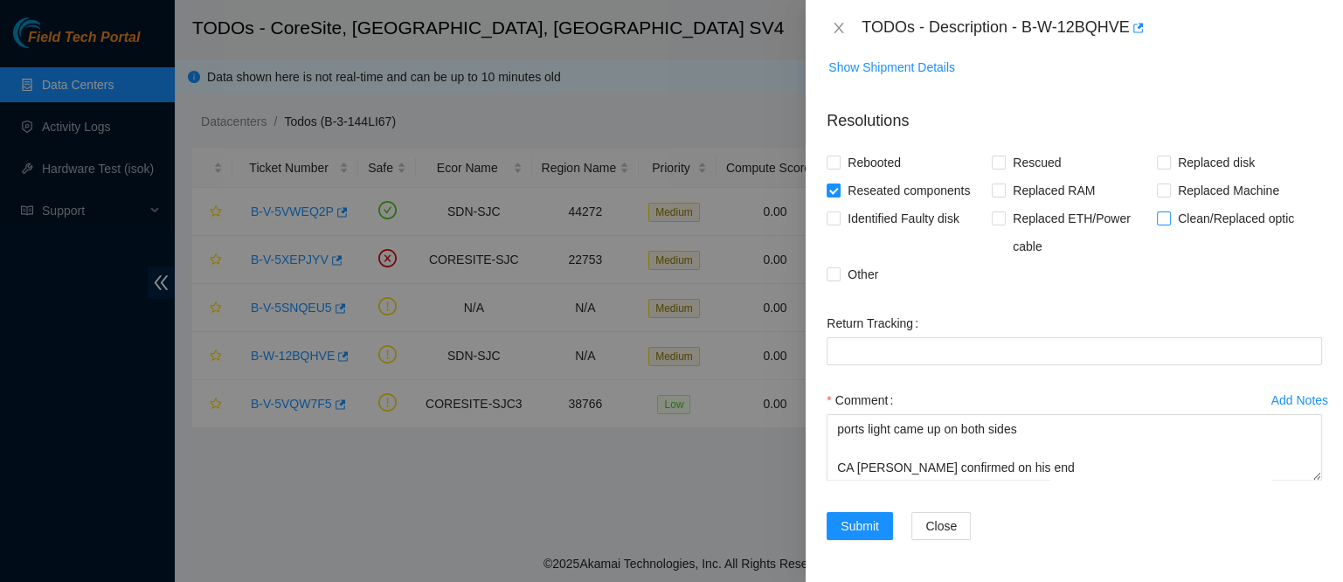
checkbox input "true"
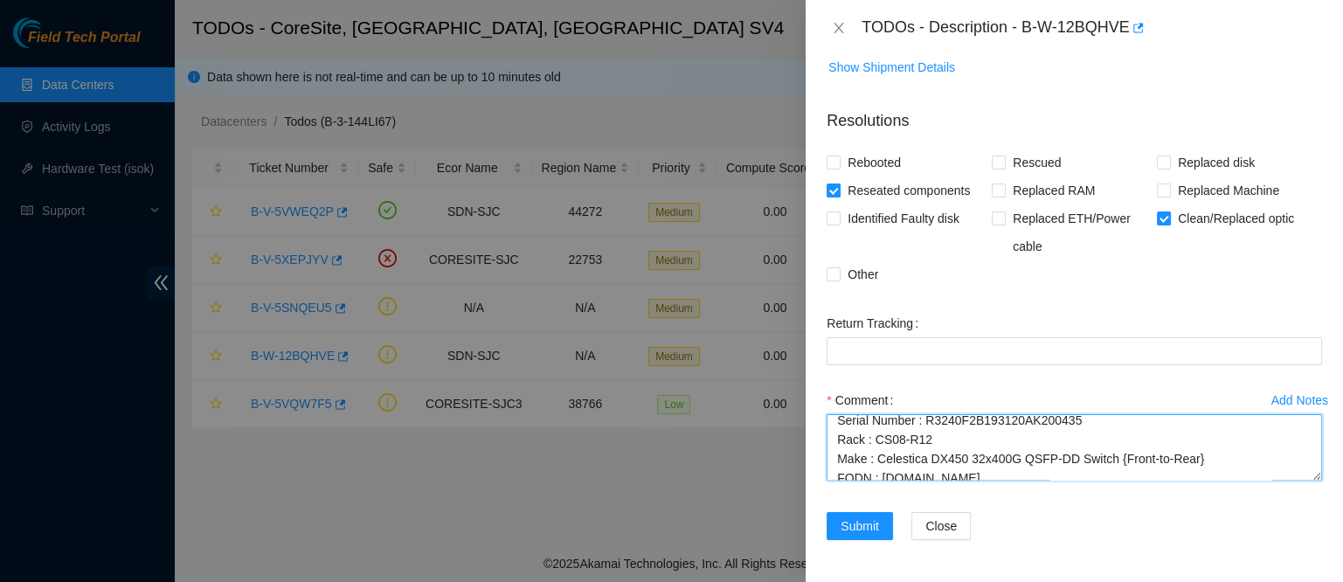
scroll to position [0, 0]
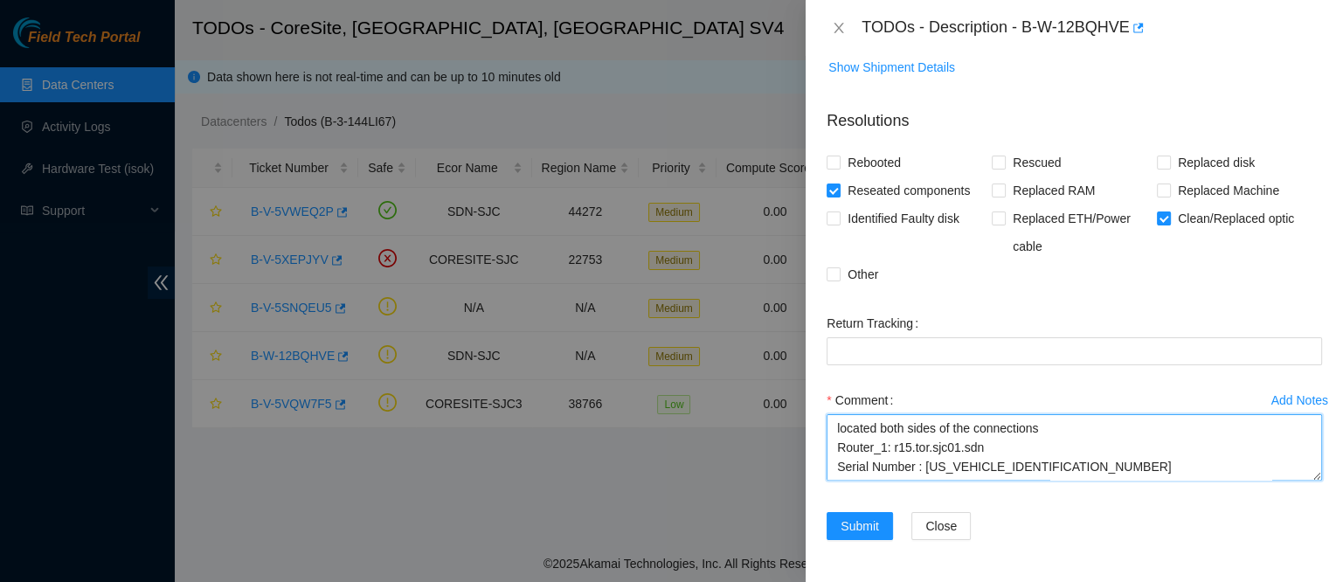
drag, startPoint x: 1021, startPoint y: 467, endPoint x: 692, endPoint y: 307, distance: 366.5
click at [692, 307] on div "TODOs - Description - B-W-12BQHVE Problem Type Network Rack Number N/A Machine …" at bounding box center [671, 291] width 1343 height 582
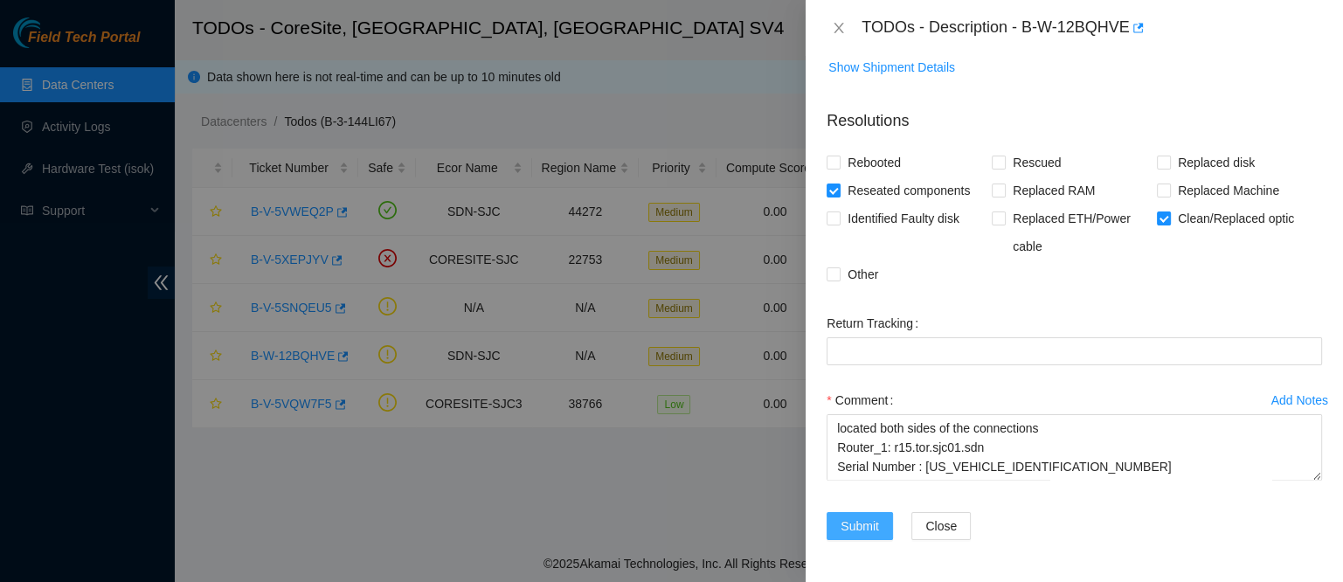
click at [882, 527] on button "Submit" at bounding box center [859, 526] width 66 height 28
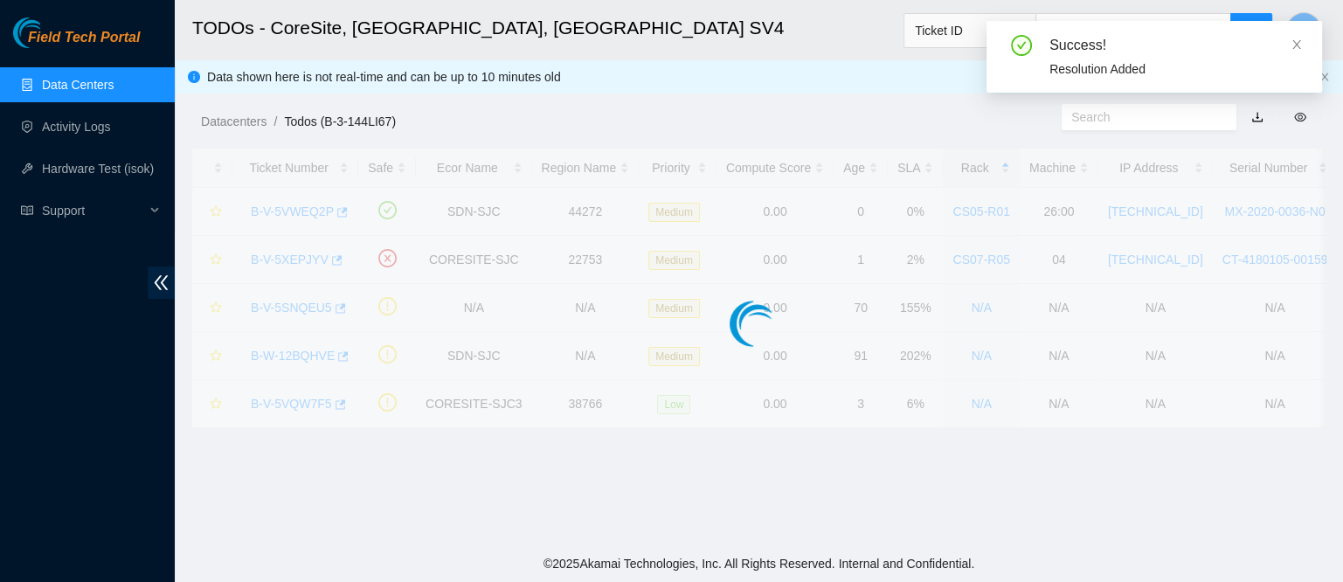
scroll to position [454, 0]
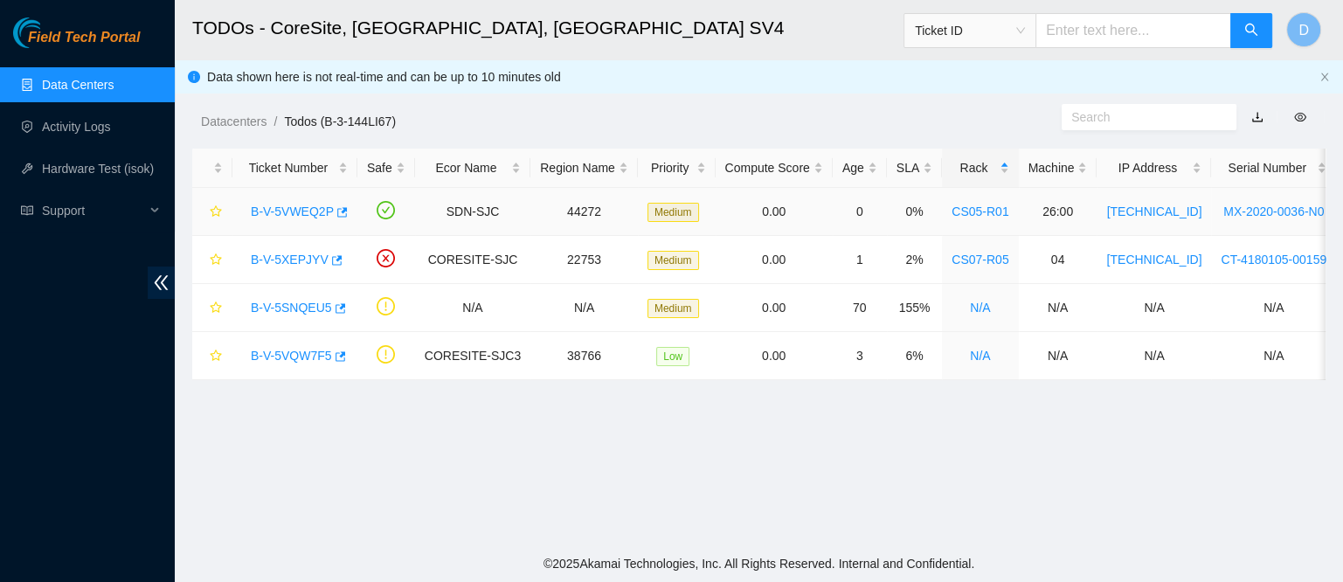
click at [283, 216] on link "B-V-5VWEQ2P" at bounding box center [292, 211] width 83 height 14
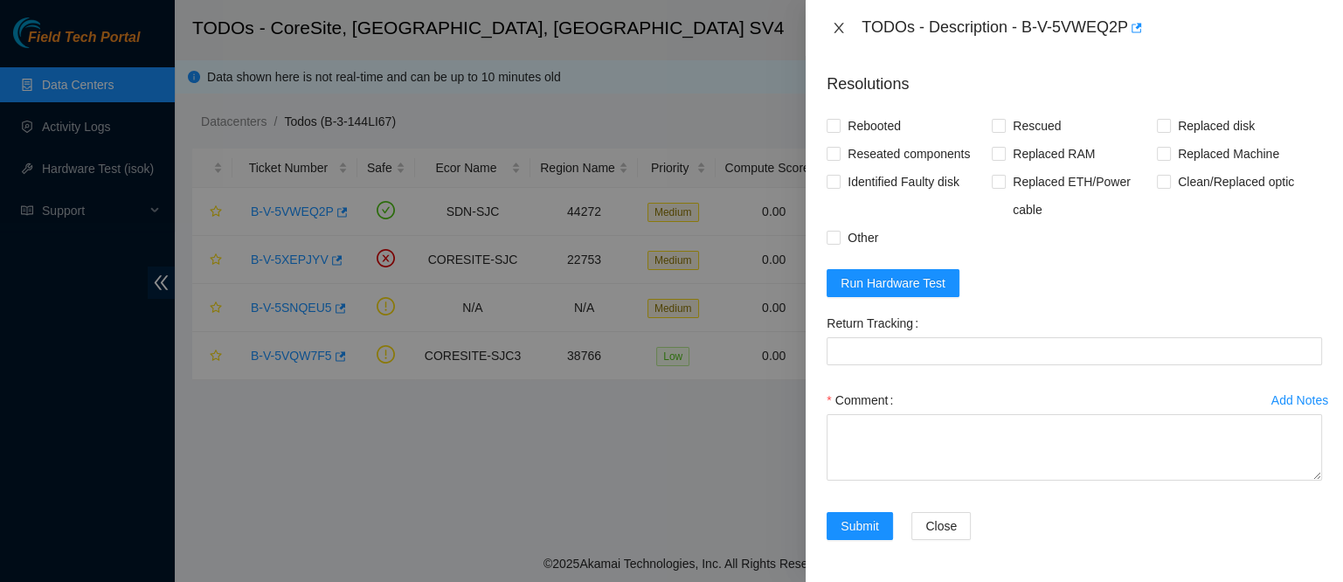
click at [839, 24] on icon "close" at bounding box center [839, 28] width 14 height 14
